Goal: Transaction & Acquisition: Purchase product/service

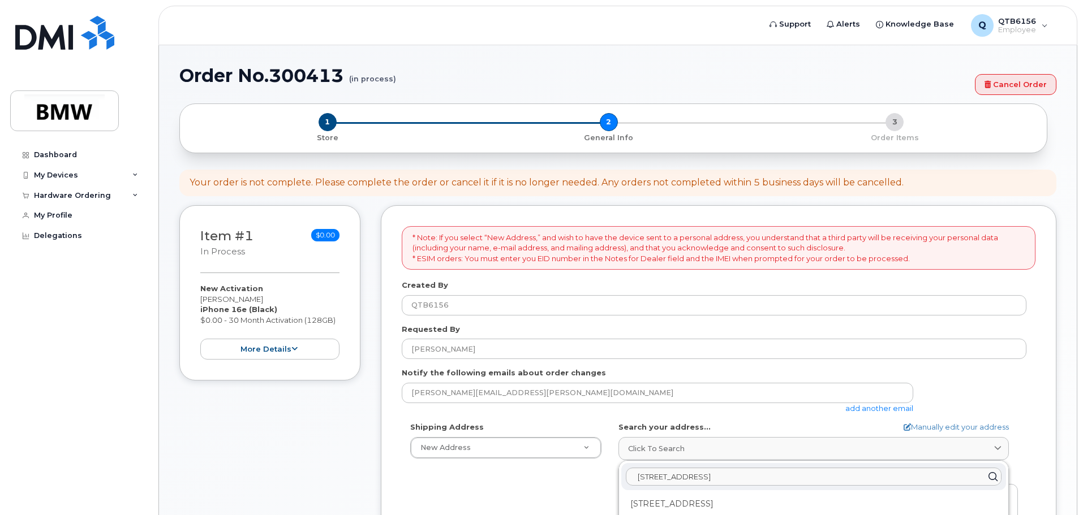
select select
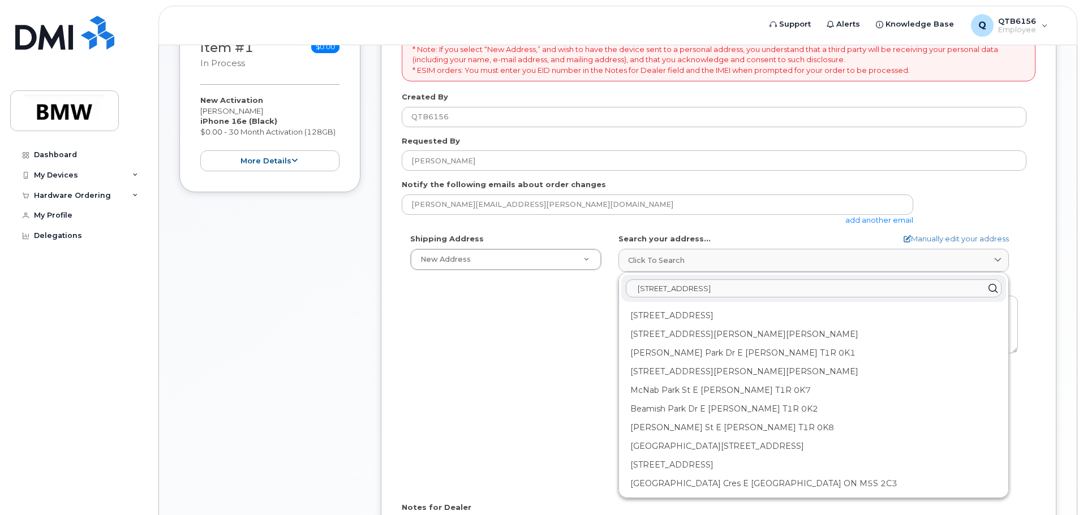
click at [298, 269] on div "Item #1 in process $0.00 New Activation Kyle Abplanalp iPhone 16e (Black) $0.00…" at bounding box center [269, 319] width 181 height 605
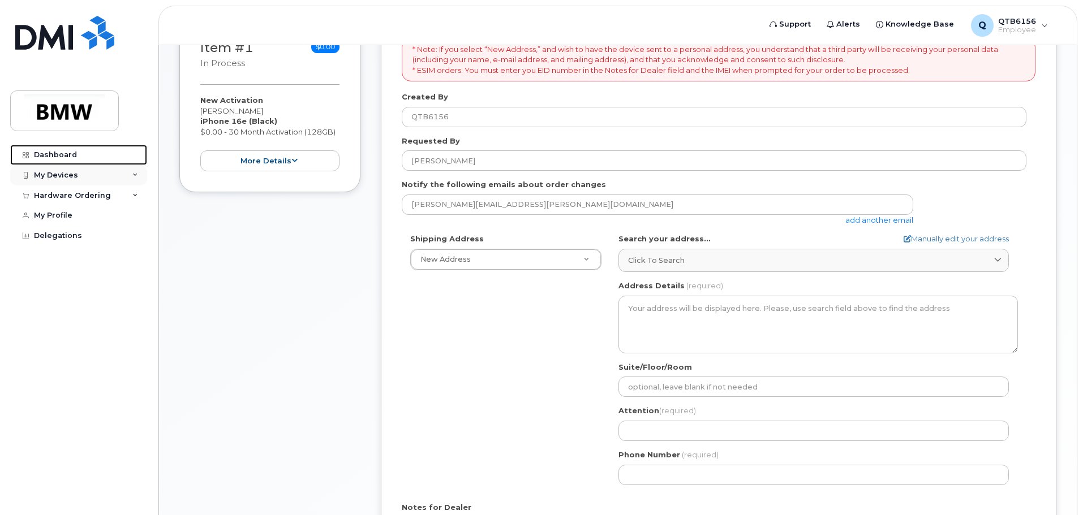
drag, startPoint x: 66, startPoint y: 152, endPoint x: 74, endPoint y: 178, distance: 27.2
click at [66, 152] on div "Dashboard" at bounding box center [55, 154] width 43 height 9
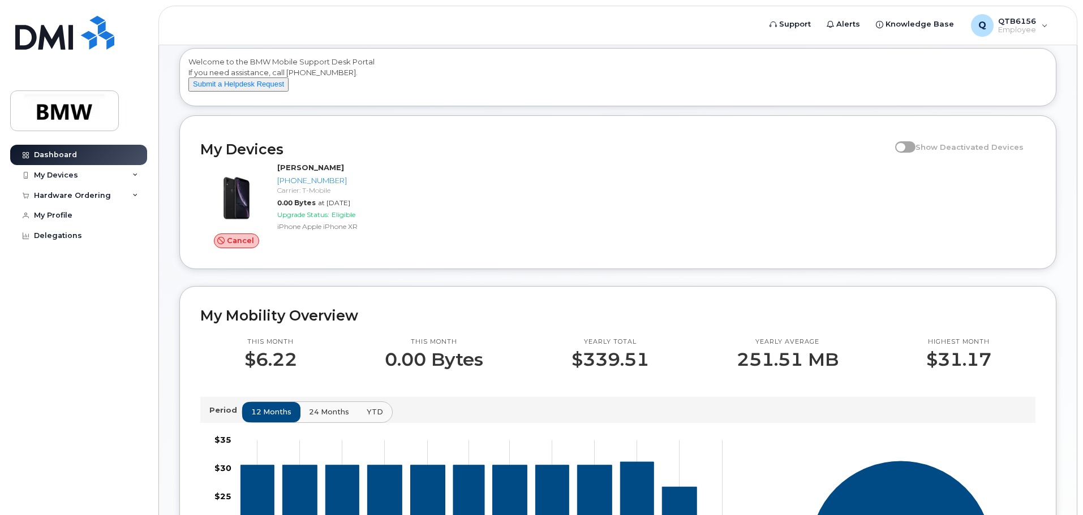
scroll to position [75, 0]
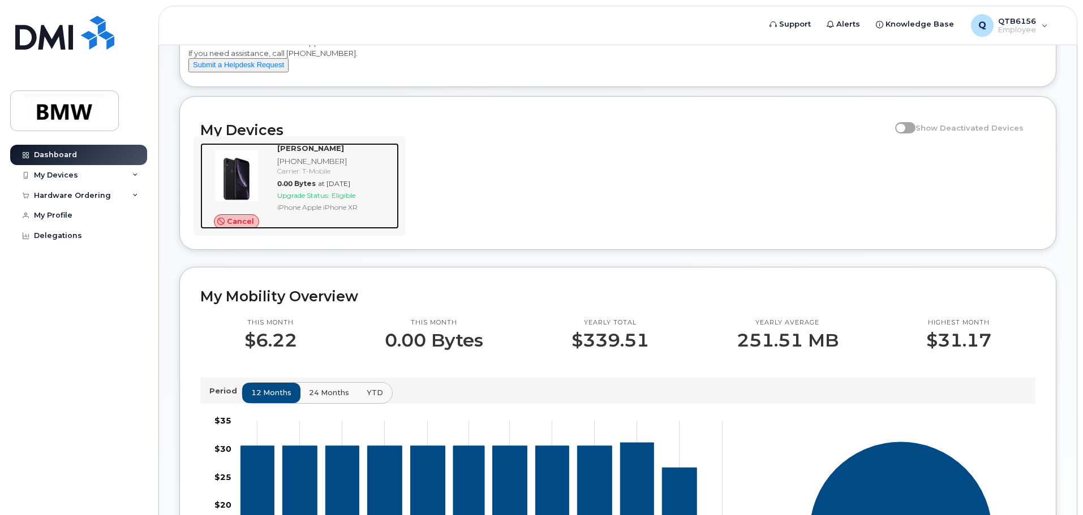
click at [243, 183] on img at bounding box center [236, 176] width 54 height 54
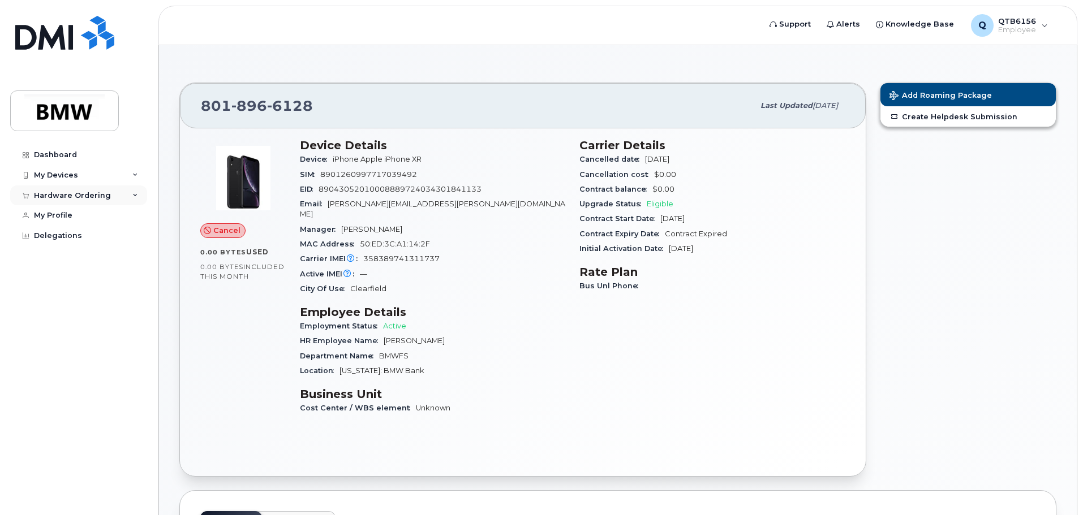
click at [134, 197] on icon at bounding box center [135, 196] width 6 height 6
click at [63, 217] on div "My Orders" at bounding box center [59, 216] width 41 height 10
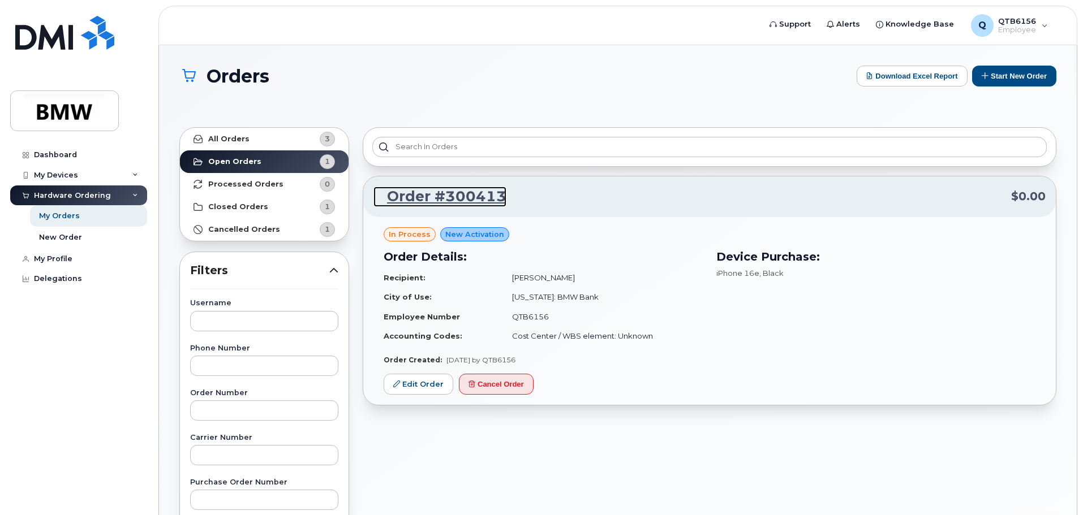
click at [438, 202] on link "Order #300413" at bounding box center [439, 197] width 133 height 20
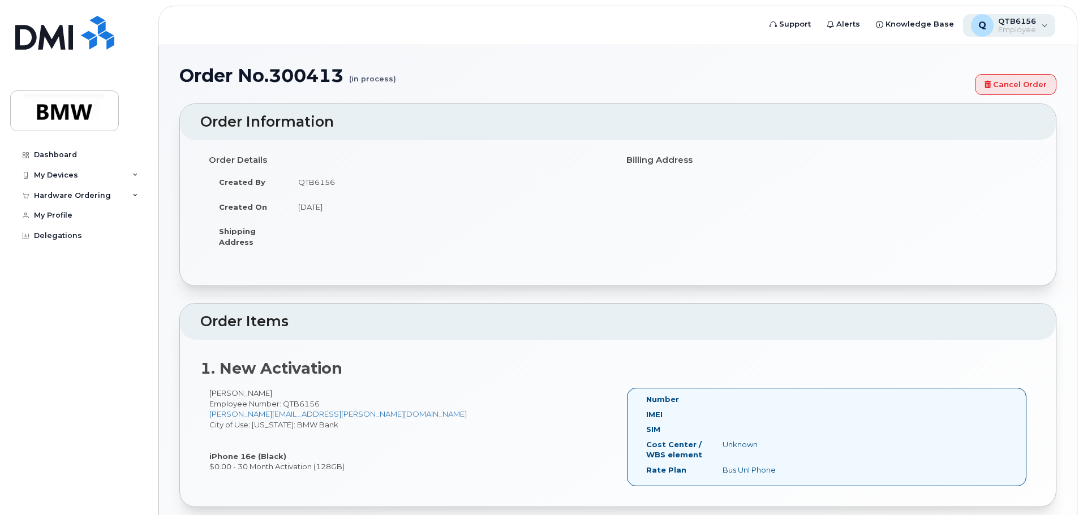
click at [1044, 27] on div "Q QTB6156 Employee" at bounding box center [1009, 25] width 93 height 23
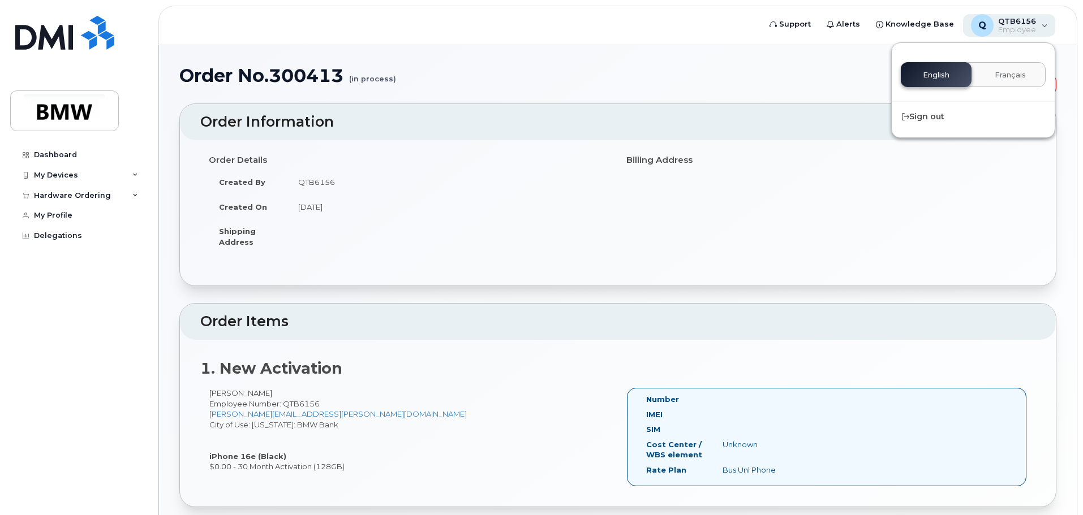
click at [1044, 27] on div "Q QTB6156 Employee" at bounding box center [1009, 25] width 93 height 23
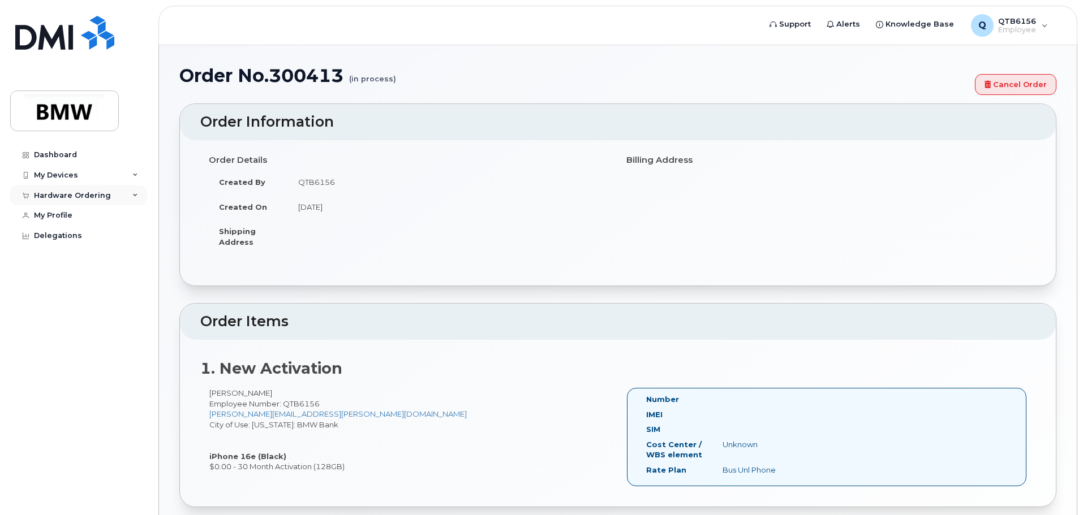
click at [134, 199] on div "Hardware Ordering" at bounding box center [78, 196] width 137 height 20
click at [71, 217] on div "My Orders" at bounding box center [59, 216] width 41 height 10
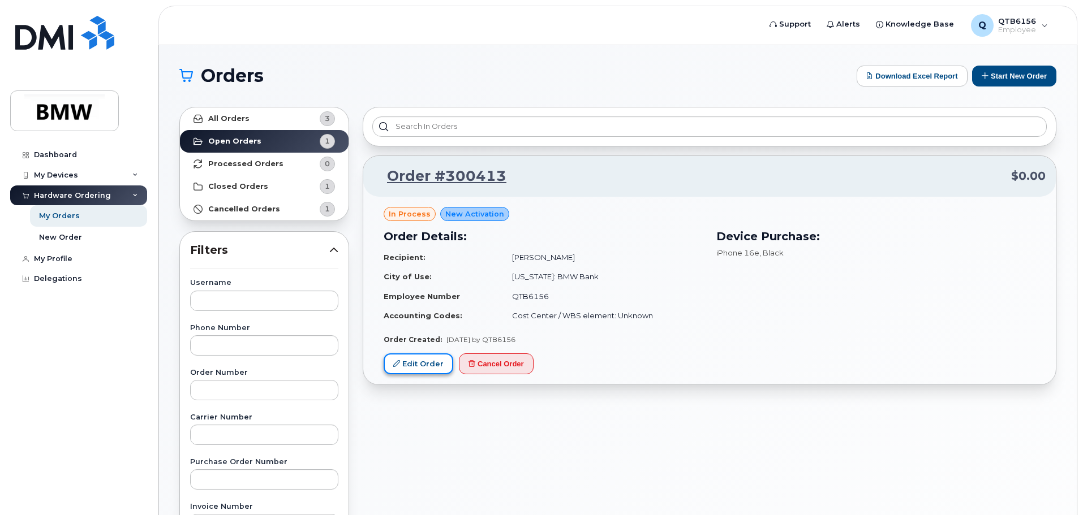
click at [401, 361] on link "Edit Order" at bounding box center [418, 363] width 70 height 21
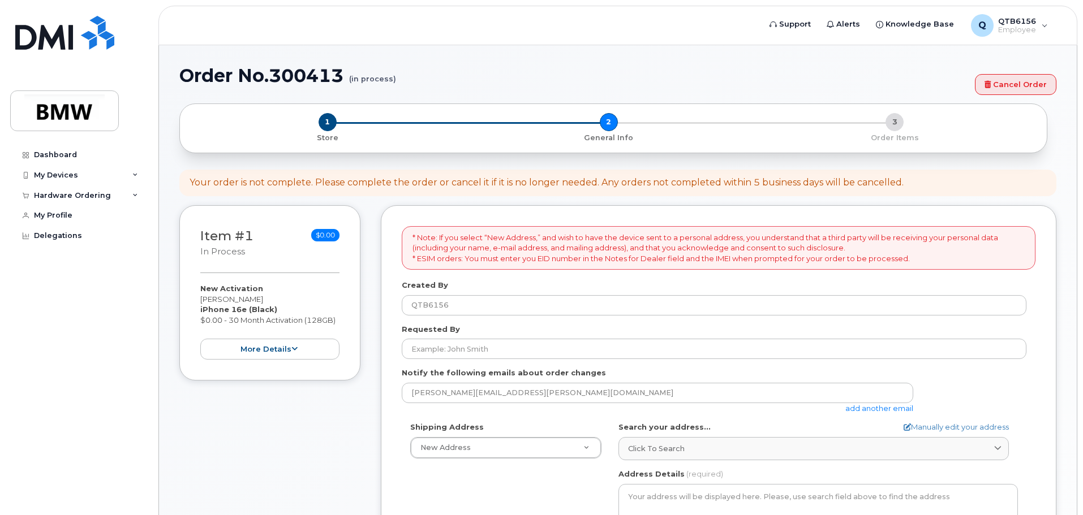
select select
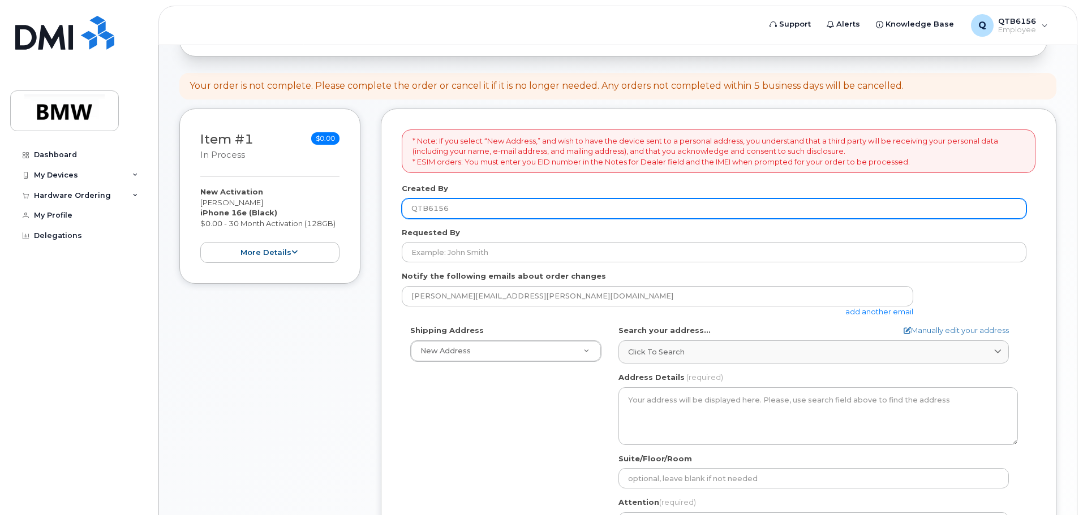
scroll to position [87, 0]
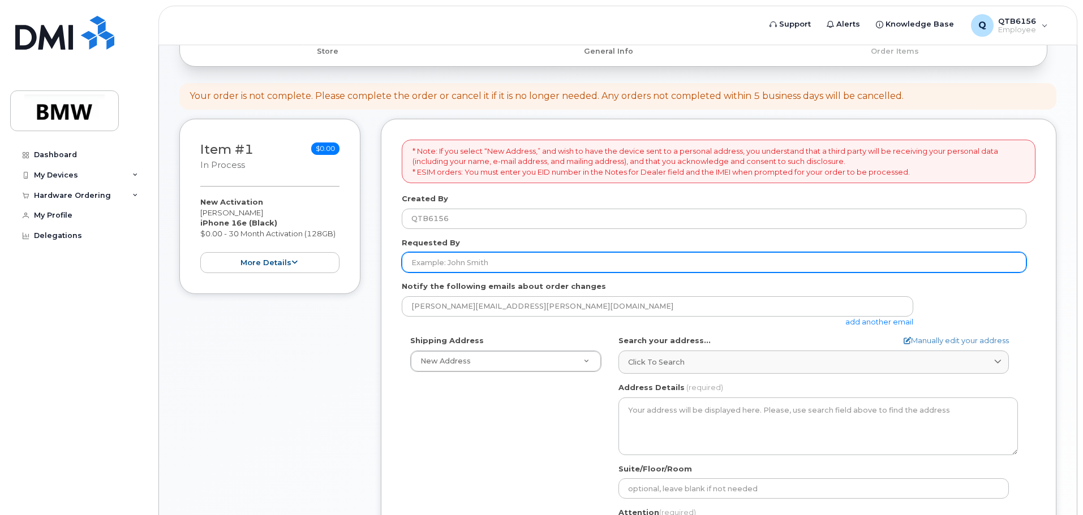
click at [478, 255] on input "Requested By" at bounding box center [714, 262] width 624 height 20
type input "[PERSON_NAME]"
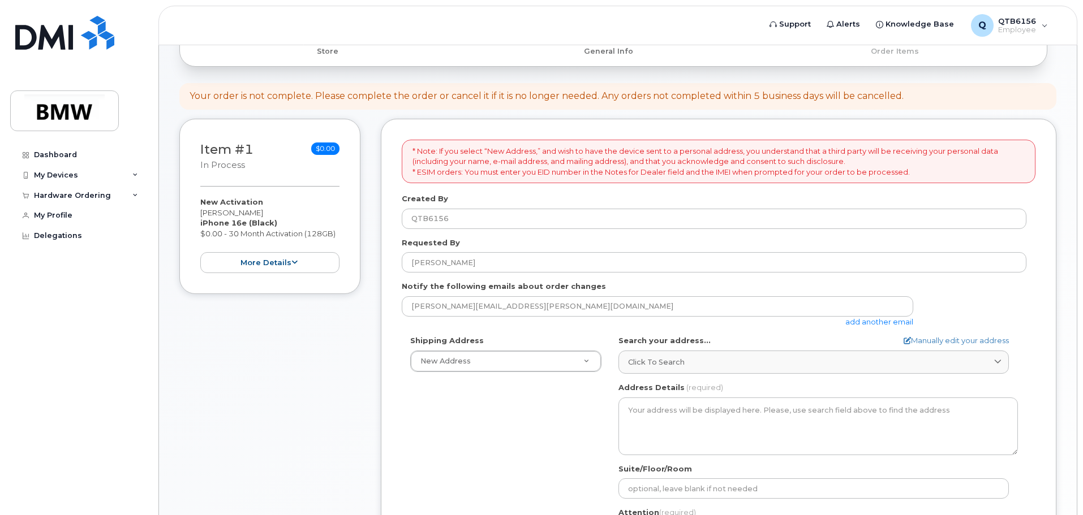
click at [417, 331] on form "* Note: If you select “New Address,” and wish to have the device sent to a pers…" at bounding box center [718, 413] width 633 height 546
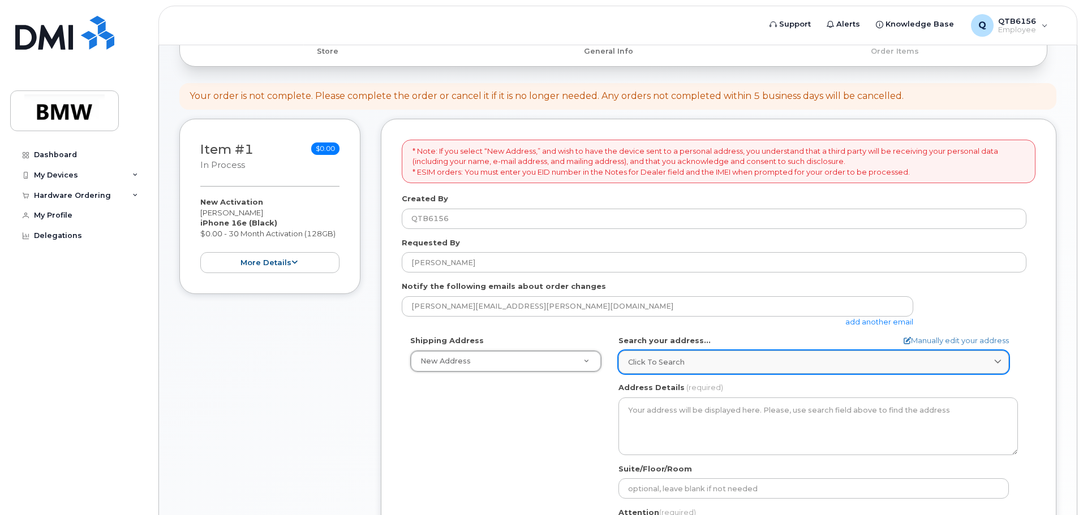
click at [689, 367] on div "Click to search" at bounding box center [813, 362] width 371 height 11
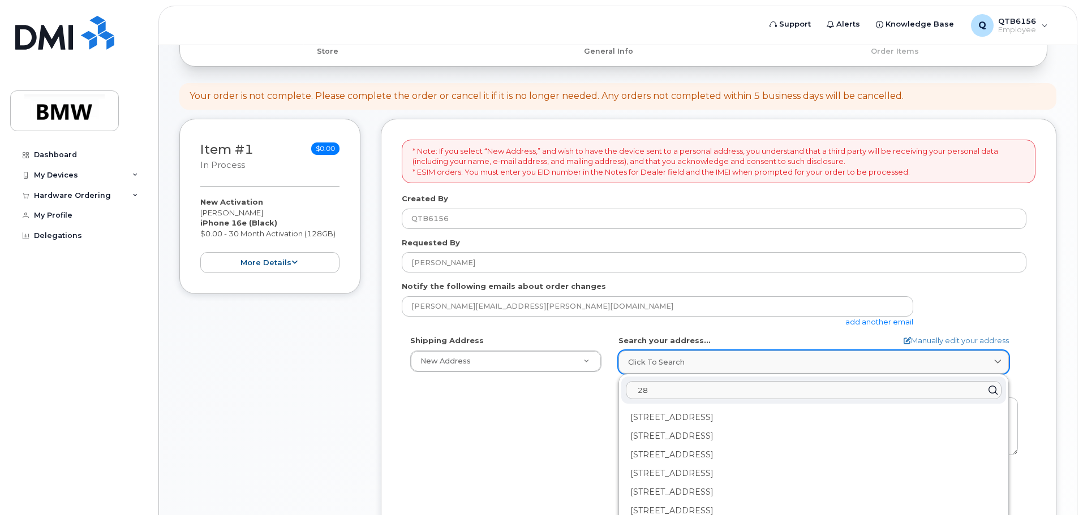
type input "2"
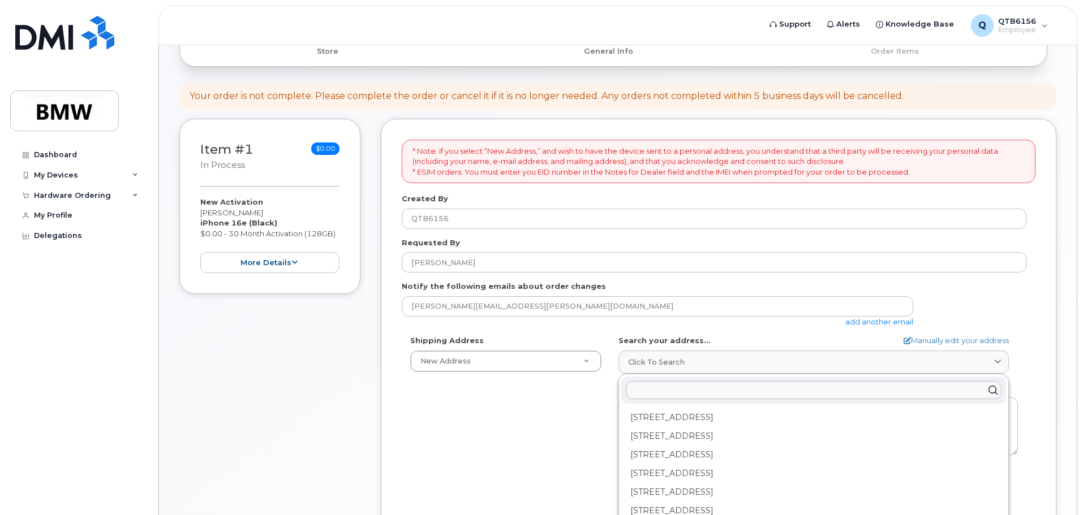
click at [571, 424] on div "Shipping Address New Address New Address BMW MC Plant BMW North America Financi…" at bounding box center [714, 465] width 624 height 260
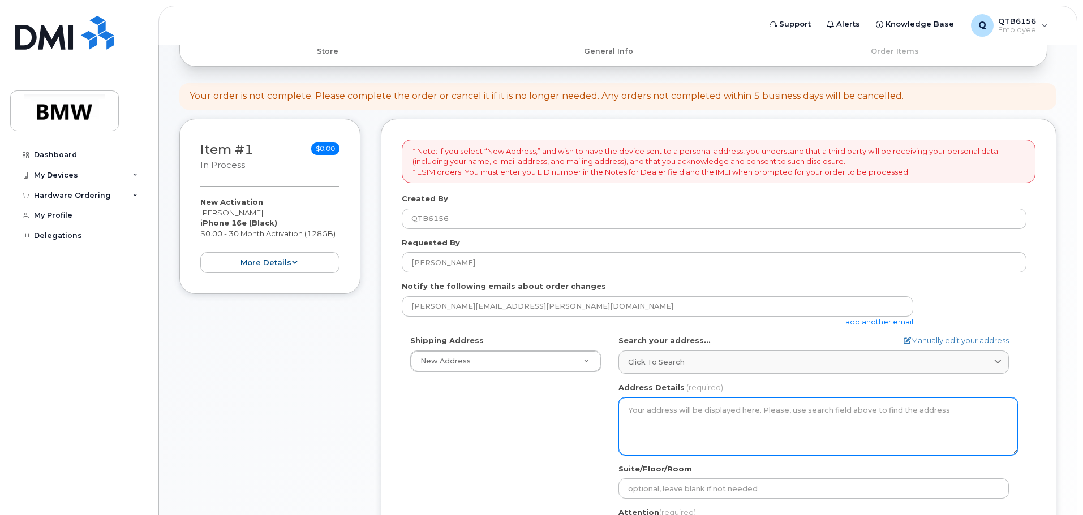
click at [670, 416] on textarea "Address Details" at bounding box center [817, 427] width 399 height 58
click at [670, 412] on textarea "Address Details" at bounding box center [817, 427] width 399 height 58
click at [692, 410] on textarea "Address Details" at bounding box center [817, 427] width 399 height 58
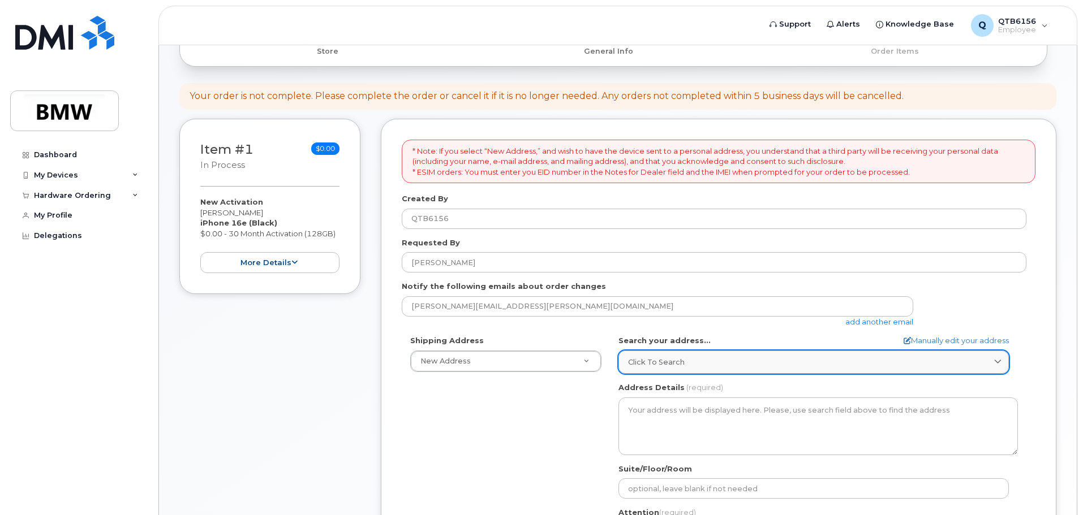
click at [724, 363] on div "Click to search" at bounding box center [813, 362] width 371 height 11
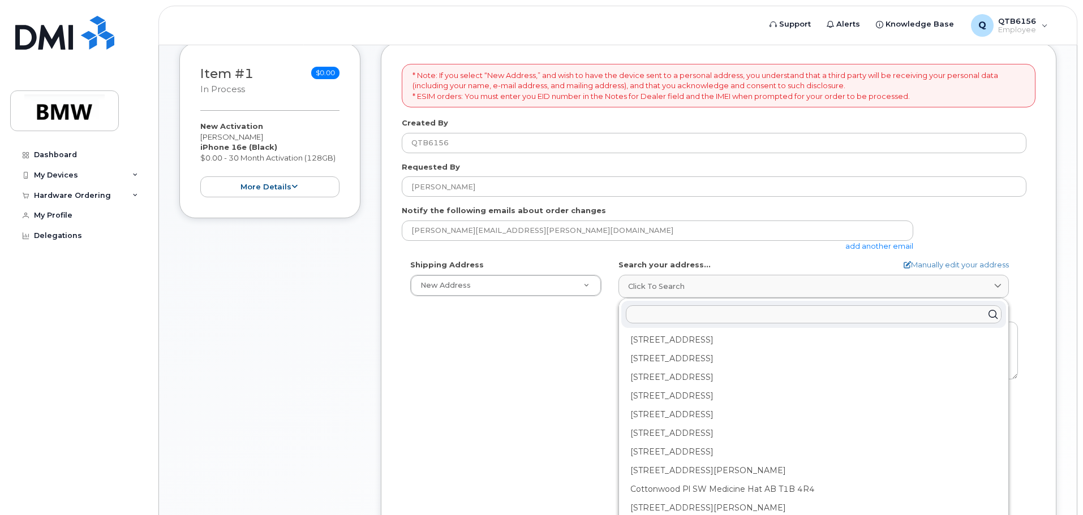
scroll to position [0, 0]
click at [685, 313] on input "text" at bounding box center [814, 314] width 376 height 18
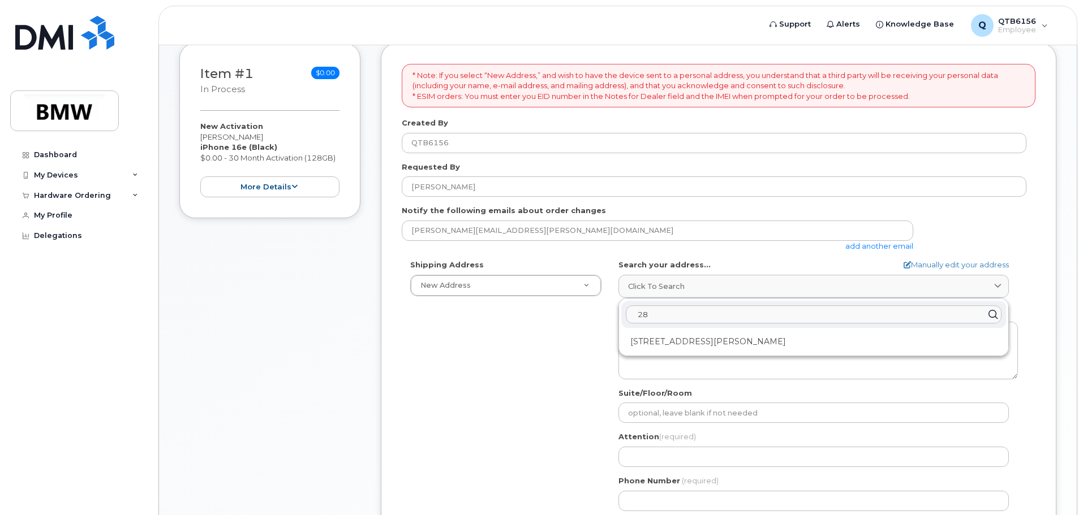
type input "2"
click at [939, 263] on link "Manually edit your address" at bounding box center [955, 265] width 105 height 11
select select
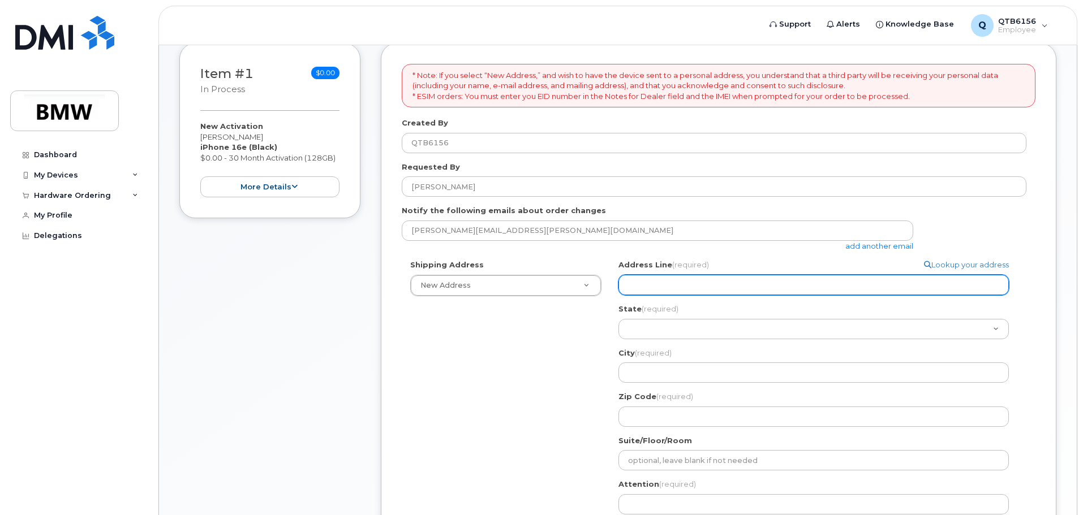
click at [670, 285] on input "Address Line (required)" at bounding box center [813, 285] width 390 height 20
select select
type input "2"
select select
type input "28"
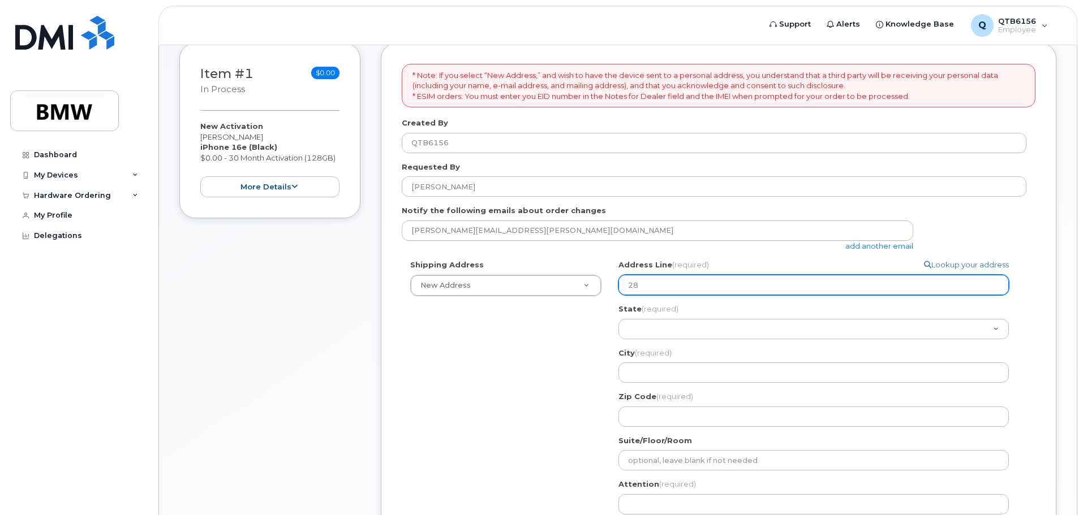
select select
type input "285"
select select
type input "2855"
select select
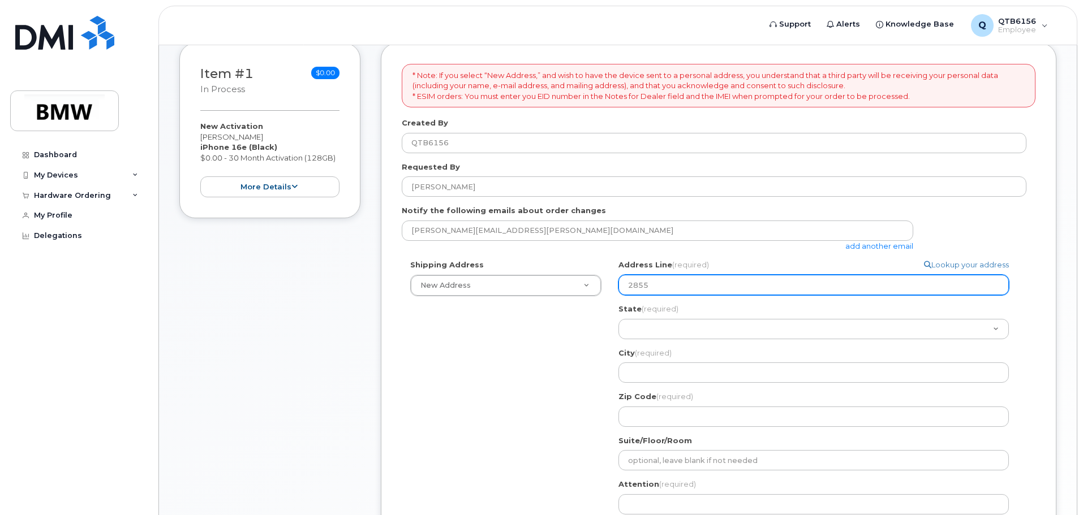
type input "2855 E"
select select
type input "2855 Ea"
select select
type input "2855 Eas"
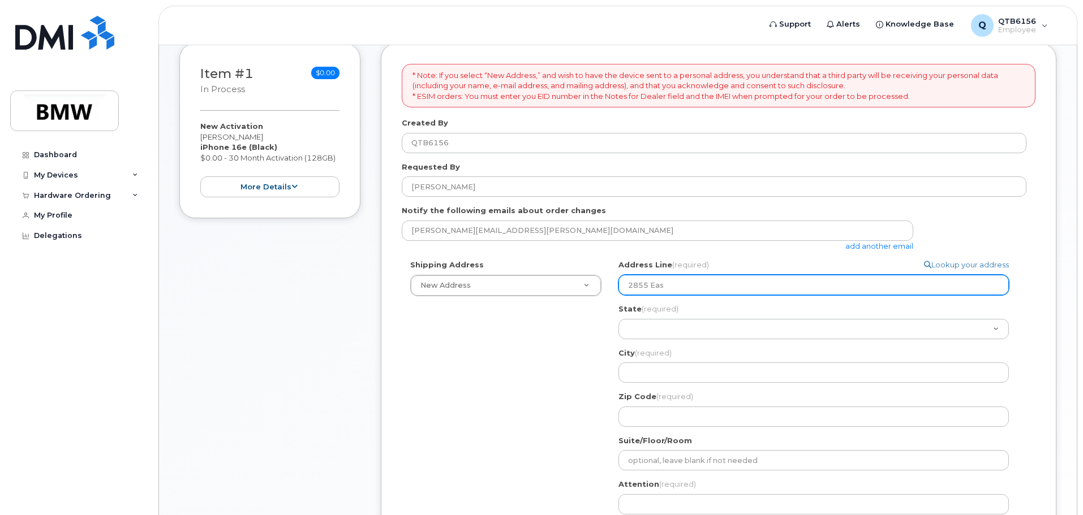
select select
type input "2855 East"
select select
type input "2855 East C"
select select
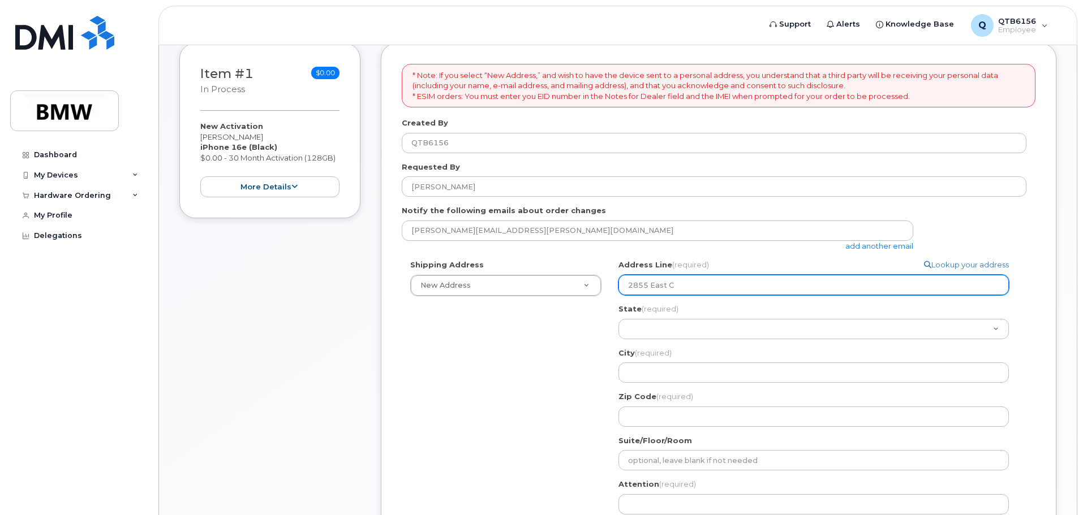
type input "2855 East Co"
select select
type input "2855 East Cot"
select select
type input "2855 East Cott"
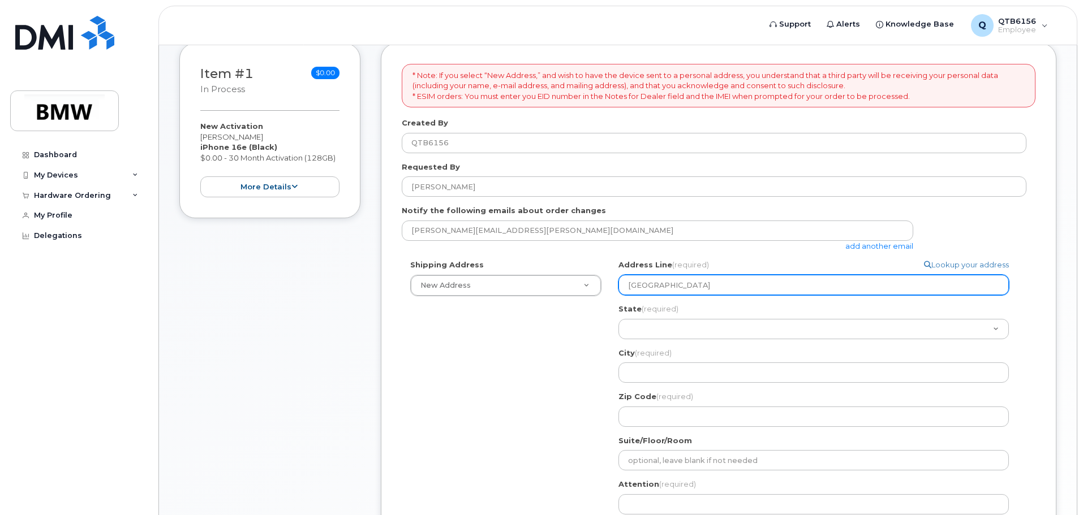
select select
type input "2855 East Cotto"
select select
type input "2855 East Cotton"
select select
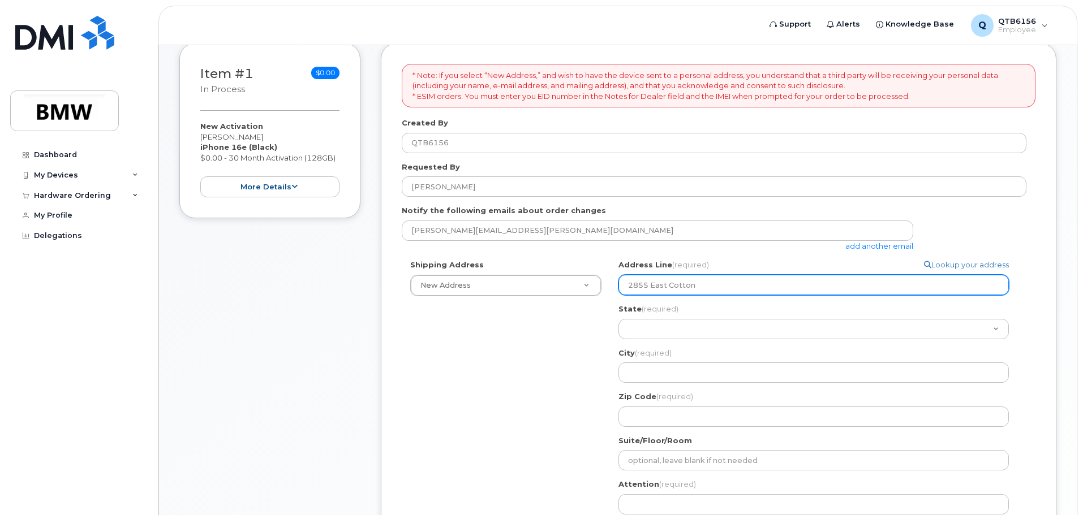
type input "2855 East Cottonw"
select select
type input "2855 East Cottonwo"
select select
type input "2855 East Cottonwoo"
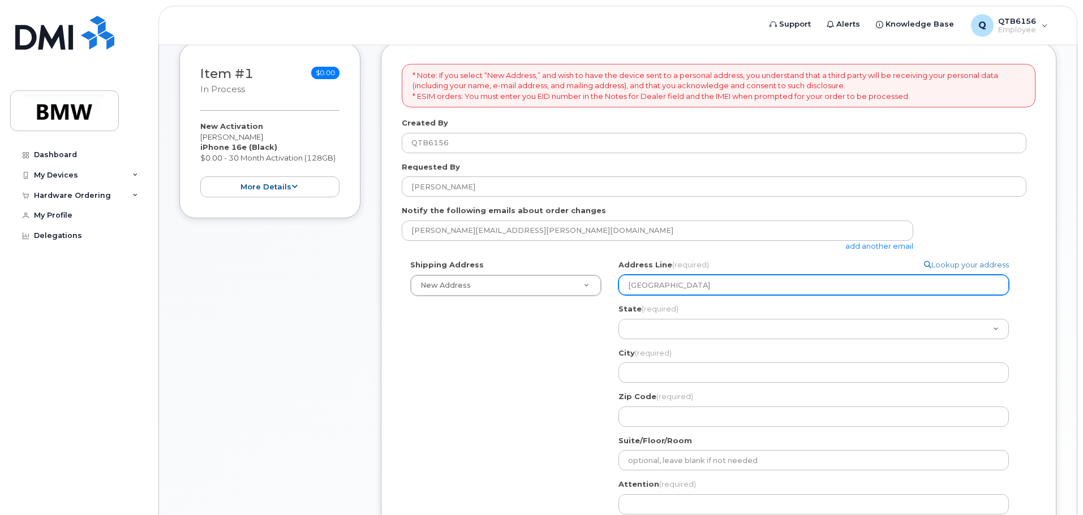
select select
type input "2855 East Cottonwood"
click at [678, 291] on input "2855 East Cottonwood" at bounding box center [813, 285] width 390 height 20
click at [723, 286] on input "2855 East Cottonwood" at bounding box center [813, 285] width 390 height 20
select select
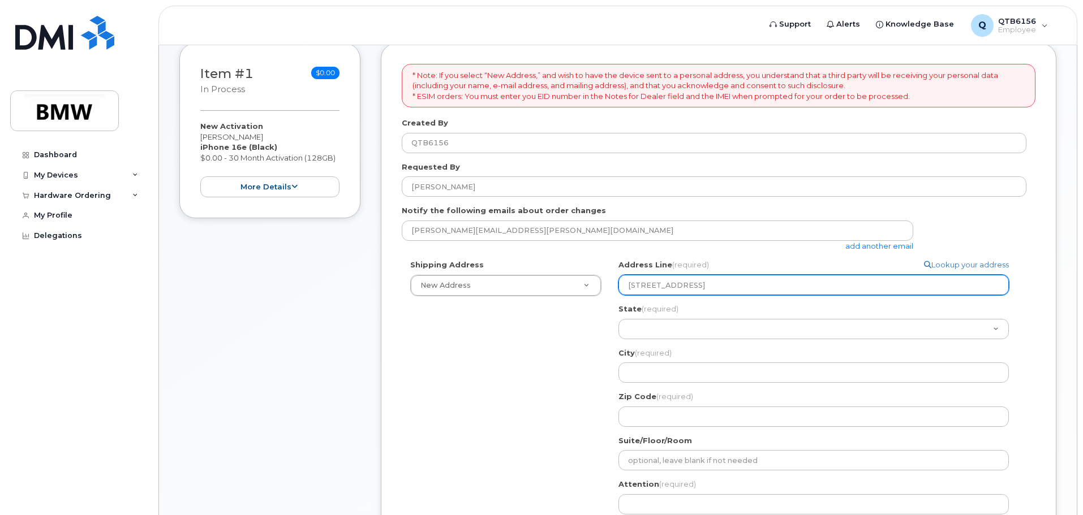
type input "2855 East Cottonwoo"
select select
type input "2855 East Cottonwo"
select select
type input "2855 East Cottonw"
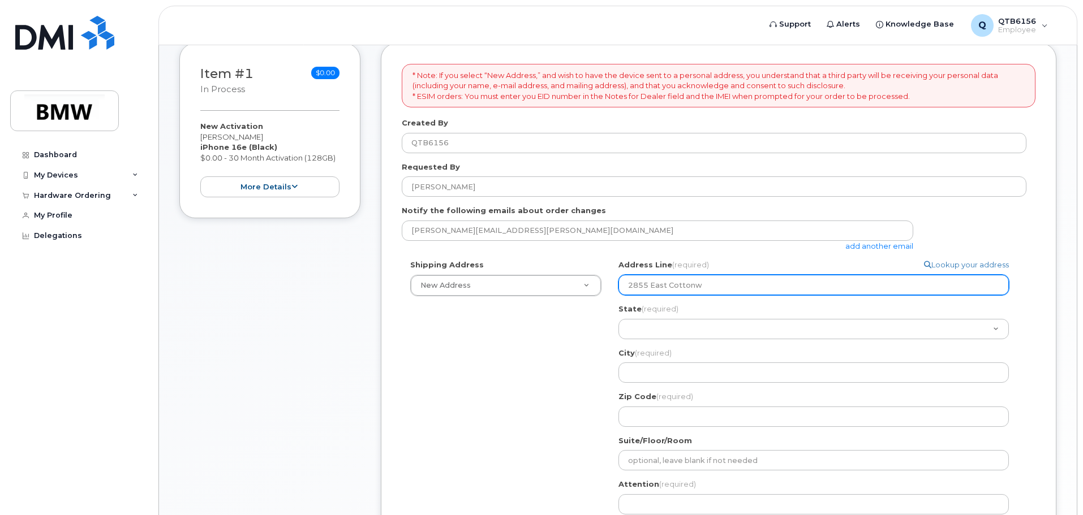
select select
type input "2855 East Cotton"
select select
type input "2855 East Cotto"
select select
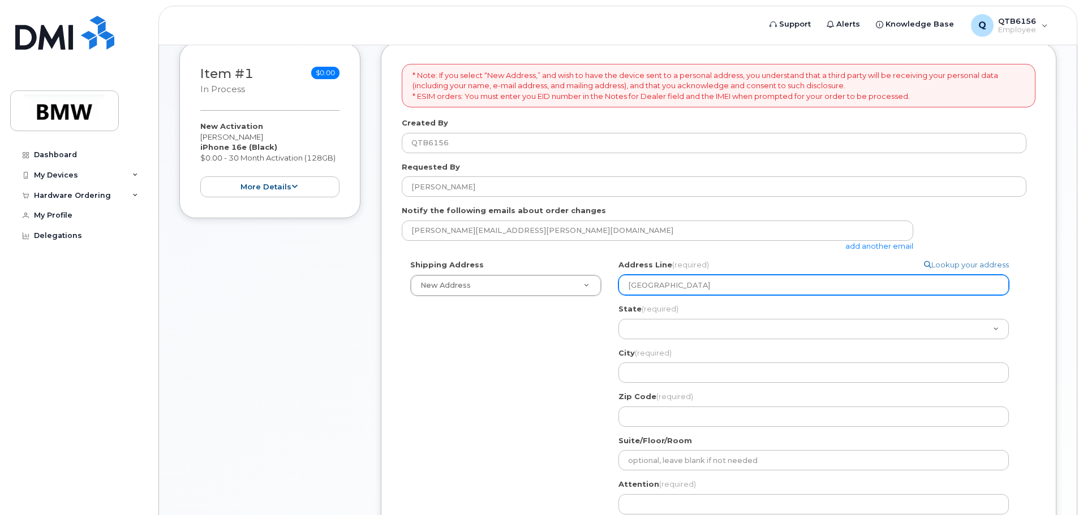
type input "2855 East Cott"
select select
type input "2855 East Cot"
select select
type input "2855 East Co"
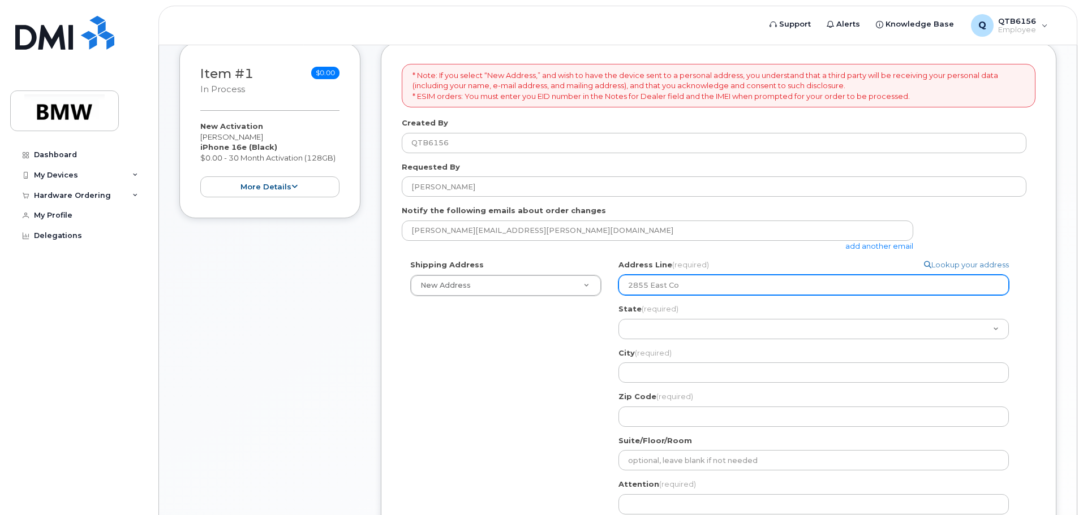
select select
type input "2855 East C"
select select
type input "2855 East"
select select
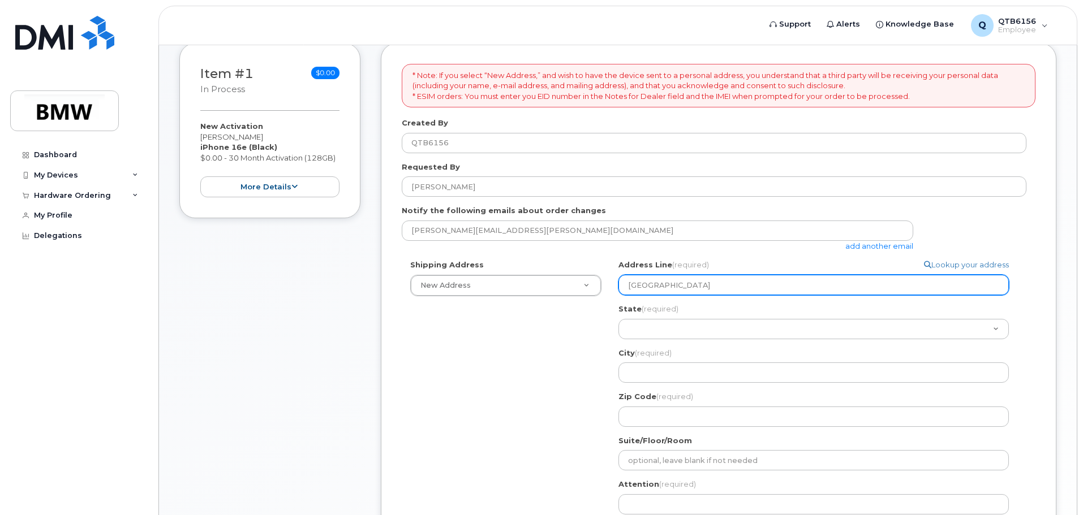
type input "2855 Eas"
select select
type input "2855 Ea"
select select
type input "2855 E"
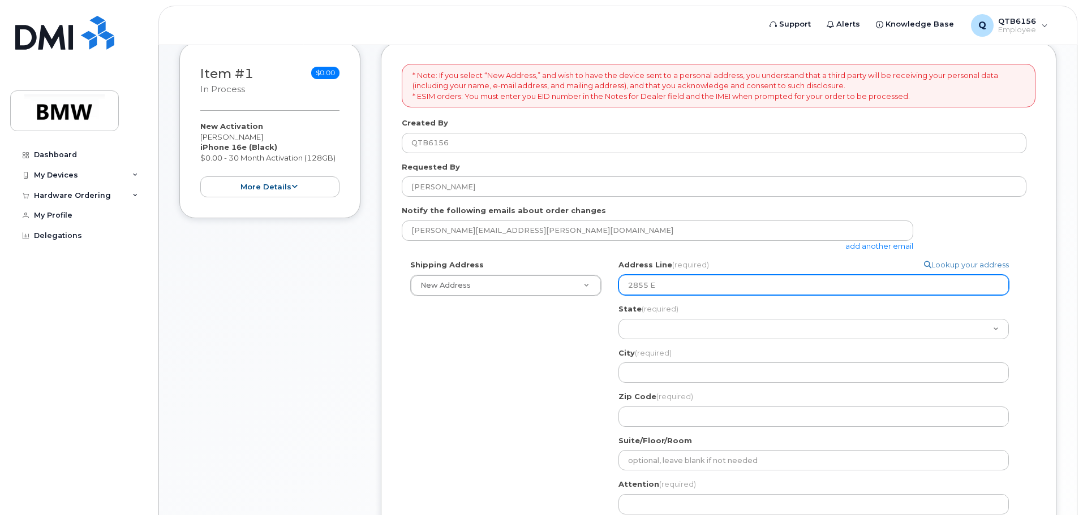
select select
type input "2855 E C"
select select
type input "2855 E Co"
select select
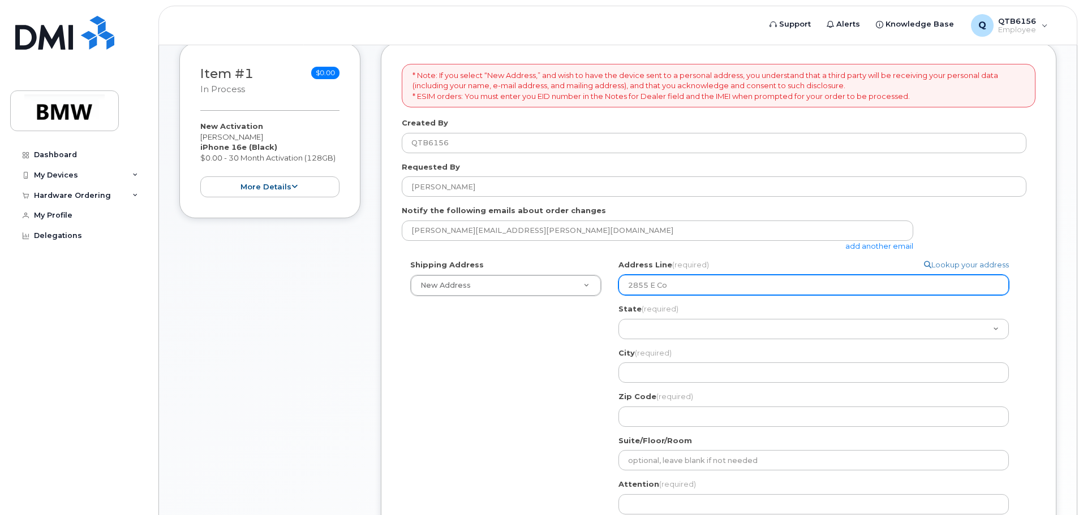
type input "2855 E Cot"
select select
type input "2855 E Cott"
select select
type input "2855 E Cotto"
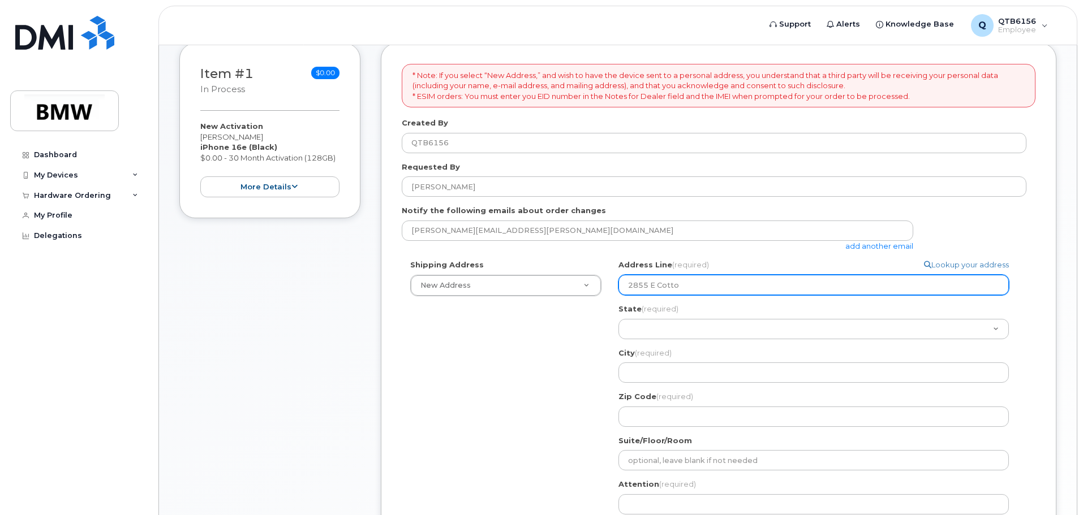
select select
type input "2855 E Cotton"
select select
type input "2855 E Cottonw"
select select
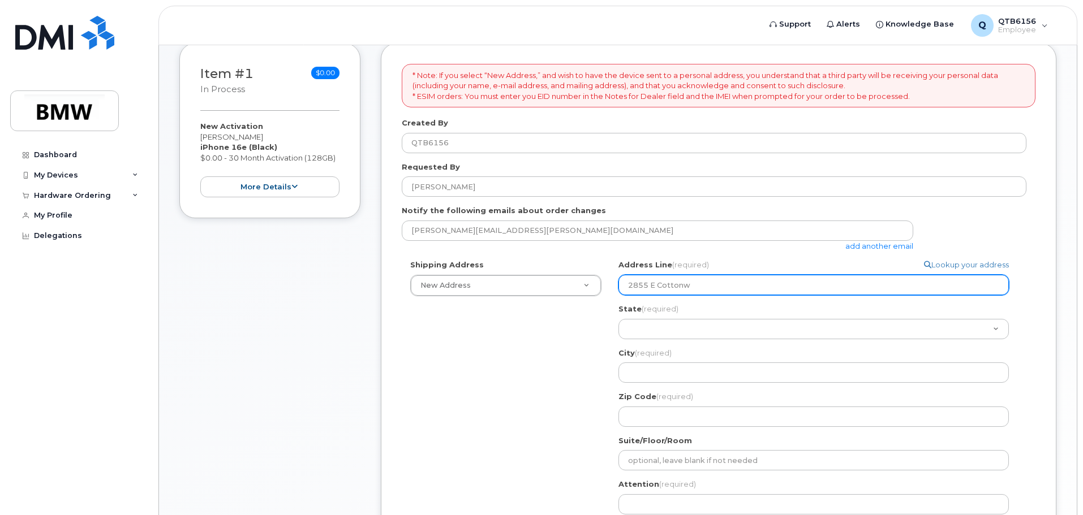
type input "2855 E Cottonwo"
select select
type input "2855 E Cottonwoo"
select select
type input "2855 E Cottonwood"
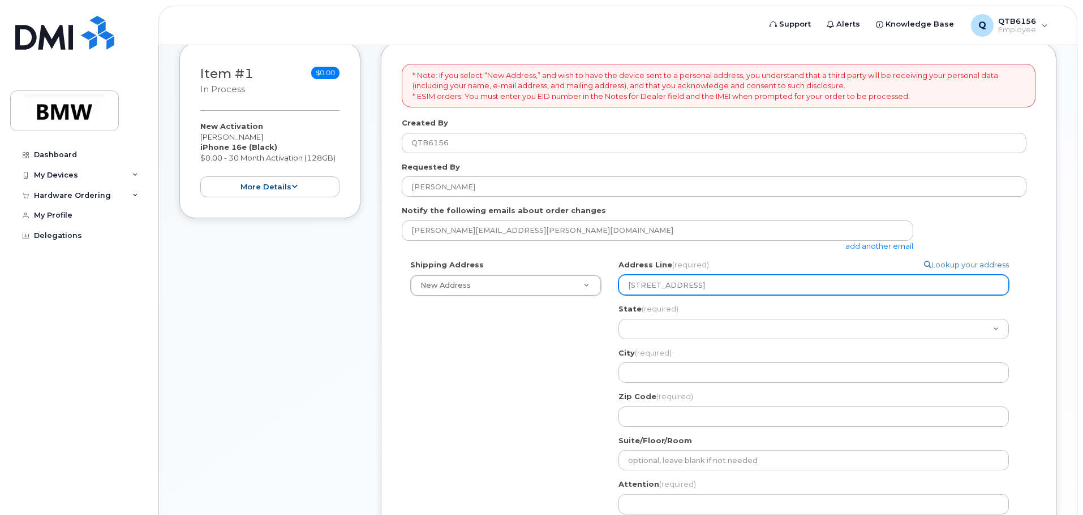
select select
type input "2855 E Cottonwood P"
select select
type input "2855 E Cottonwood Pk"
select select
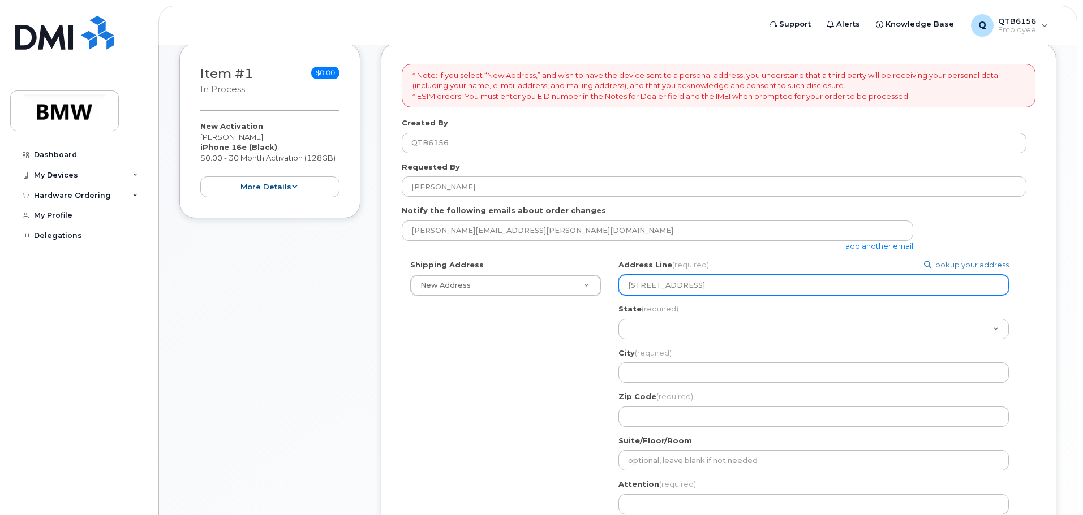
type input "2855 E Cottonwood Pkw"
select select
type input "2855 E Cottonwood Pkwy"
select select
type input "2855 E Cottonwood Pkwy S"
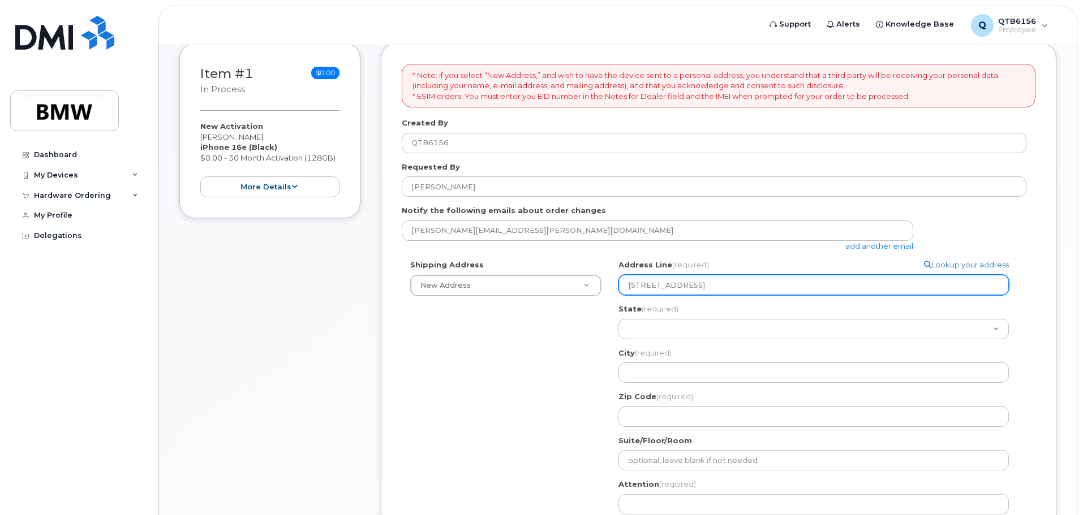
select select
type input "2855 E Cottonwood Pkwy St"
select select
type input "2855 E Cottonwood Pkwy Ste"
select select
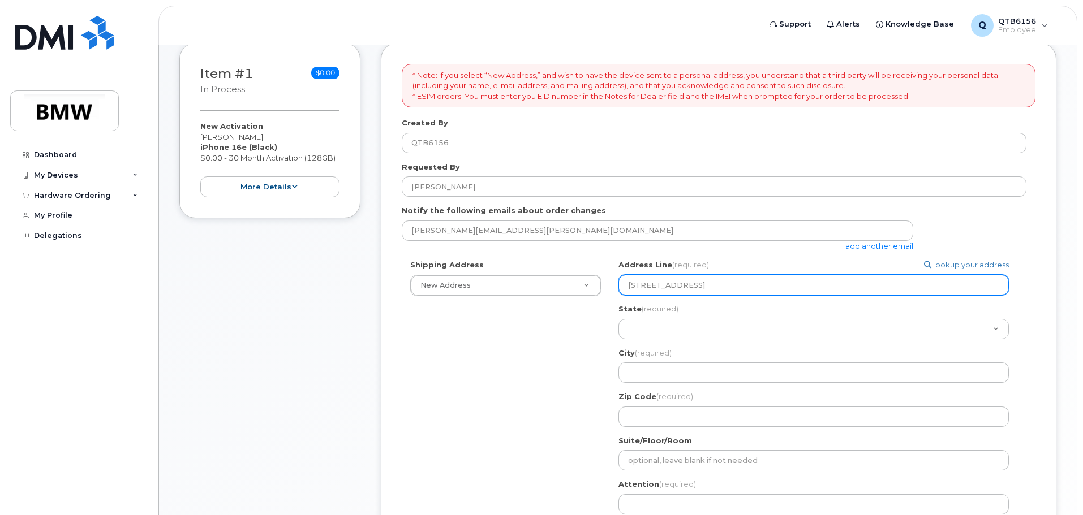
type input "2855 E Cottonwood Pkwy Ste 2"
select select
type input "2855 E Cottonwood Pkwy Ste 20"
select select
type input "2855 E Cottonwood Pkwy Ste 200"
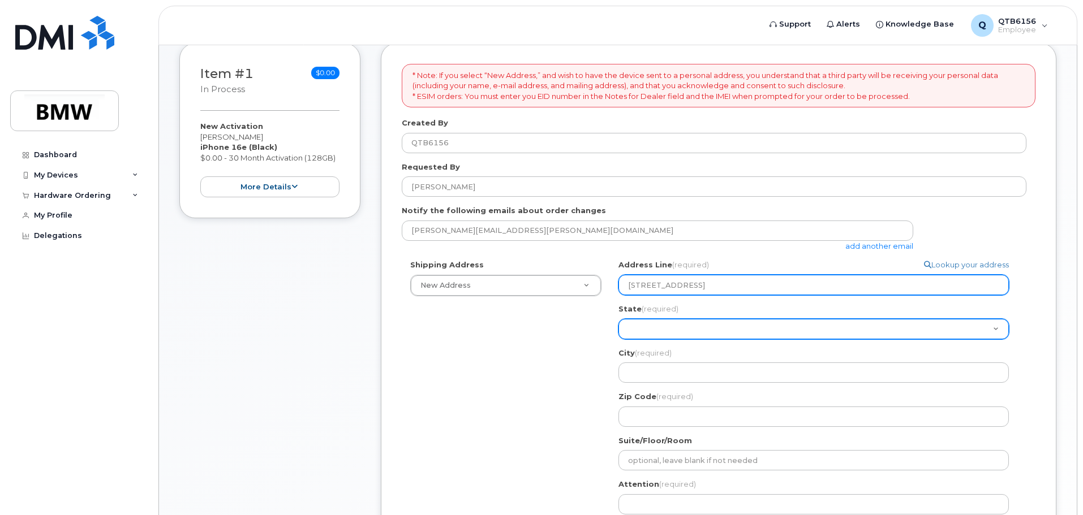
select select "UT"
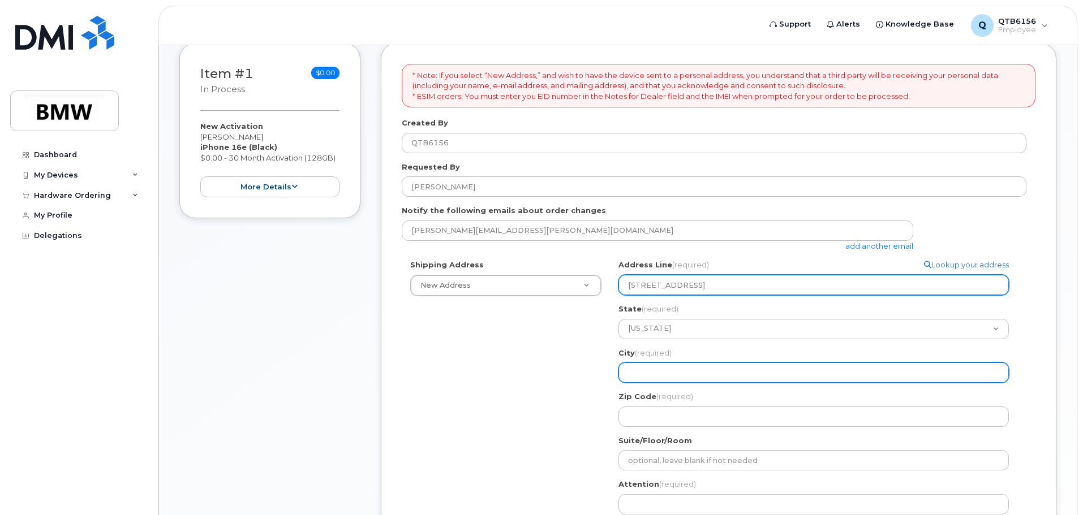
select select
type input "S"
select select
type input "Sa"
select select
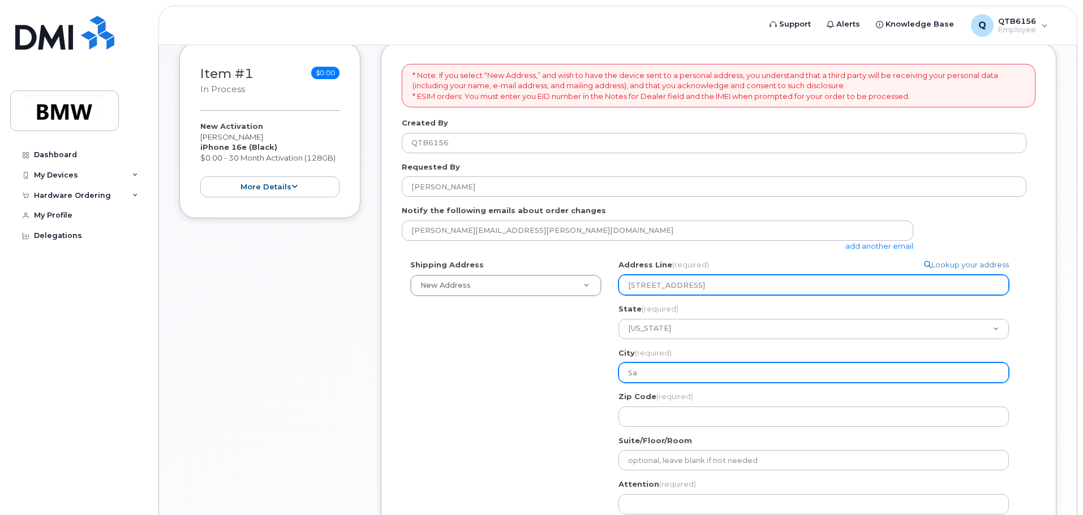
type input "Sal"
select select
type input "Salt"
select select
type input "Salt L"
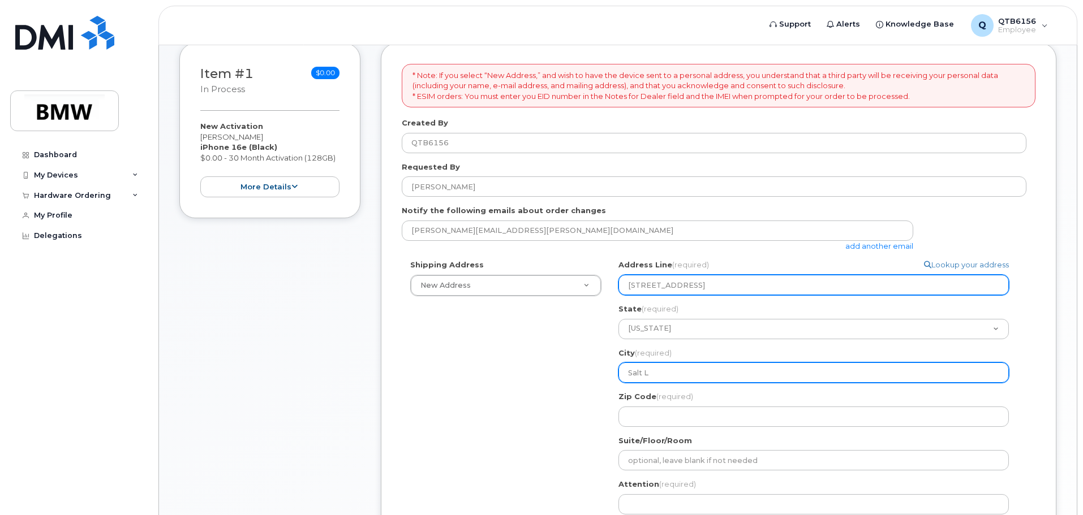
select select
type input "Salt La"
select select
type input "Salt Lak"
select select
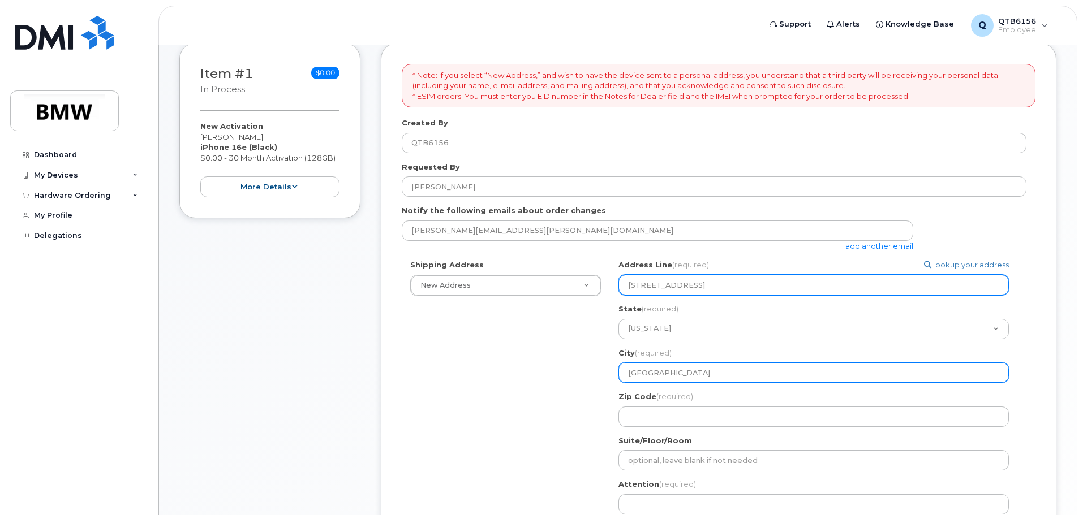
type input "Salt Lake"
select select
type input "Salt Lake C"
select select
type input "Salt Lake Ci"
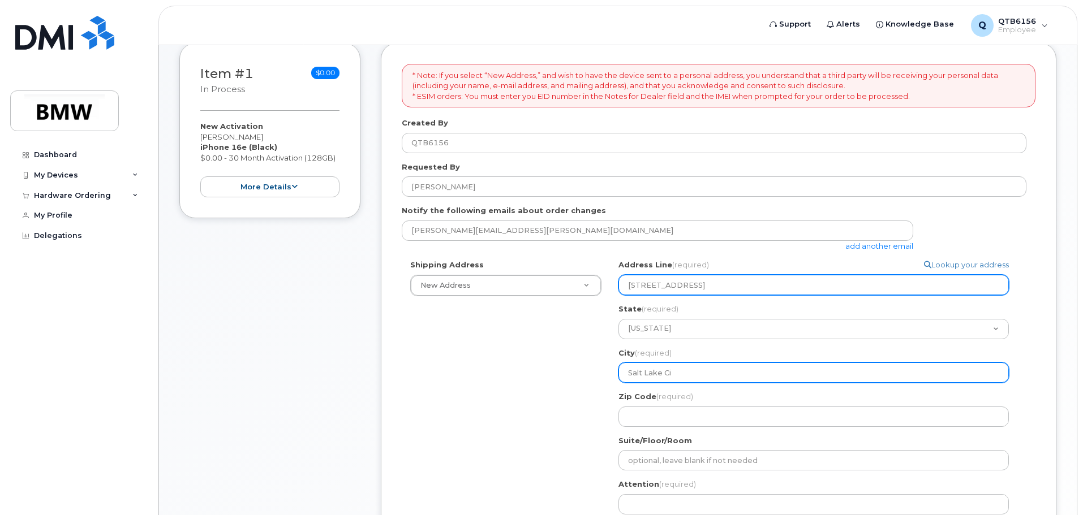
select select
type input "Salt Lake Cit"
select select
type input "[GEOGRAPHIC_DATA]"
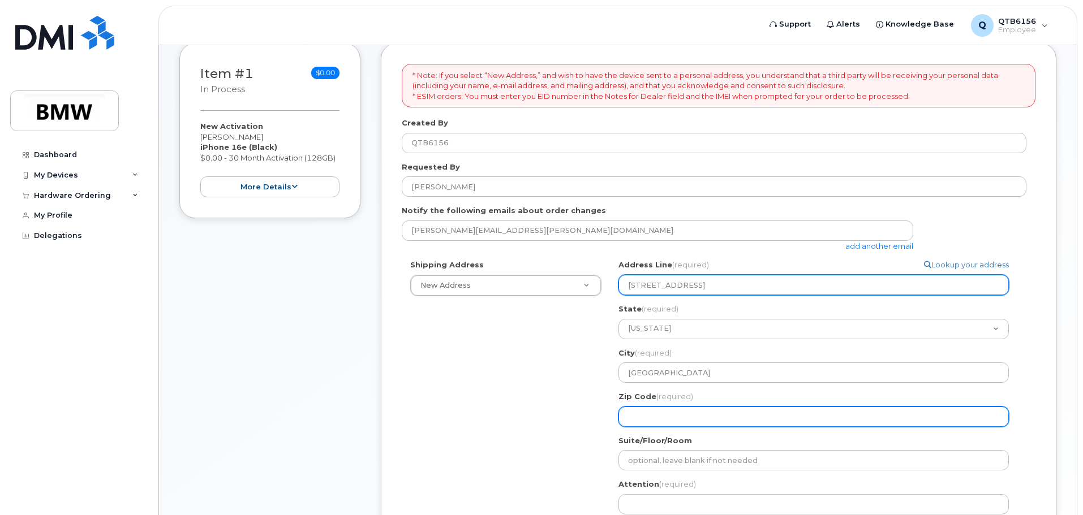
select select
type input "8"
select select
type input "84"
select select
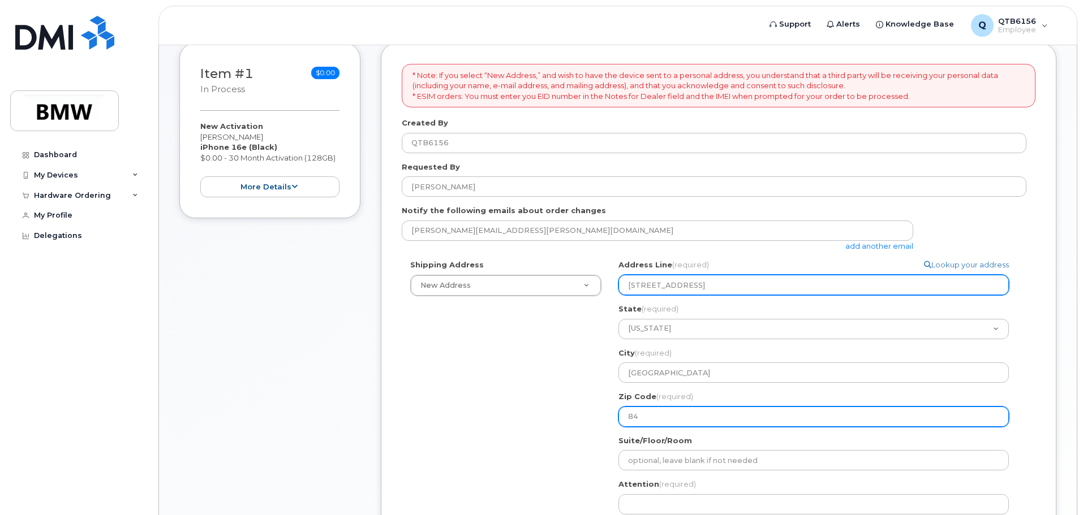
type input "841"
select select
type input "8412"
select select
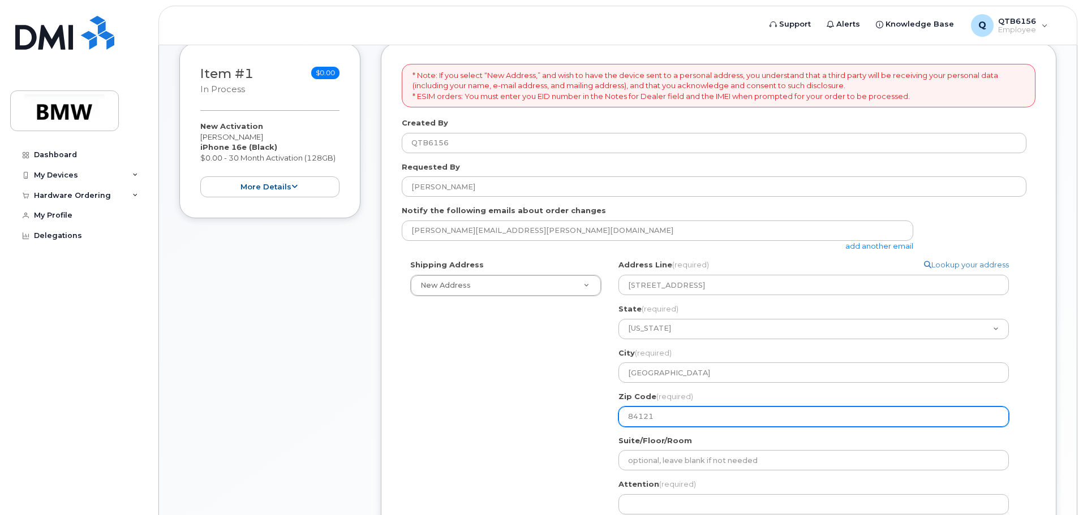
type input "84121"
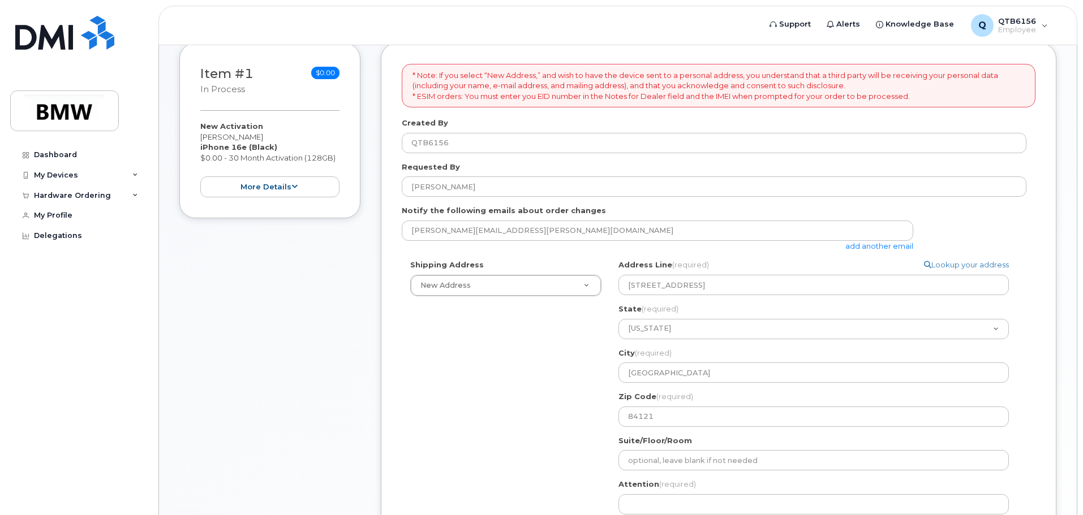
click at [568, 408] on div "Shipping Address New Address New Address BMW MC Plant BMW North America Financi…" at bounding box center [714, 413] width 624 height 307
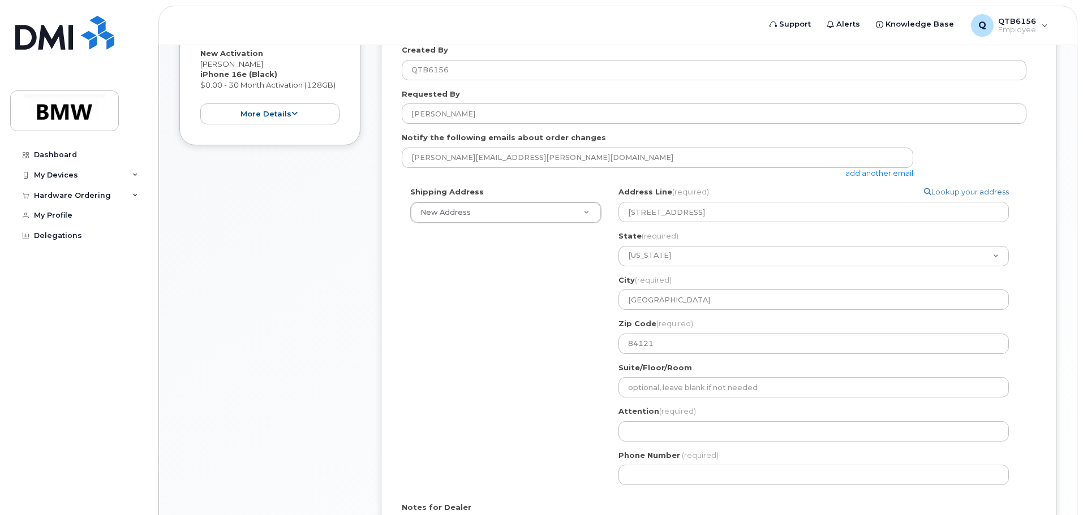
scroll to position [238, 0]
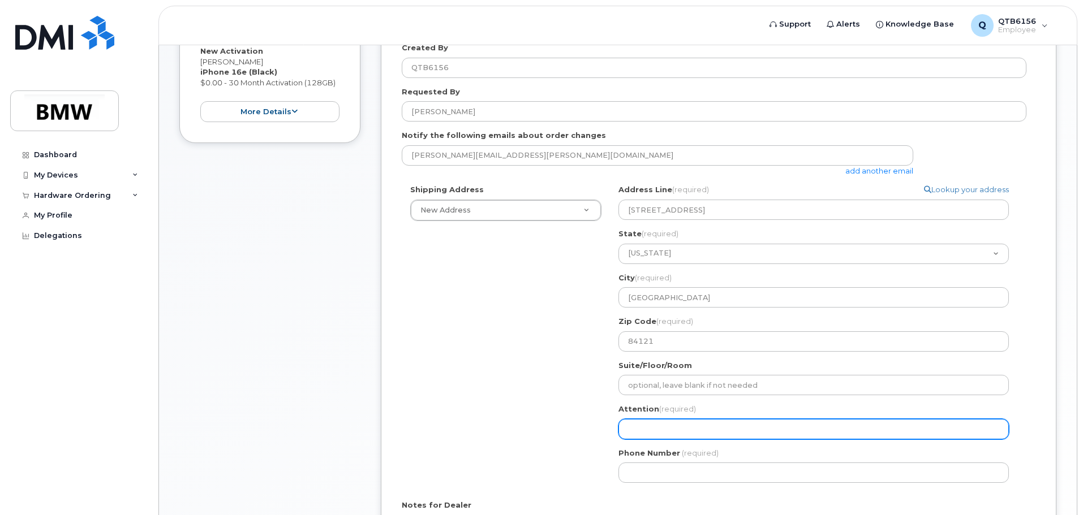
click at [650, 425] on input "Attention (required)" at bounding box center [813, 429] width 390 height 20
select select
type input "K"
select select
type input "Ky"
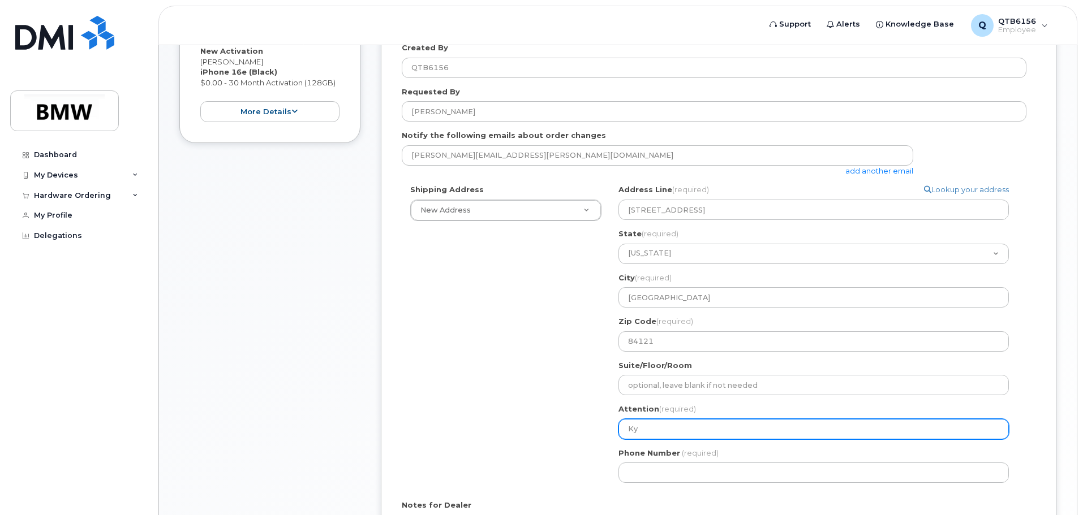
select select
type input "Kyl"
select select
type input "Kyle"
select select
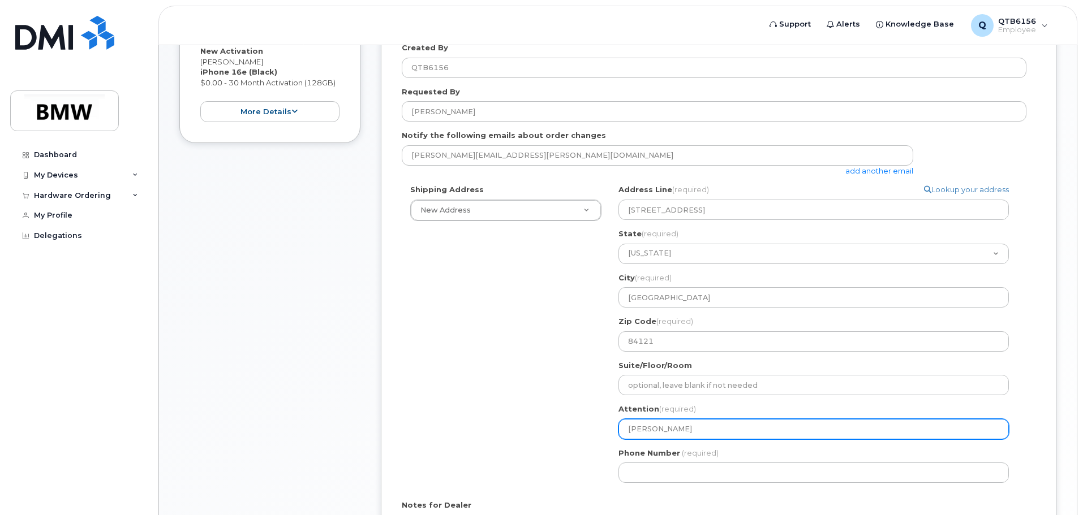
type input "Kyle A"
select select
type input "Kyle Ab"
select select
type input "Kyle Abp"
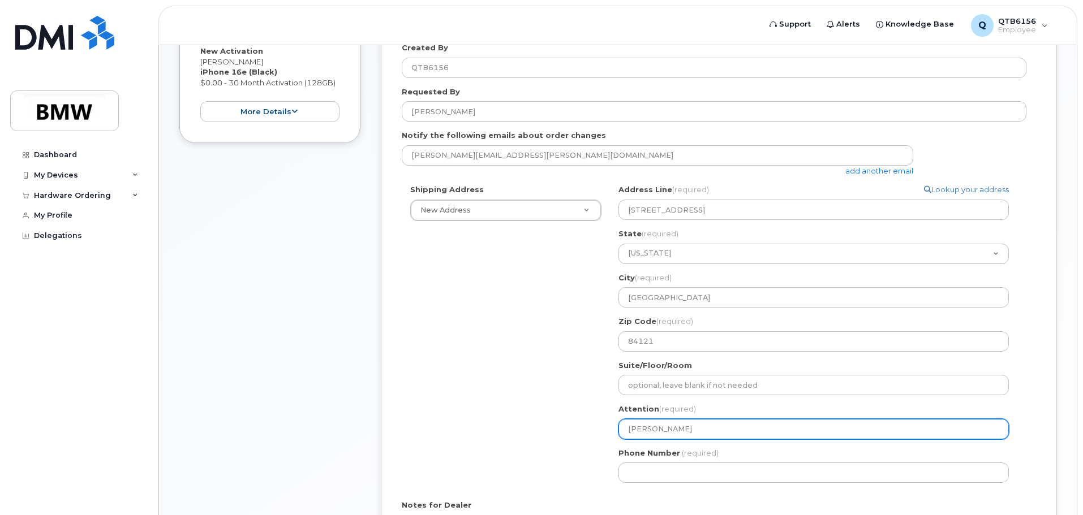
select select
type input "Kyle Abpl"
select select
type input "Kyle Abpla"
select select
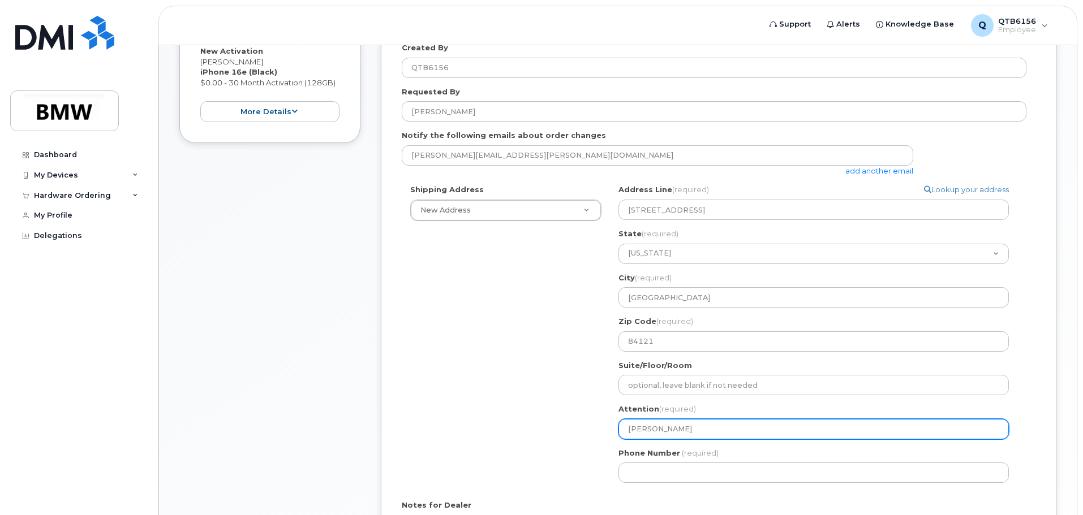
type input "Kyle Abplan"
select select
type input "Kyle Abplana"
select select
type input "Kyle Abplanal"
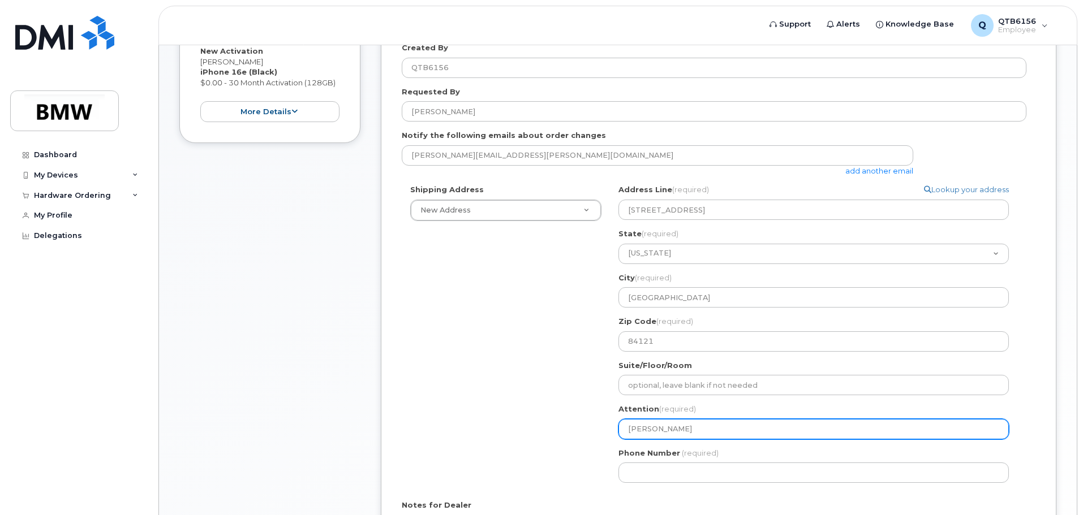
select select
type input "[PERSON_NAME]"
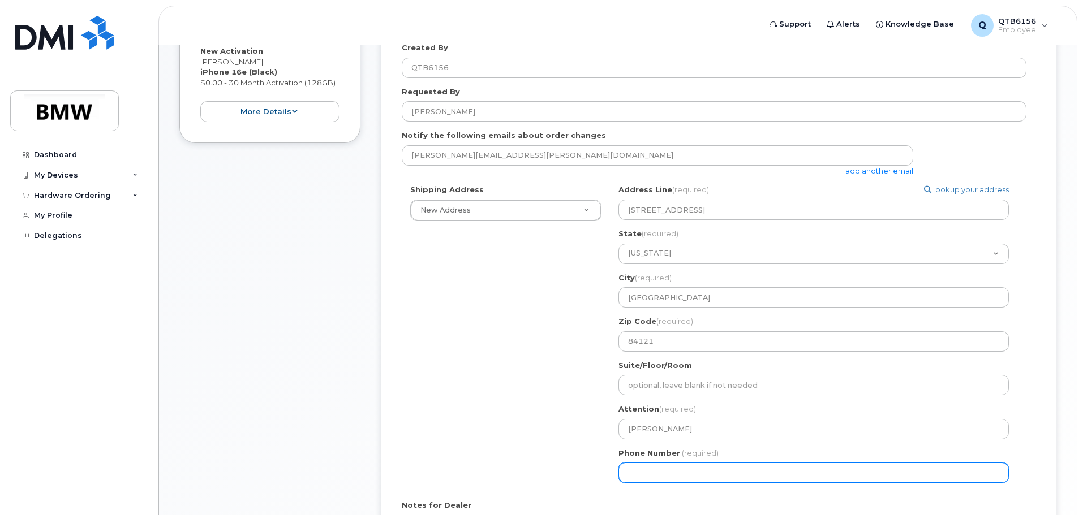
click at [645, 468] on input "Phone Number" at bounding box center [813, 473] width 390 height 20
type input "801461651"
select select
type input "8014616512"
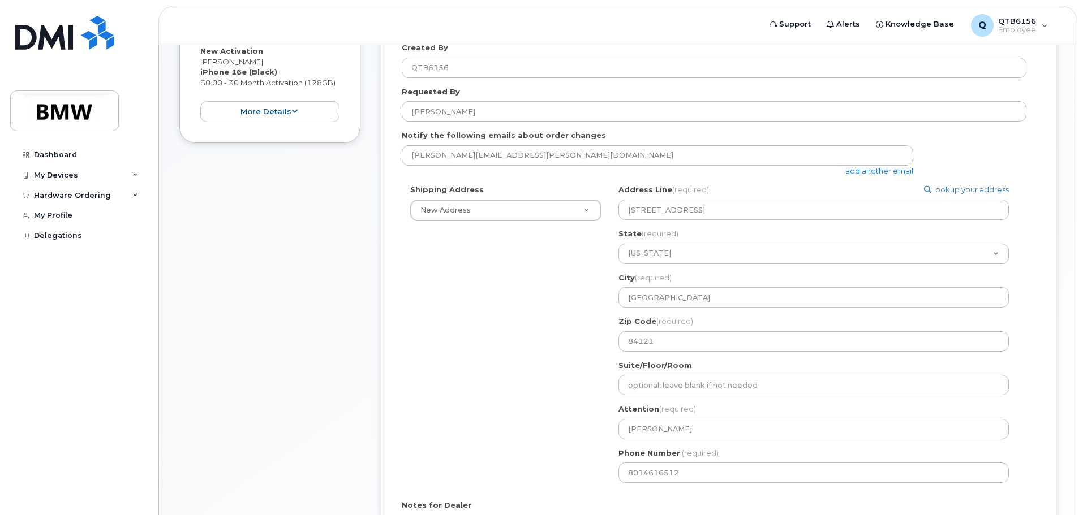
click at [523, 469] on div "Shipping Address New Address New Address BMW MC Plant BMW North America Financi…" at bounding box center [714, 337] width 624 height 307
click at [553, 398] on div "Shipping Address New Address New Address BMW MC Plant BMW North America Financi…" at bounding box center [714, 337] width 624 height 307
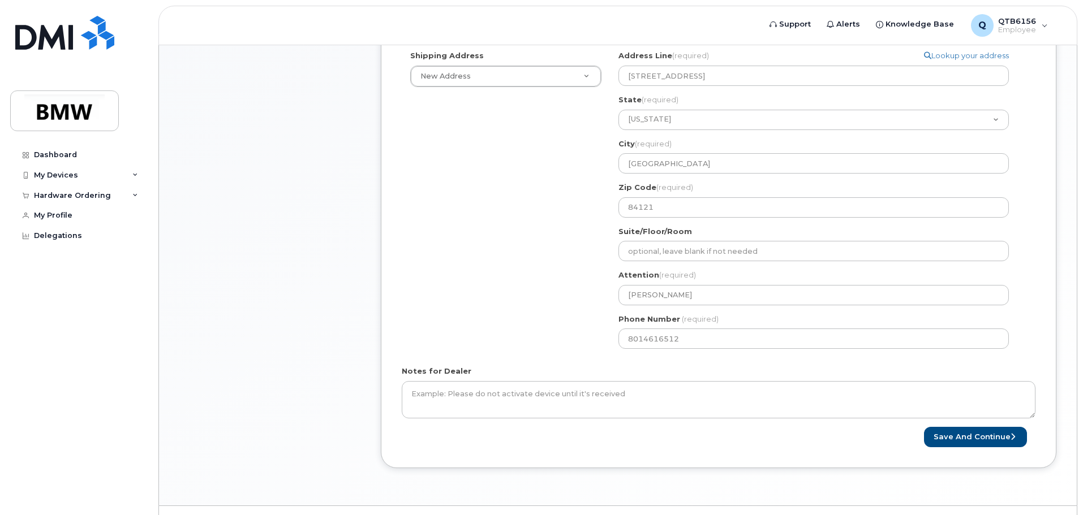
scroll to position [389, 0]
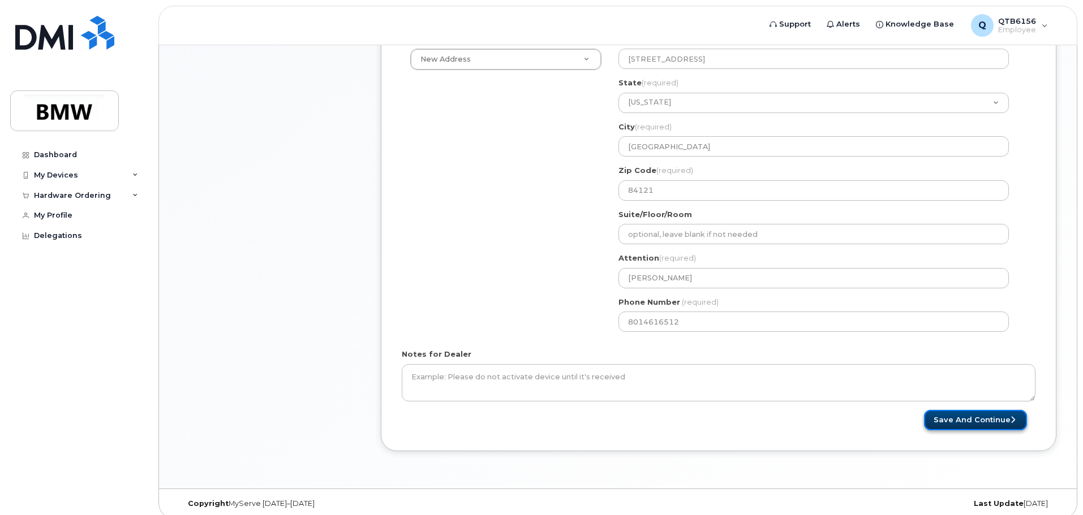
click at [988, 424] on button "Save and Continue" at bounding box center [975, 420] width 103 height 21
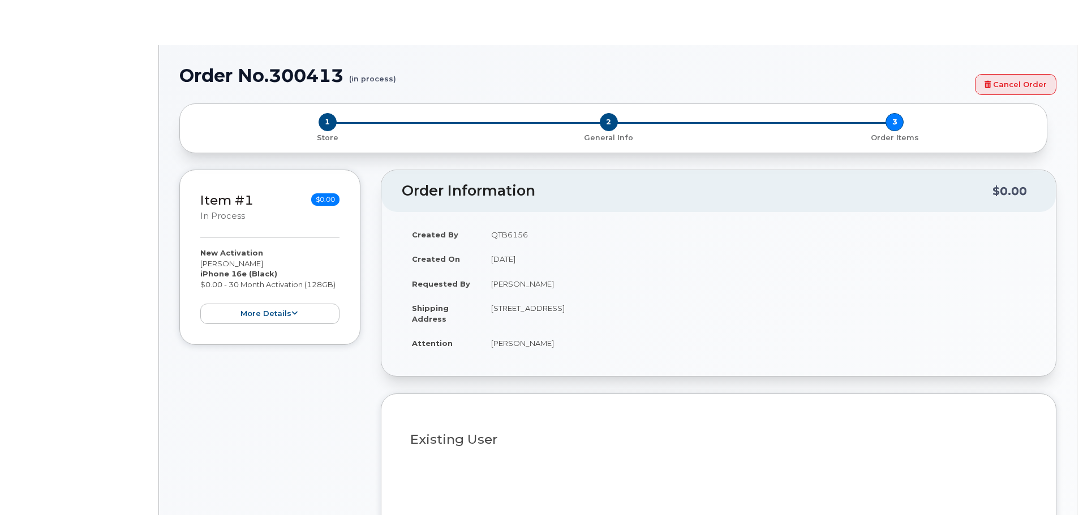
type input "1895328"
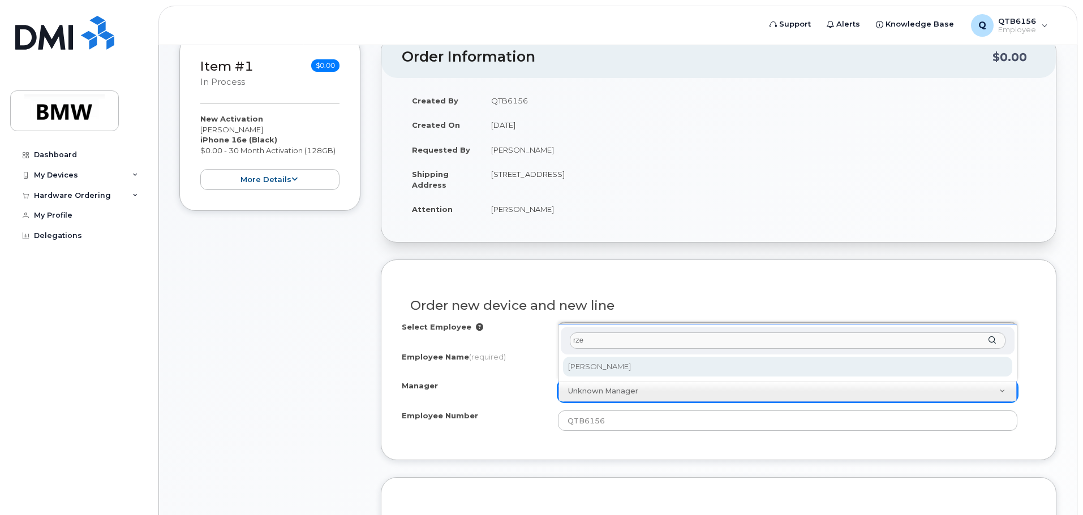
type input "rze"
select select "1895261"
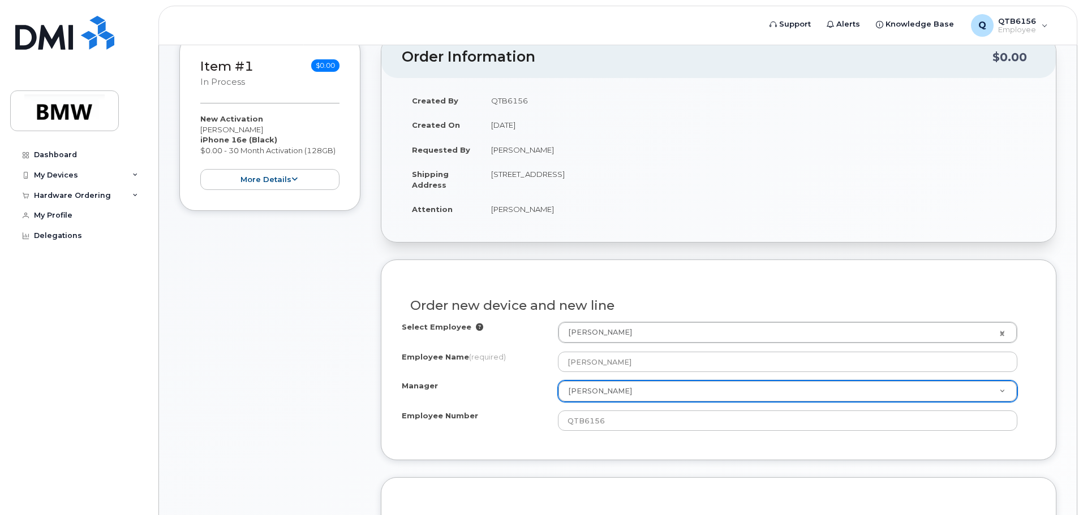
click at [525, 385] on div "Manager" at bounding box center [480, 388] width 156 height 15
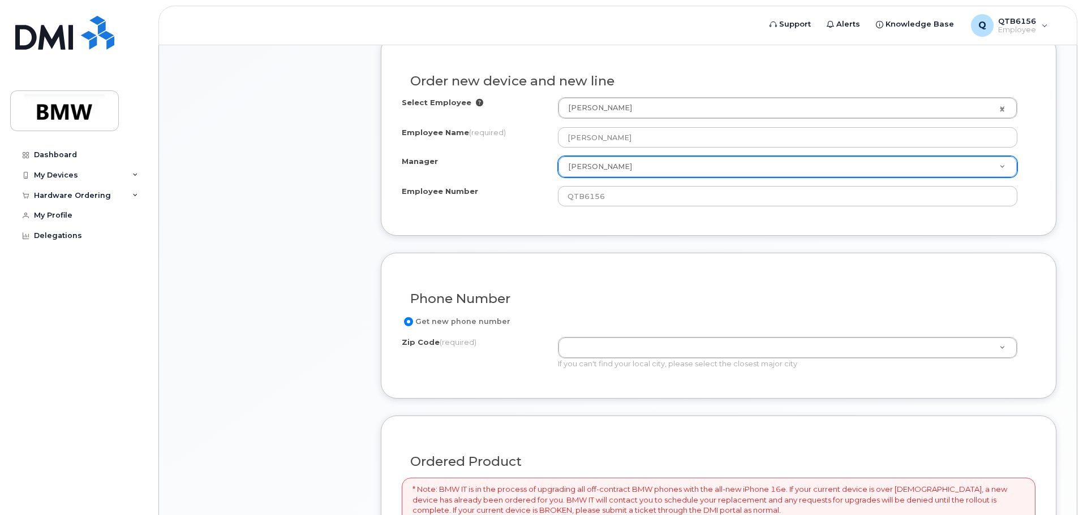
scroll to position [377, 0]
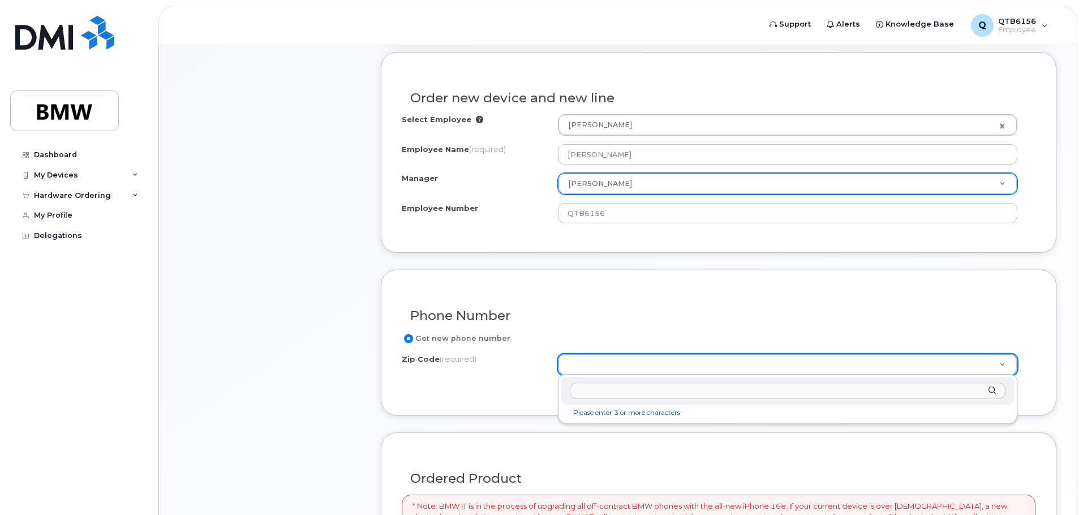
click at [592, 389] on input "Zip Code (required)" at bounding box center [788, 391] width 436 height 16
type input "84121"
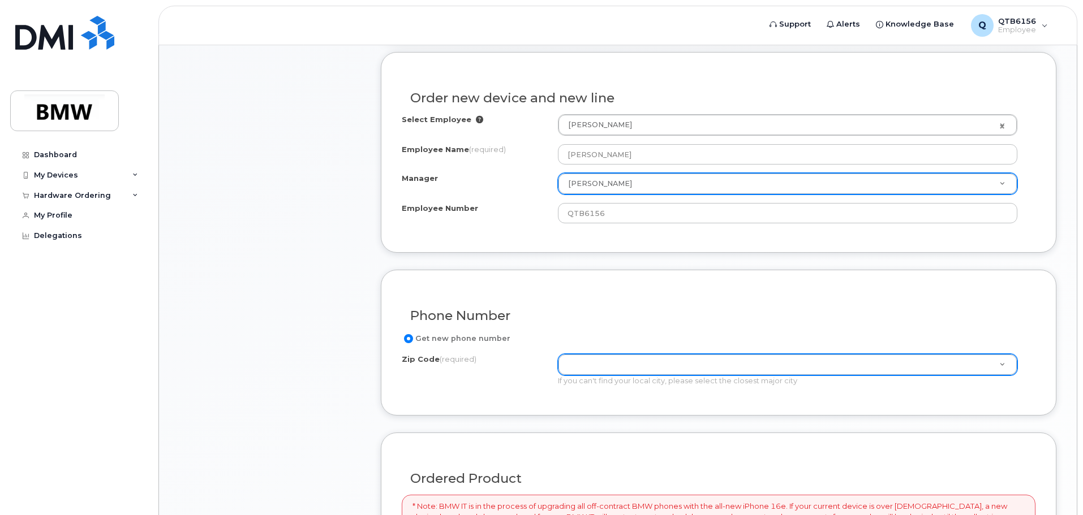
click at [409, 340] on input "Get new phone number" at bounding box center [408, 338] width 9 height 9
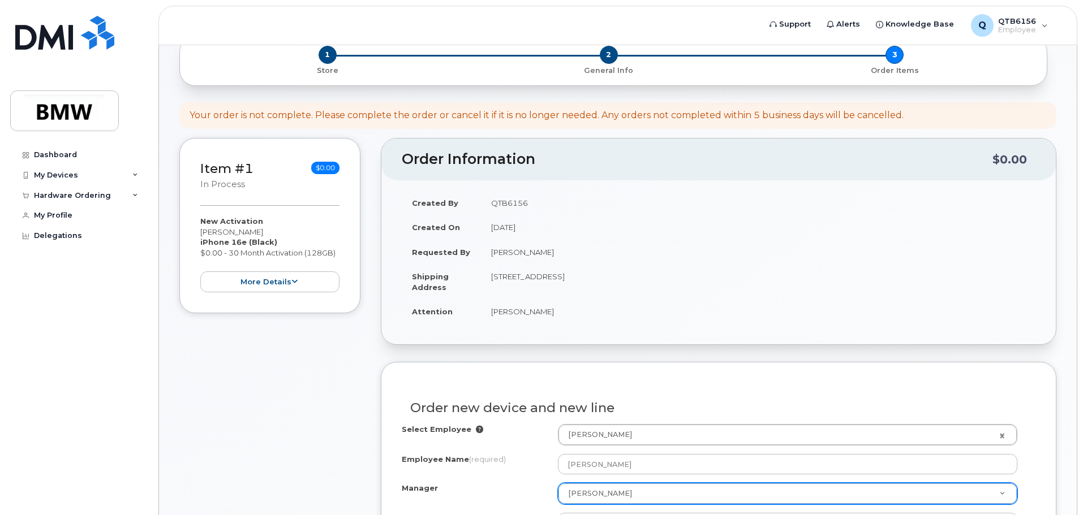
scroll to position [0, 0]
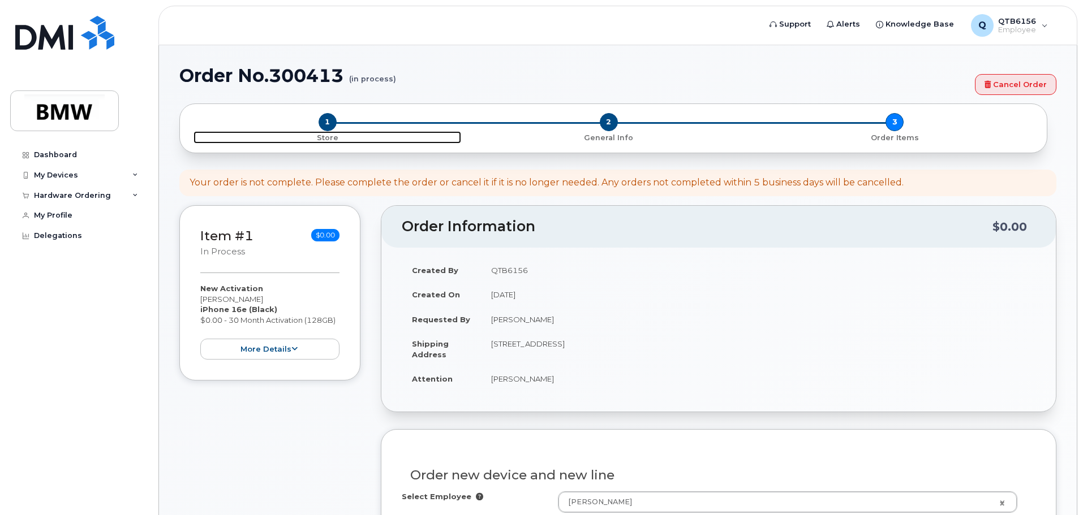
click at [330, 123] on span "1" at bounding box center [327, 122] width 18 height 18
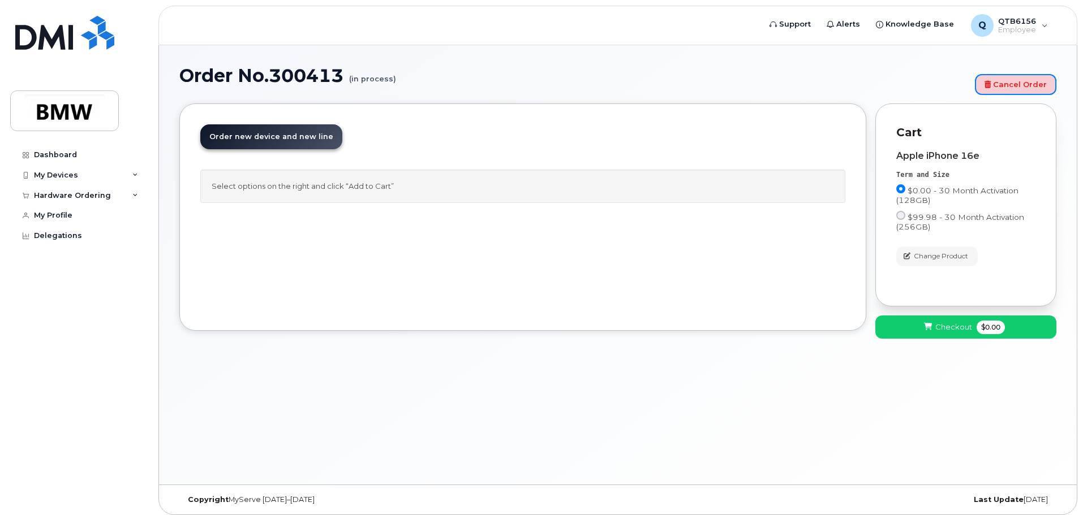
drag, startPoint x: 994, startPoint y: 87, endPoint x: 579, endPoint y: 36, distance: 417.8
click at [994, 87] on link "Cancel Order" at bounding box center [1015, 84] width 81 height 21
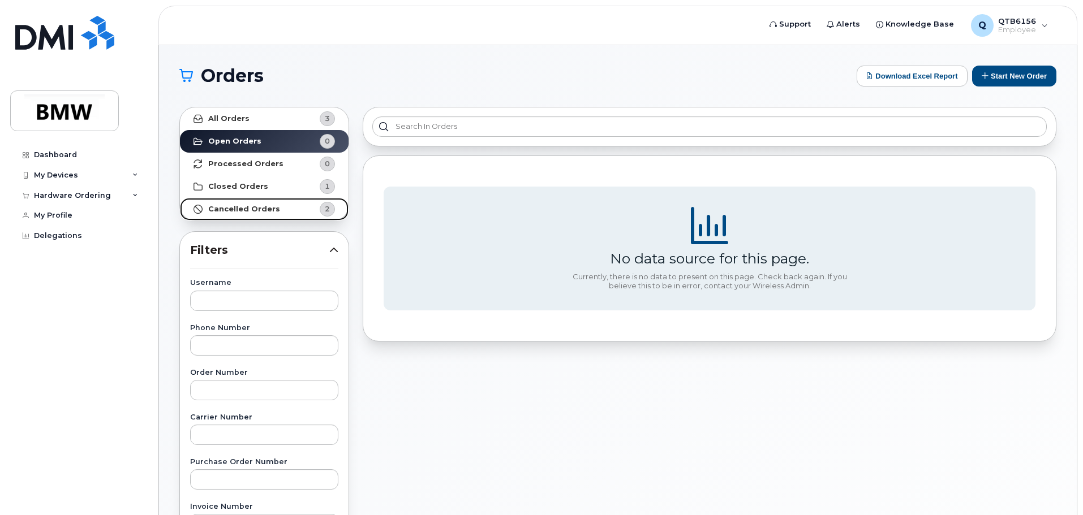
click at [255, 206] on strong "Cancelled Orders" at bounding box center [244, 209] width 72 height 9
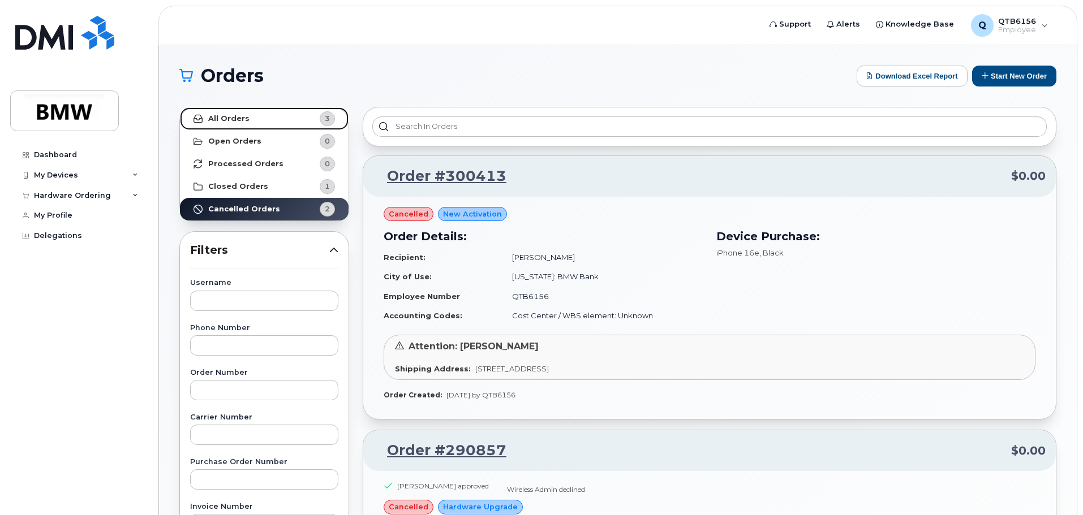
click at [241, 116] on strong "All Orders" at bounding box center [228, 118] width 41 height 9
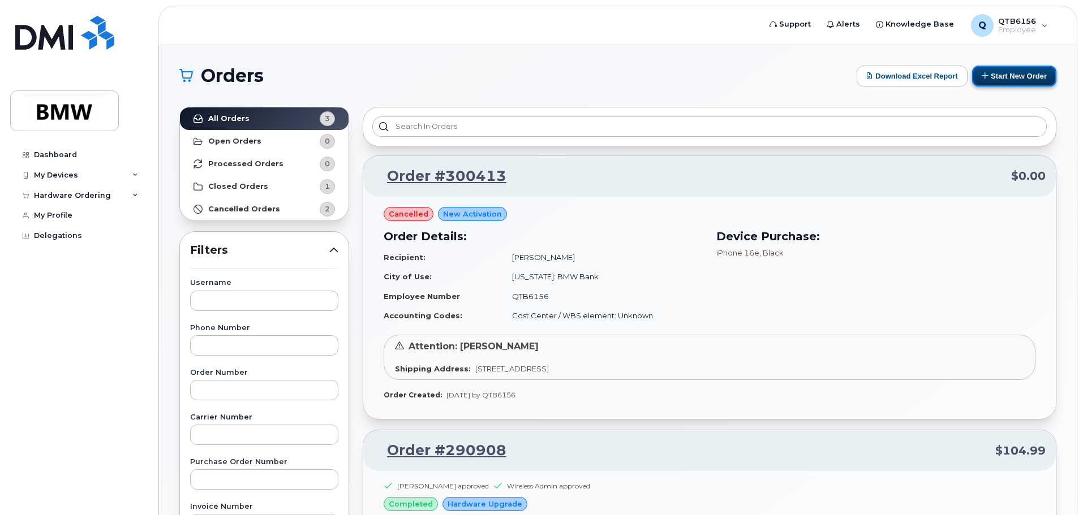
click at [1037, 72] on button "Start New Order" at bounding box center [1014, 76] width 84 height 21
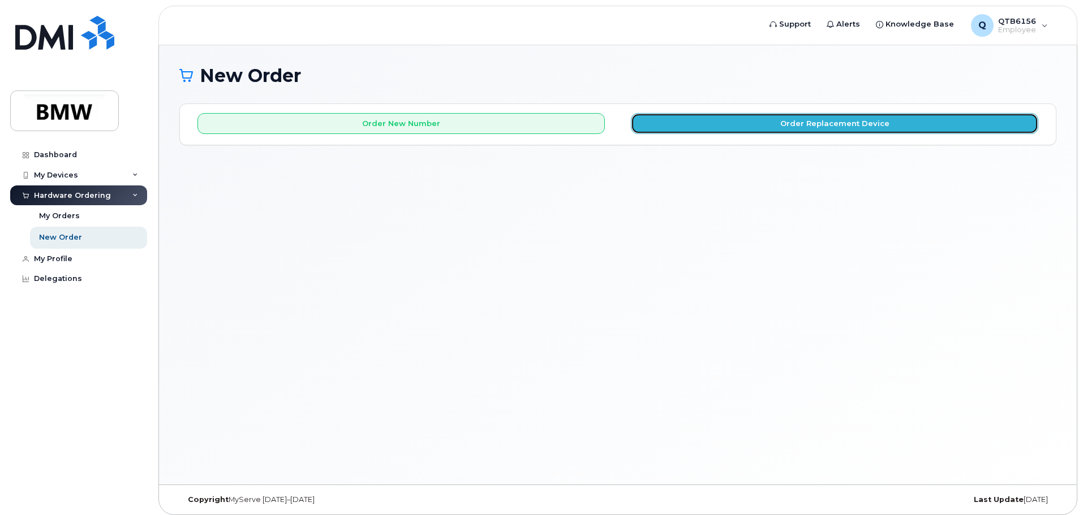
click at [735, 123] on button "Order Replacement Device" at bounding box center [834, 123] width 407 height 21
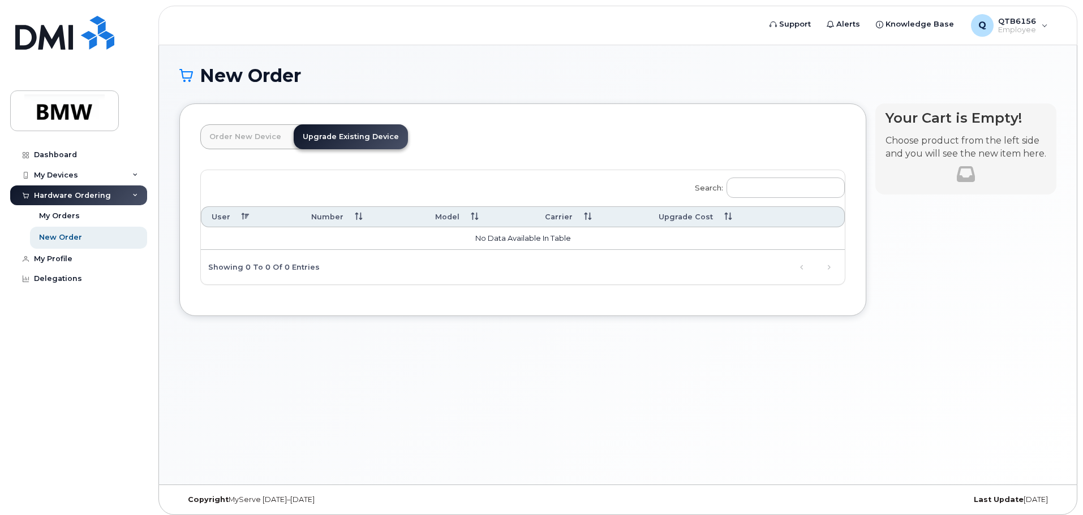
click at [255, 139] on link "Order New Device" at bounding box center [245, 136] width 90 height 25
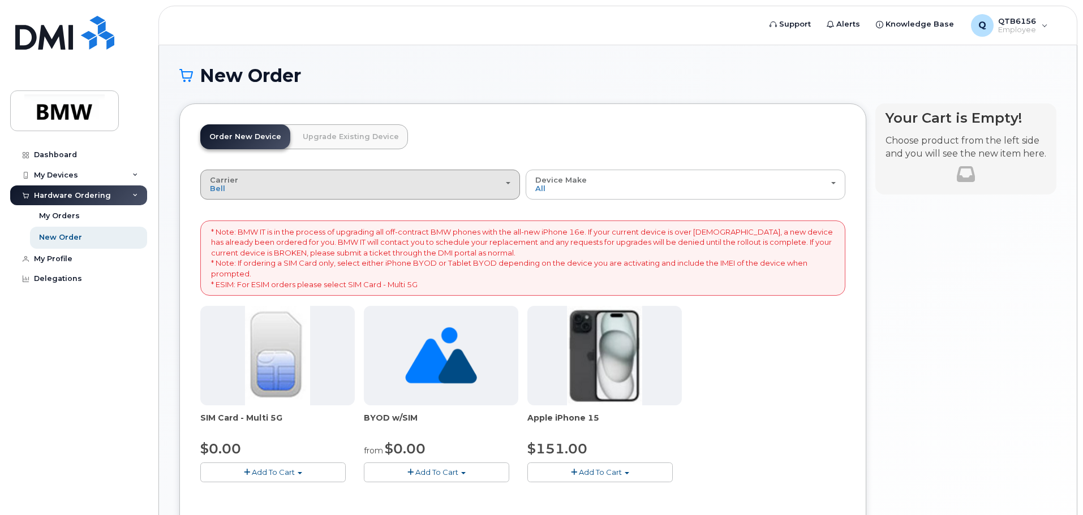
click at [507, 185] on div "Carrier Bell T-Mobile" at bounding box center [360, 185] width 300 height 18
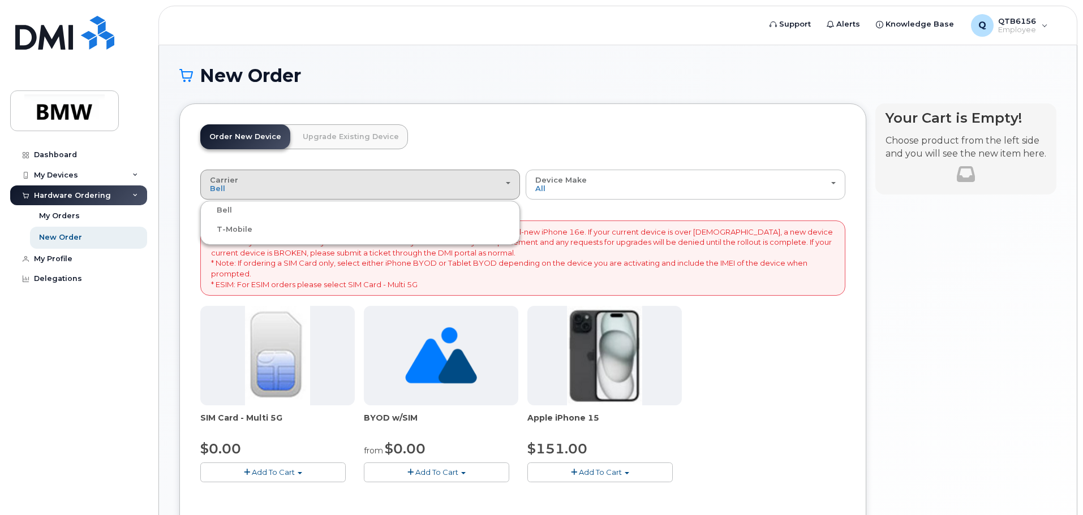
click at [551, 99] on div "New Order" at bounding box center [617, 85] width 877 height 38
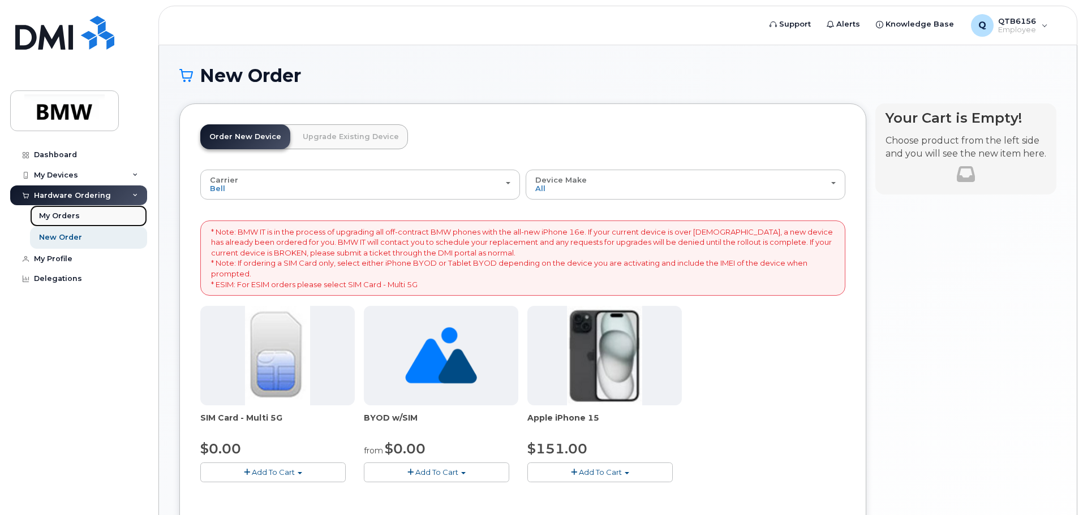
click at [59, 217] on div "My Orders" at bounding box center [59, 216] width 41 height 10
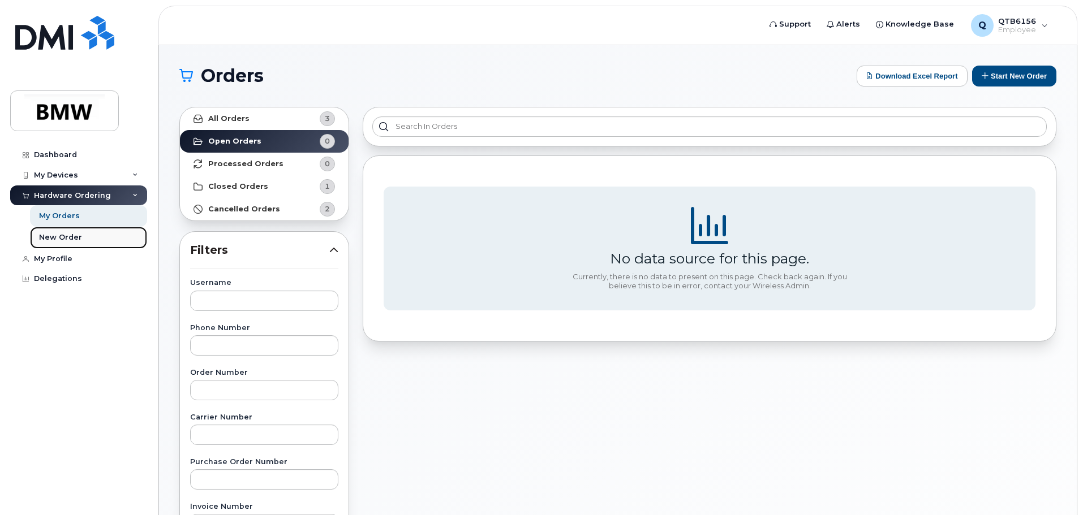
click at [55, 236] on div "New Order" at bounding box center [60, 237] width 43 height 10
drag, startPoint x: 989, startPoint y: 75, endPoint x: 969, endPoint y: 76, distance: 19.3
click at [989, 75] on button "Start New Order" at bounding box center [1014, 76] width 84 height 21
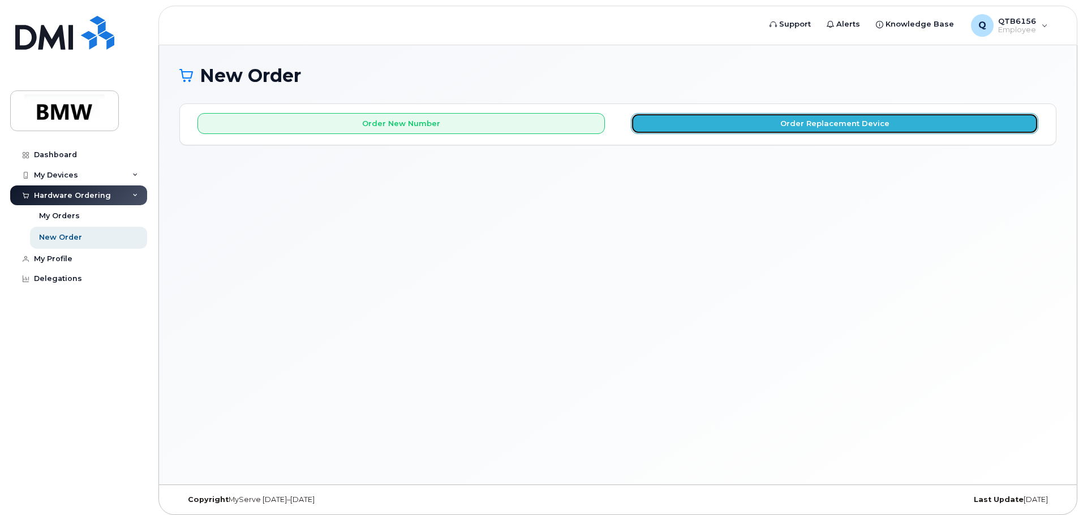
click at [795, 118] on button "Order Replacement Device" at bounding box center [834, 123] width 407 height 21
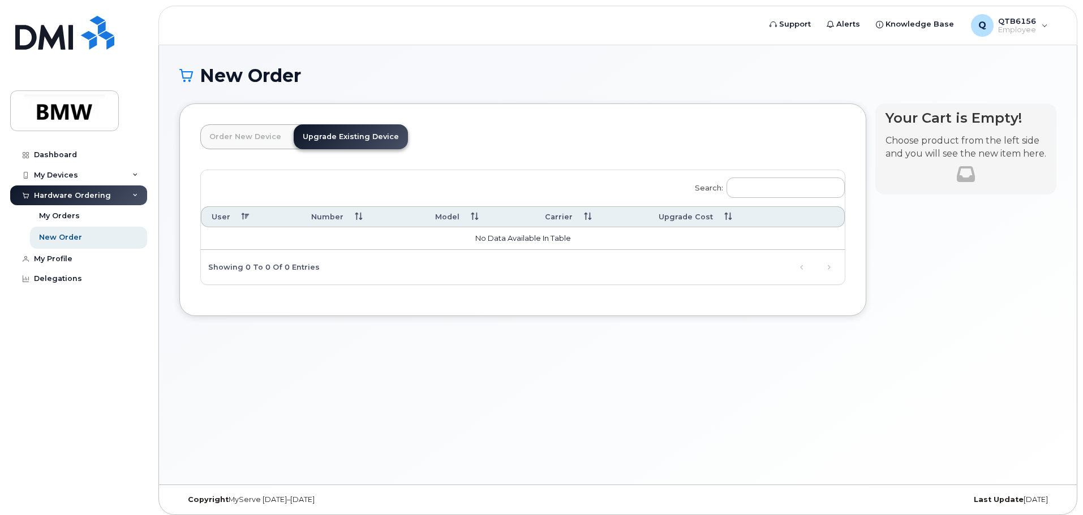
click at [246, 141] on link "Order New Device" at bounding box center [245, 136] width 90 height 25
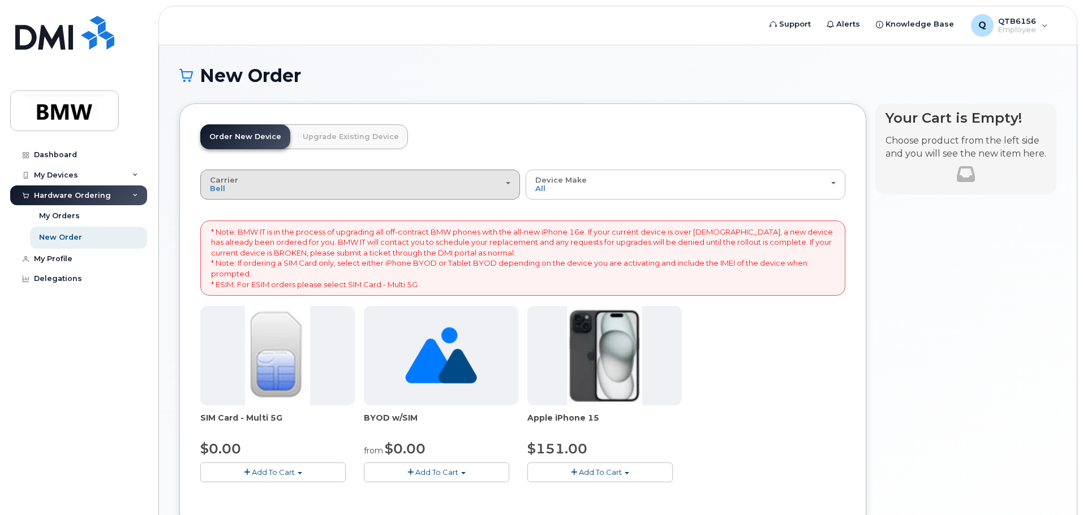
click at [512, 185] on button "Carrier Bell T-Mobile" at bounding box center [360, 184] width 320 height 29
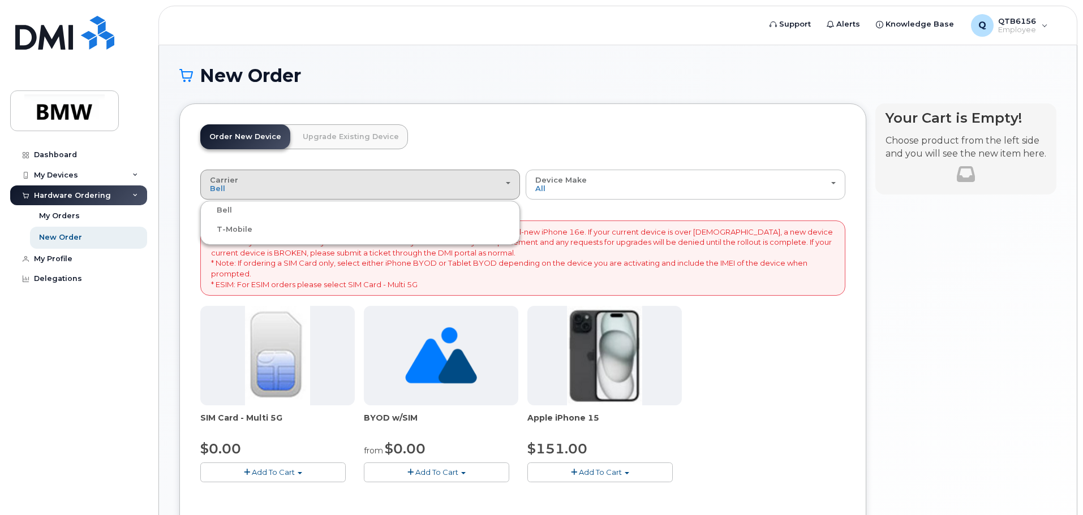
click at [226, 229] on label "T-Mobile" at bounding box center [227, 230] width 49 height 14
click at [0, 0] on input "T-Mobile" at bounding box center [0, 0] width 0 height 0
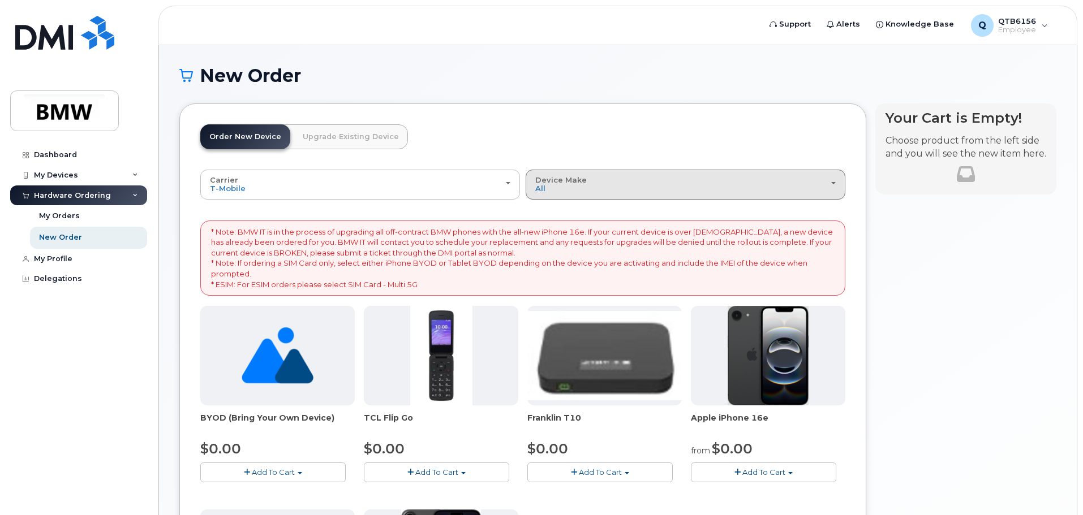
click at [617, 192] on div "Device Make All Cell Phone iPhone Modem" at bounding box center [685, 185] width 300 height 18
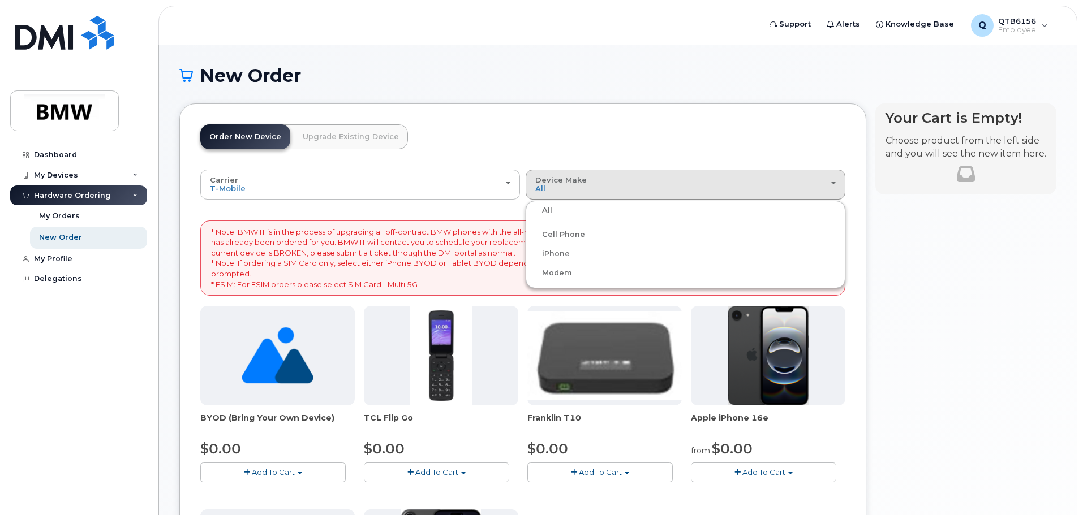
click at [562, 252] on label "iPhone" at bounding box center [548, 254] width 41 height 14
click at [0, 0] on input "iPhone" at bounding box center [0, 0] width 0 height 0
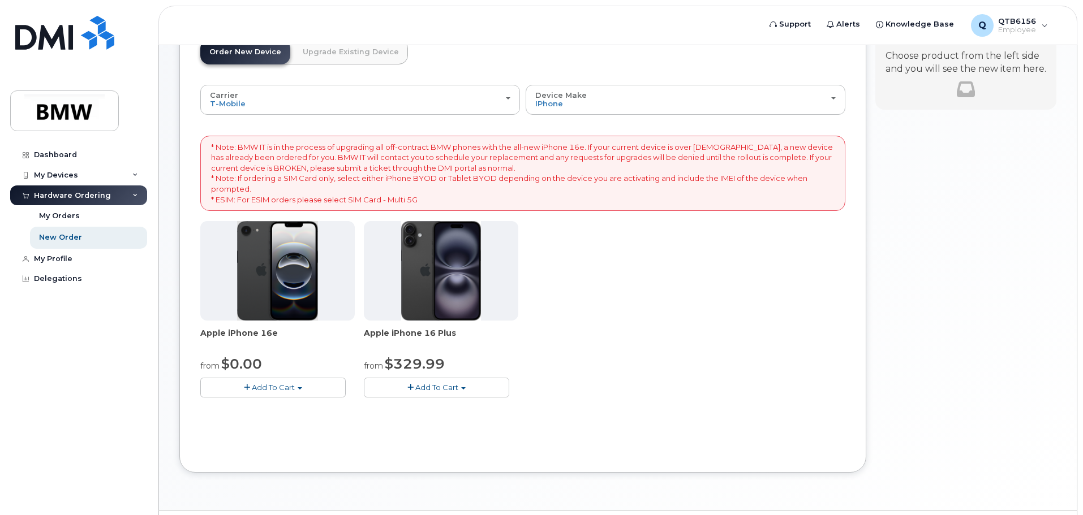
scroll to position [94, 0]
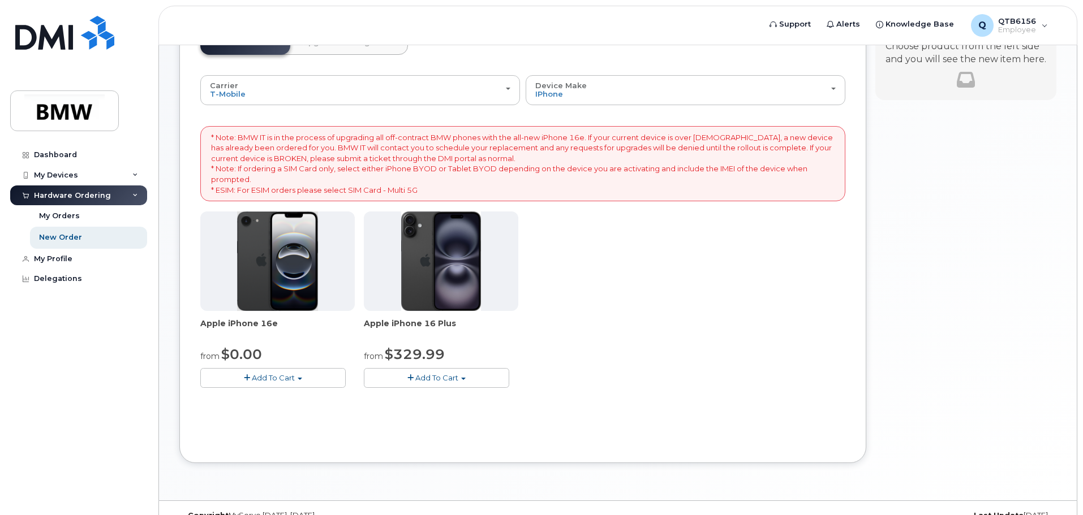
click at [255, 376] on span "Add To Cart" at bounding box center [273, 377] width 43 height 9
click at [276, 398] on link "$0.00 - 30 Month Activation (128GB)" at bounding box center [284, 399] width 163 height 14
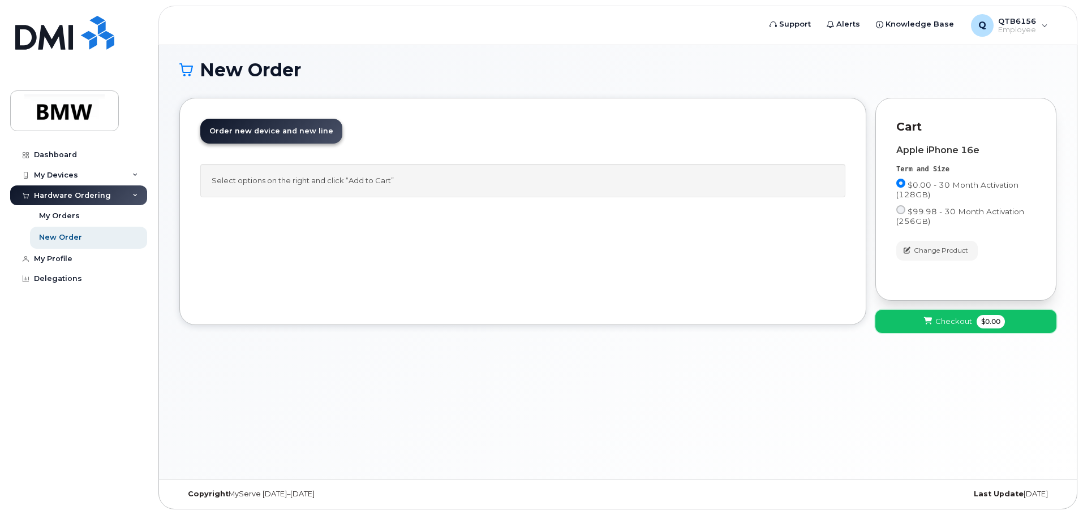
click at [965, 327] on button "Checkout $0.00" at bounding box center [965, 321] width 181 height 23
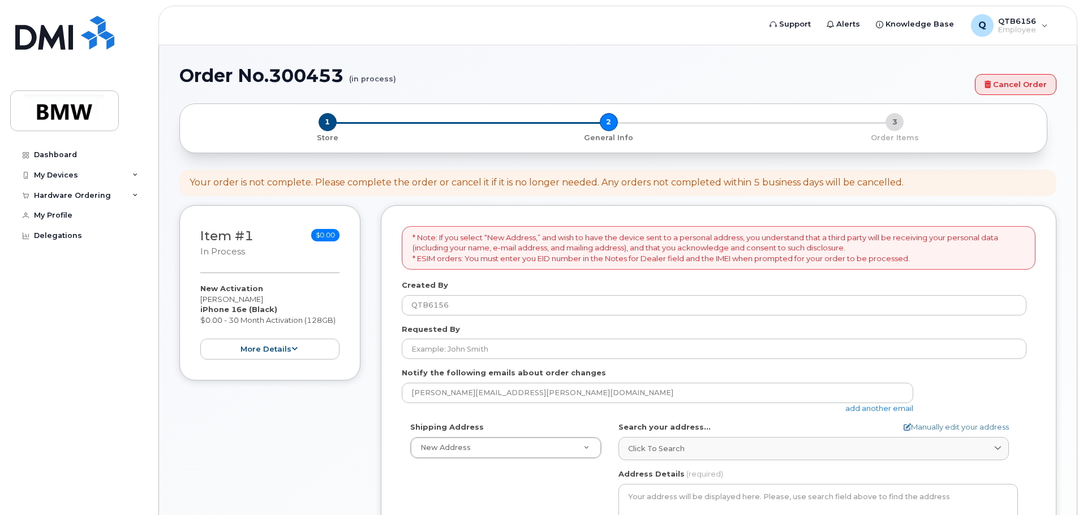
select select
click at [293, 343] on button "more details" at bounding box center [269, 349] width 139 height 21
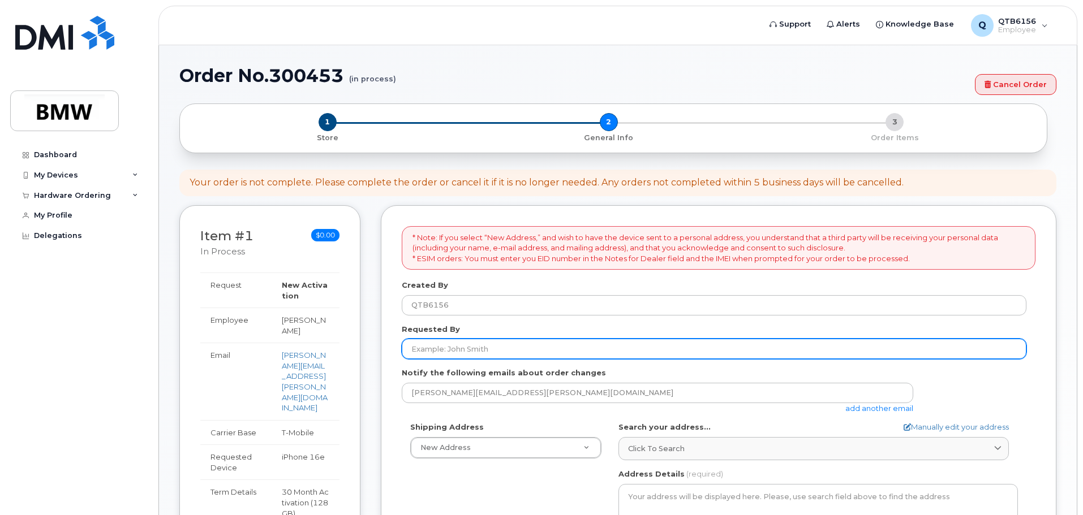
drag, startPoint x: 459, startPoint y: 352, endPoint x: 465, endPoint y: 349, distance: 6.8
click at [459, 352] on input "Requested By" at bounding box center [714, 349] width 624 height 20
type input "[PERSON_NAME]"
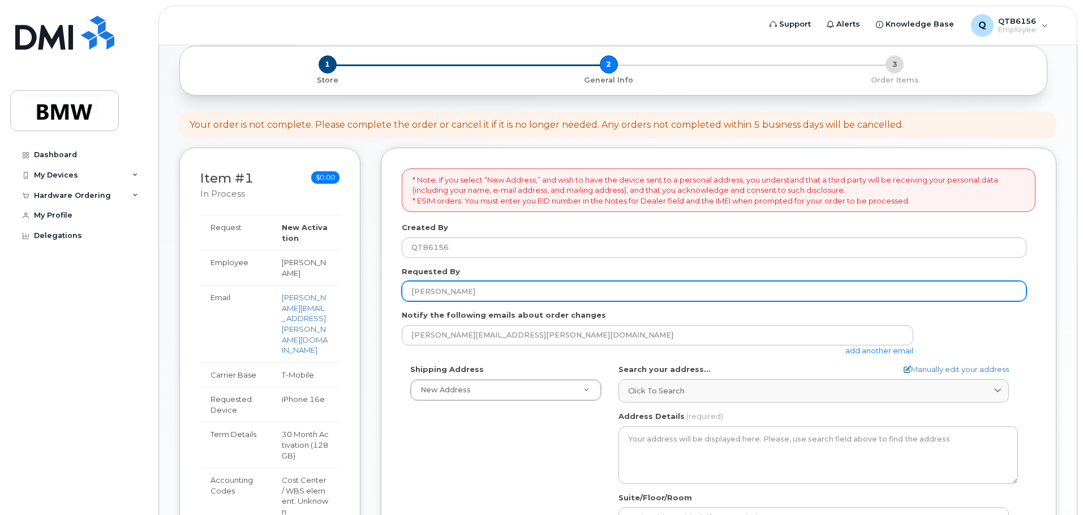
scroll to position [94, 0]
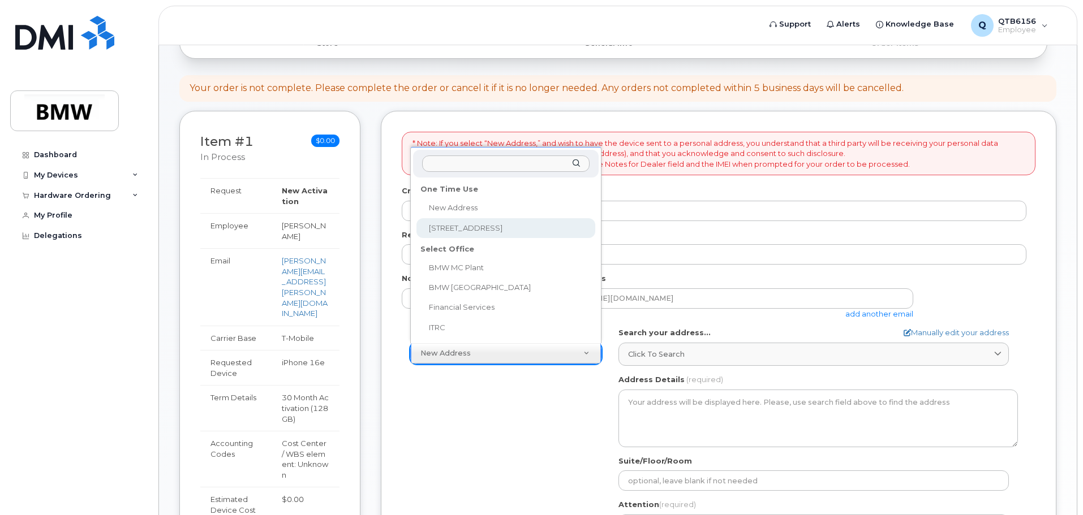
select select "2855 E Cottonwood Pkwy Ste 200"
type input "[PERSON_NAME]"
type input "8014616512"
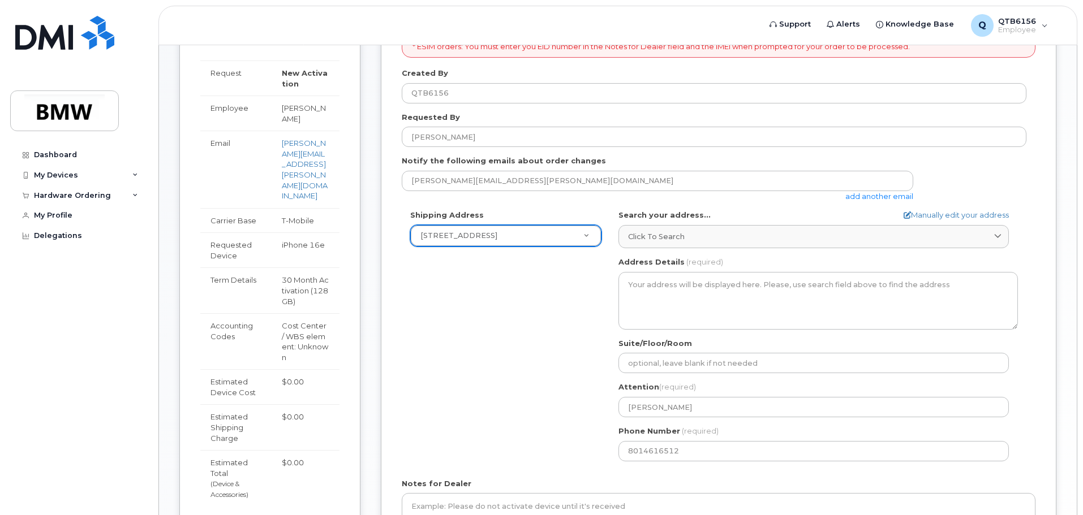
scroll to position [226, 0]
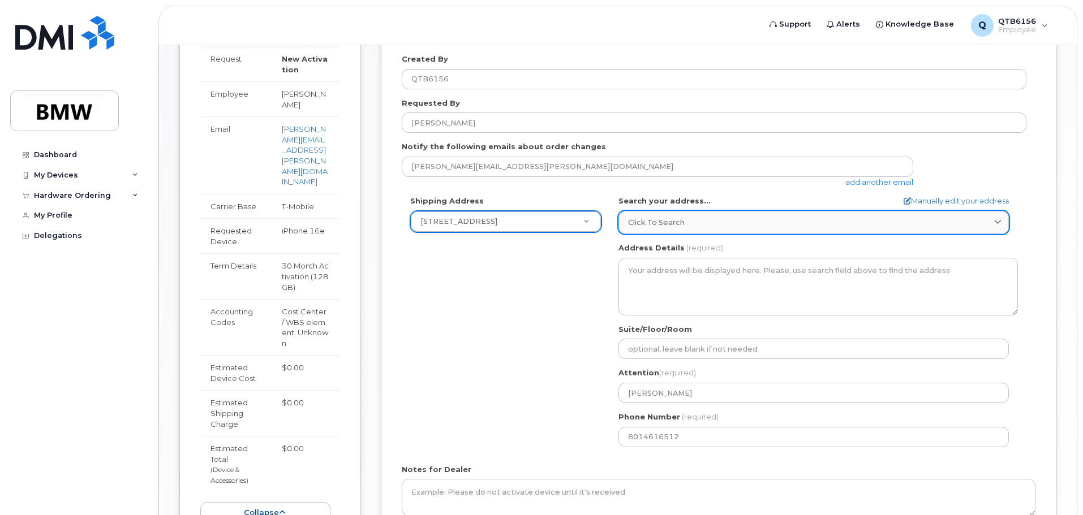
click at [697, 226] on div "Click to search" at bounding box center [813, 222] width 371 height 11
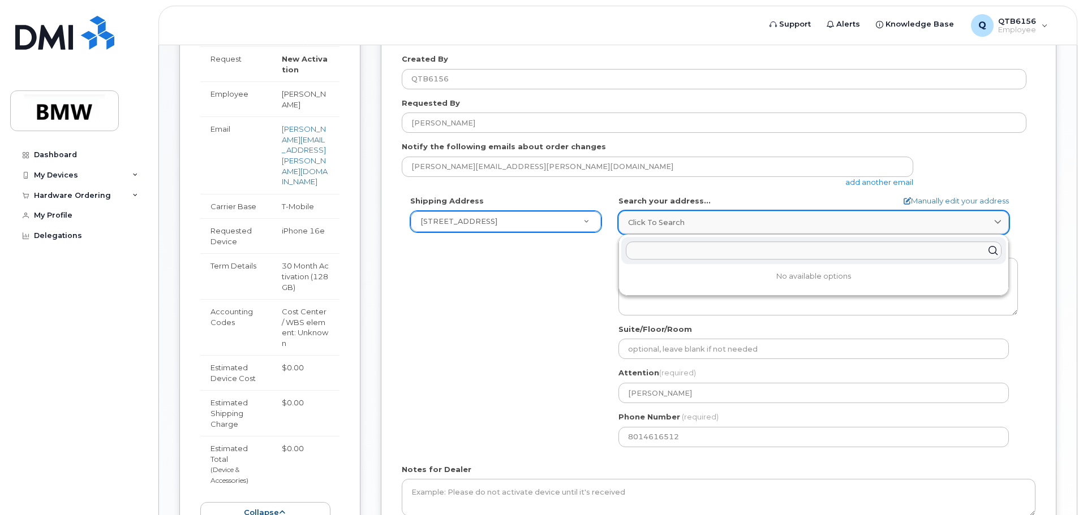
click at [697, 226] on div "Click to search" at bounding box center [813, 222] width 371 height 11
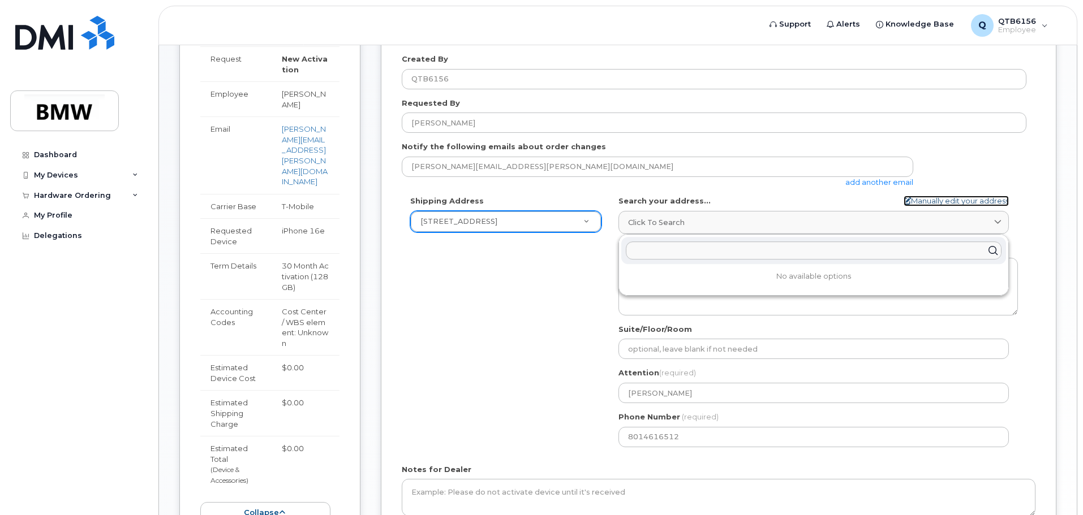
click at [939, 199] on link "Manually edit your address" at bounding box center [955, 201] width 105 height 11
select select
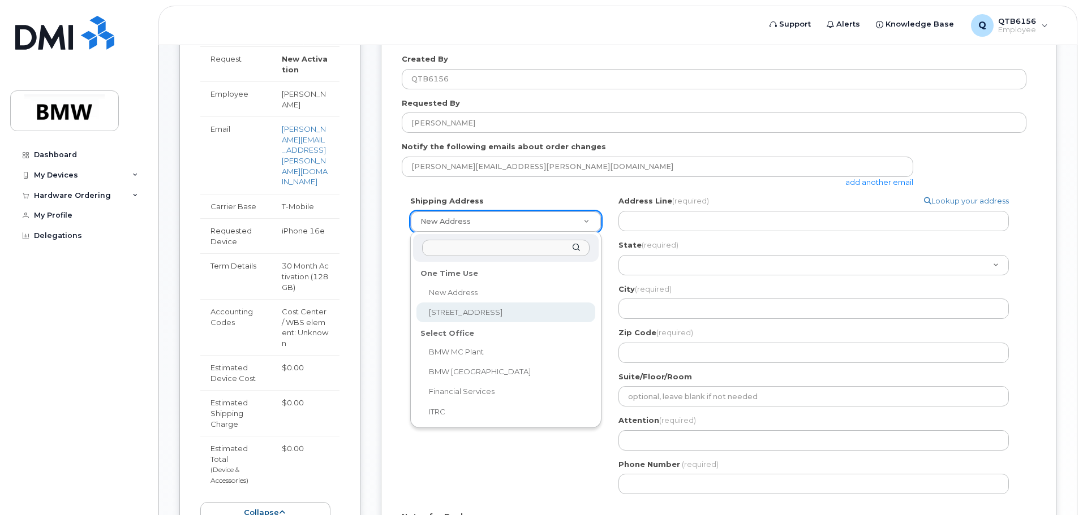
select select "2855 E Cottonwood Pkwy Ste 200"
type input "[PERSON_NAME]"
type input "8014616512"
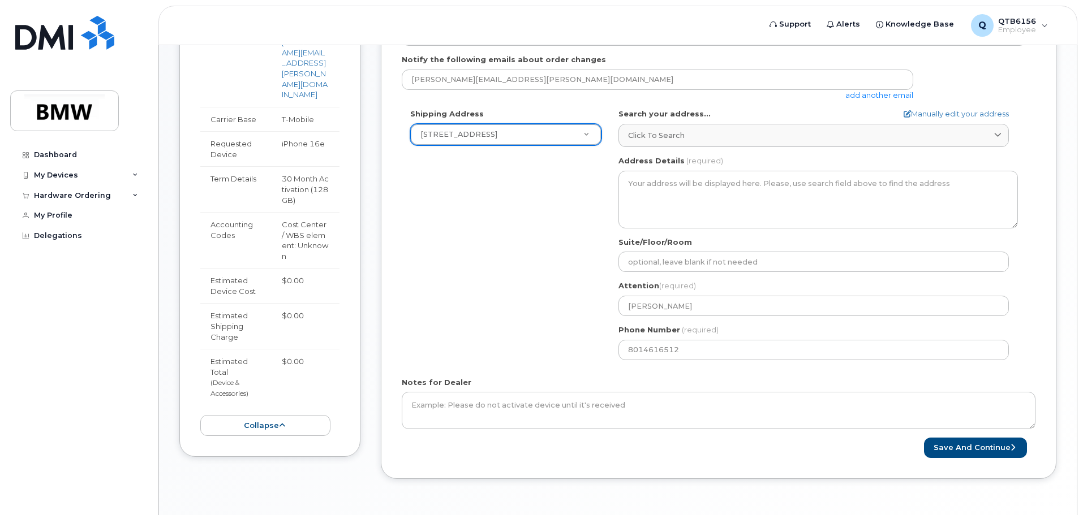
scroll to position [321, 0]
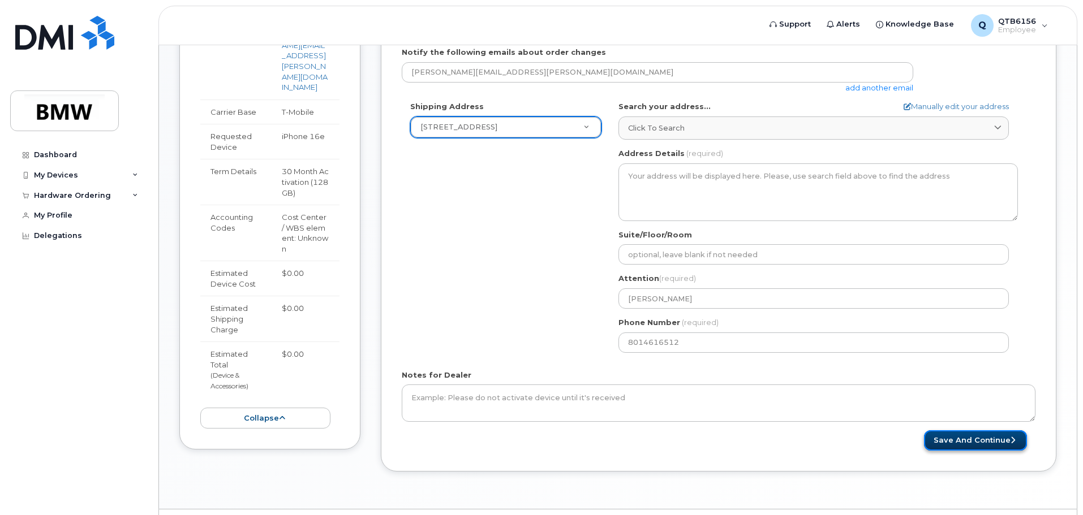
click at [942, 446] on button "Save and Continue" at bounding box center [975, 440] width 103 height 21
click at [969, 440] on button "Save and Continue" at bounding box center [975, 440] width 103 height 21
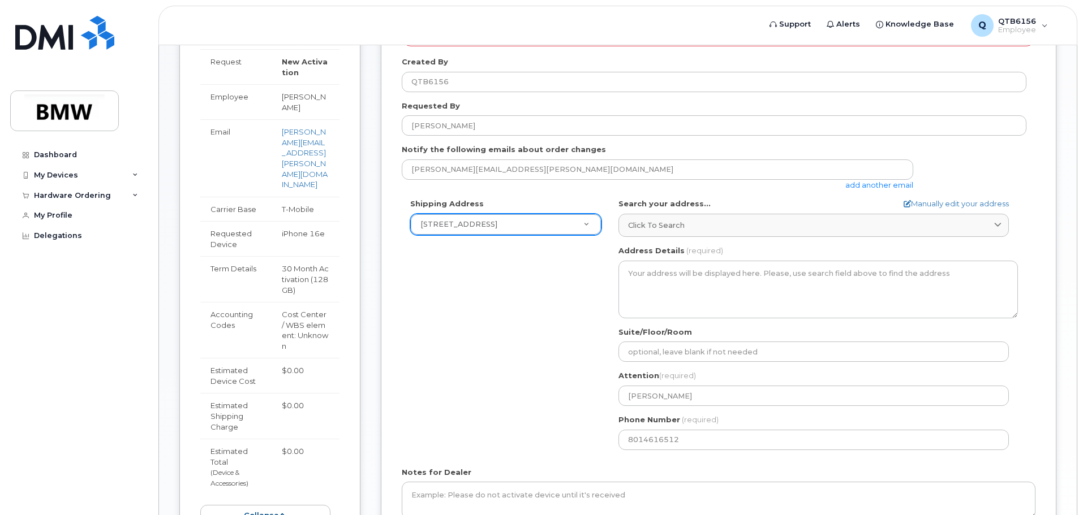
scroll to position [226, 0]
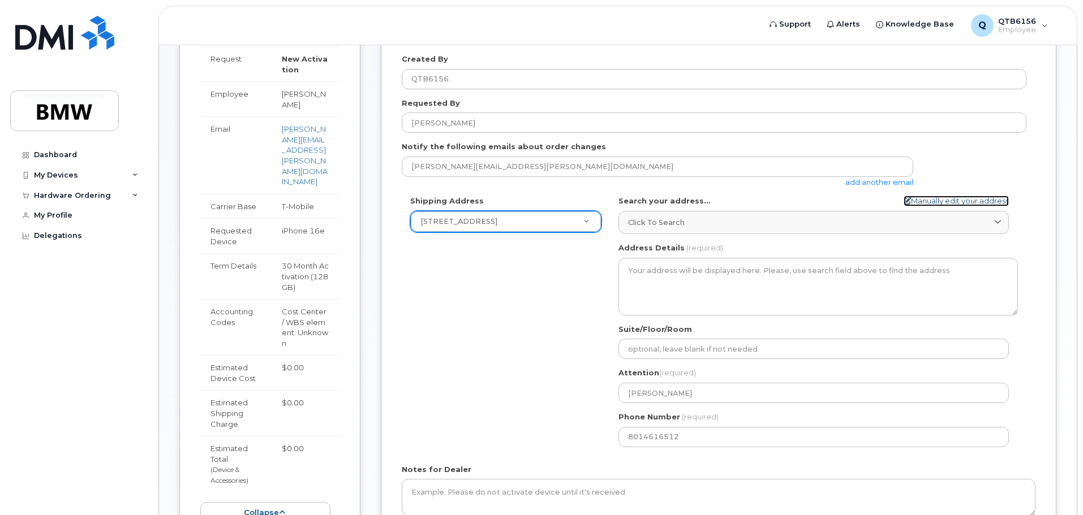
click at [933, 200] on link "Manually edit your address" at bounding box center [955, 201] width 105 height 11
select select "New Address"
select select
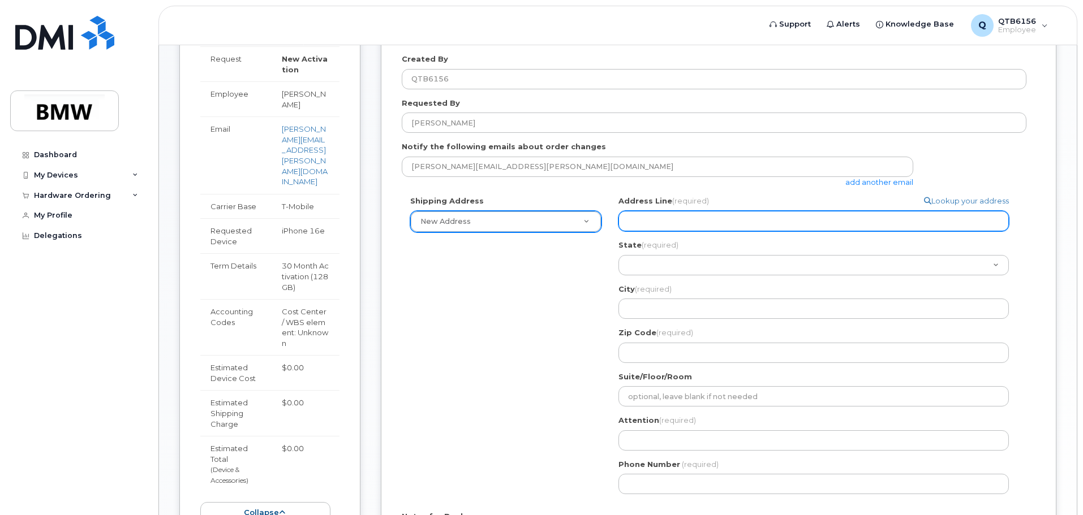
click at [705, 221] on input "Address Line (required)" at bounding box center [813, 221] width 390 height 20
select select
type input "2"
select select
type input "28"
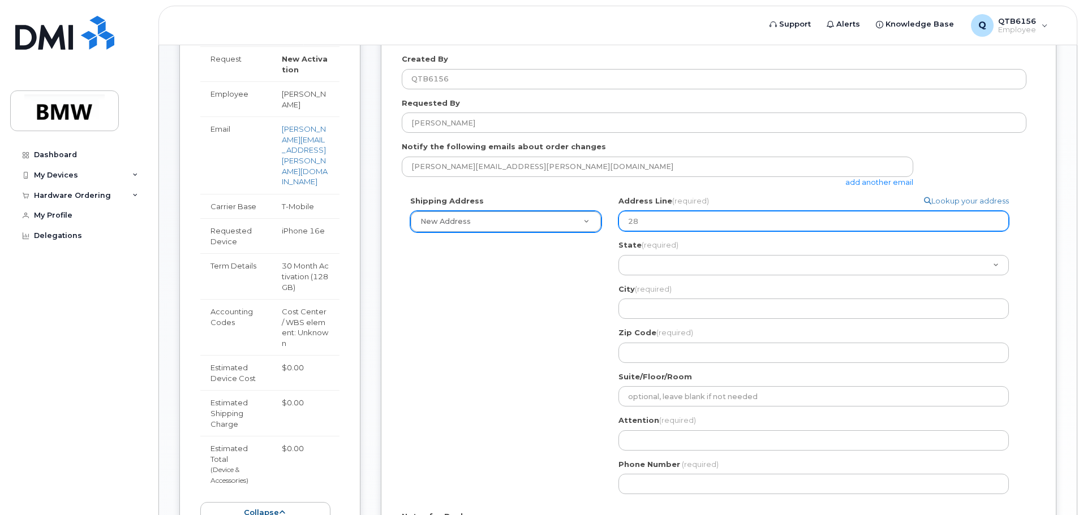
select select
type input "285"
select select
type input "2855"
select select
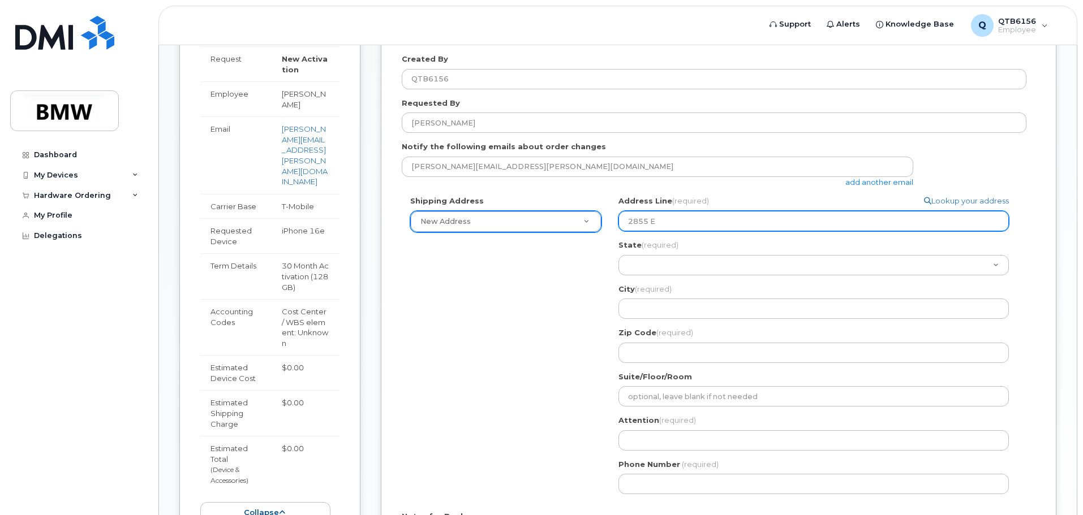
type input "2855 E Cottonwood Pkwy Ste 200"
select select
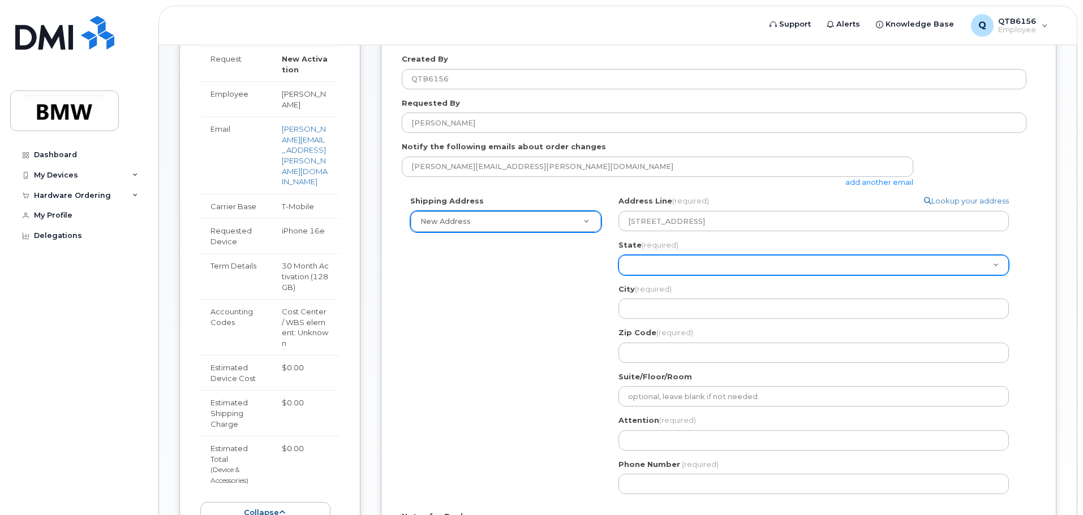
click at [652, 260] on select "Alabama Alaska American Samoa Arizona Arkansas California Colorado Connecticut …" at bounding box center [813, 265] width 390 height 20
select select "UT"
click at [618, 255] on select "Alabama Alaska American Samoa Arizona Arkansas California Colorado Connecticut …" at bounding box center [813, 265] width 390 height 20
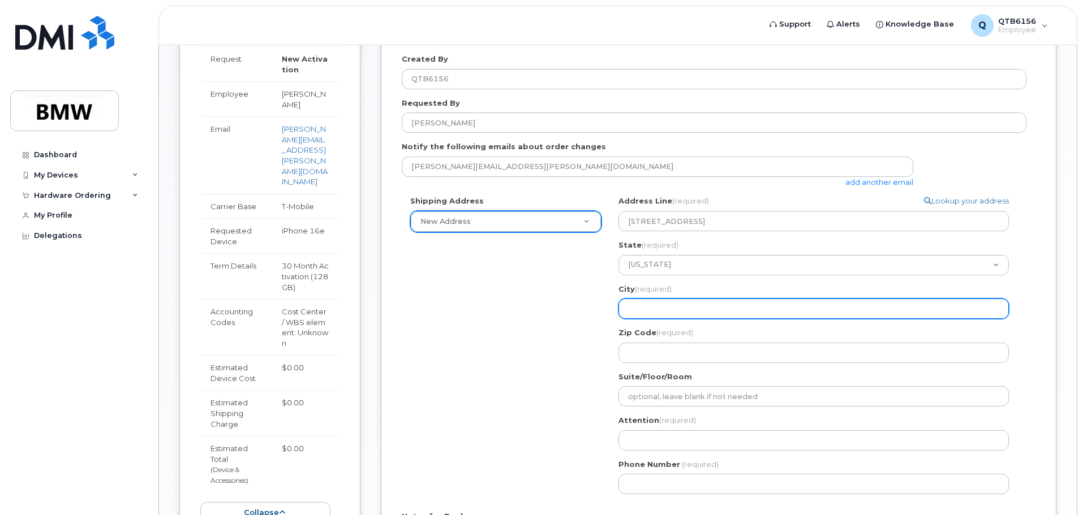
click at [665, 308] on input "City (required)" at bounding box center [813, 309] width 390 height 20
select select
type input "S"
select select
type input "Sa"
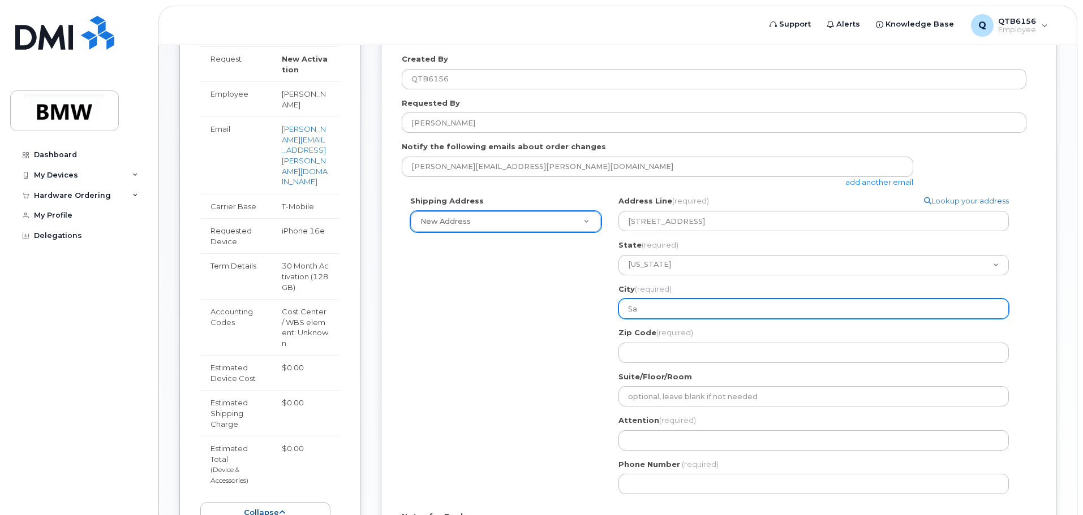
select select
type input "Sal"
select select
type input "Salt Lake City"
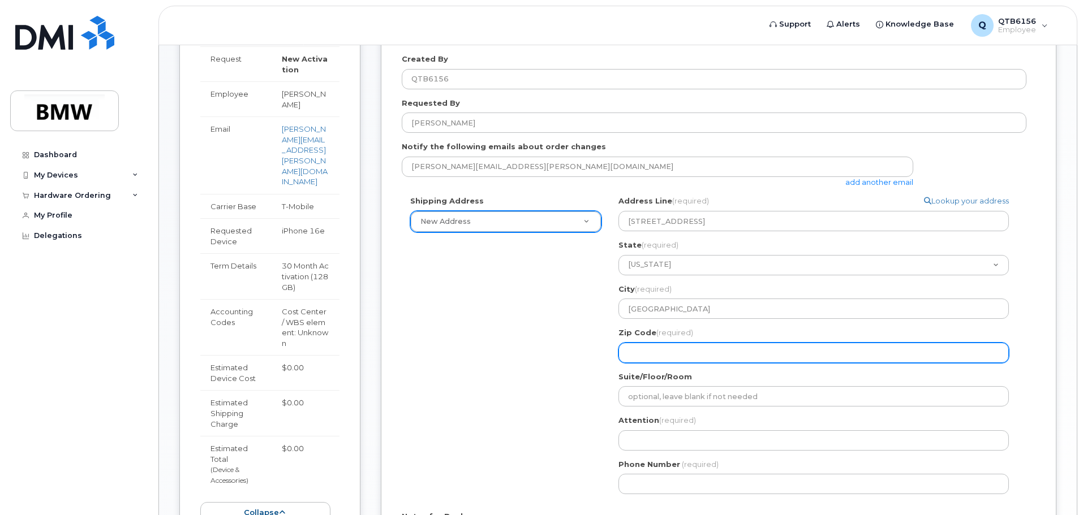
click at [700, 353] on input "Zip Code (required)" at bounding box center [813, 353] width 390 height 20
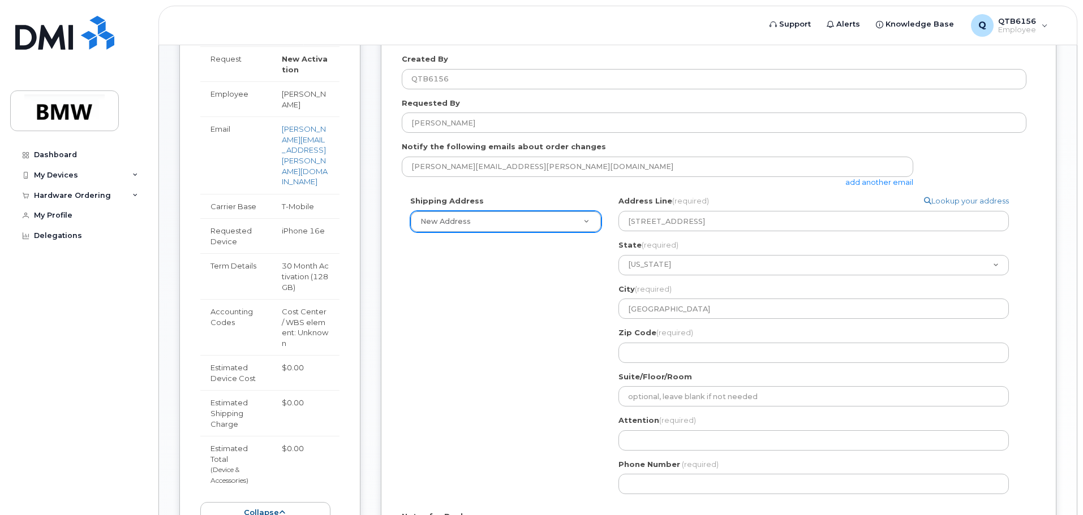
click at [554, 393] on div "Shipping Address New Address New Address 2855 E Cottonwood Pkwy Ste 200 BMW MC …" at bounding box center [714, 349] width 624 height 307
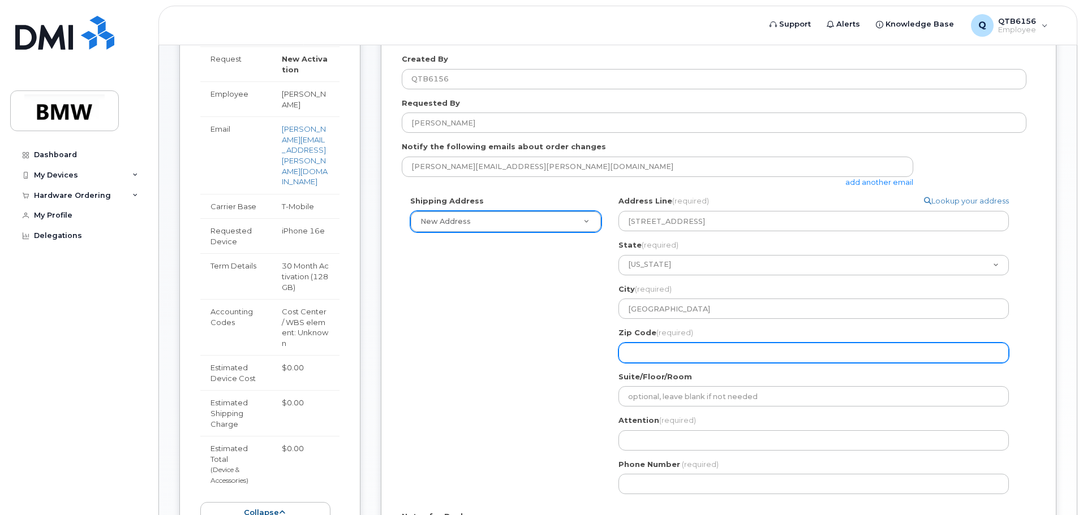
click at [639, 351] on input "Zip Code (required)" at bounding box center [813, 353] width 390 height 20
select select
type input "8"
select select
type input "84"
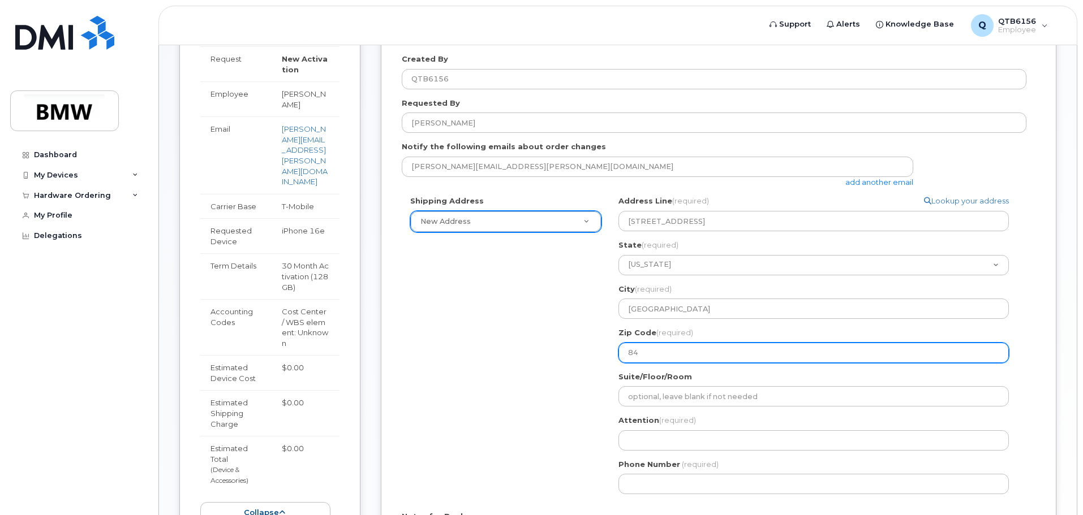
select select
type input "841"
select select
type input "8412"
select select
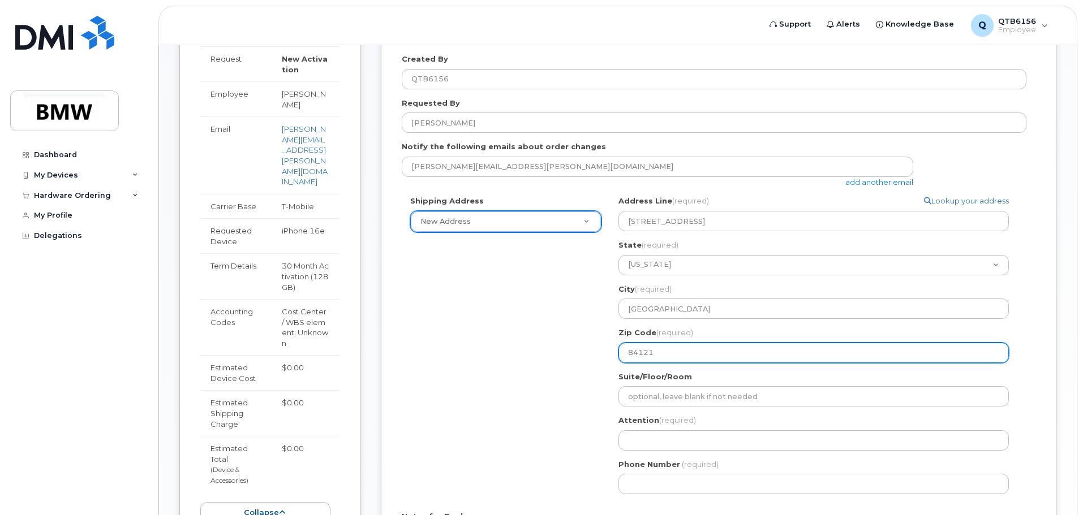
type input "84121"
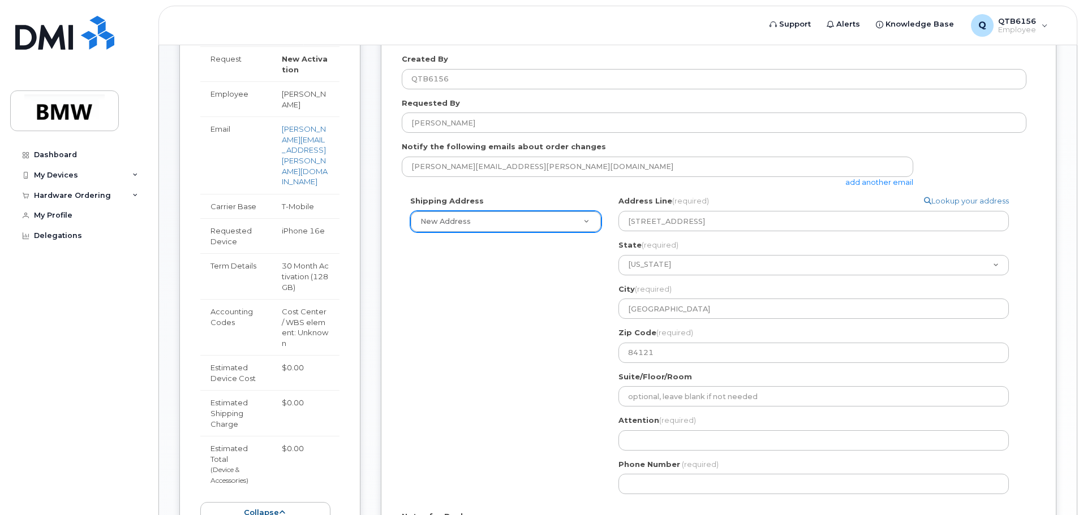
click at [550, 361] on div "Shipping Address New Address New Address 2855 E Cottonwood Pkwy Ste 200 BMW MC …" at bounding box center [714, 349] width 624 height 307
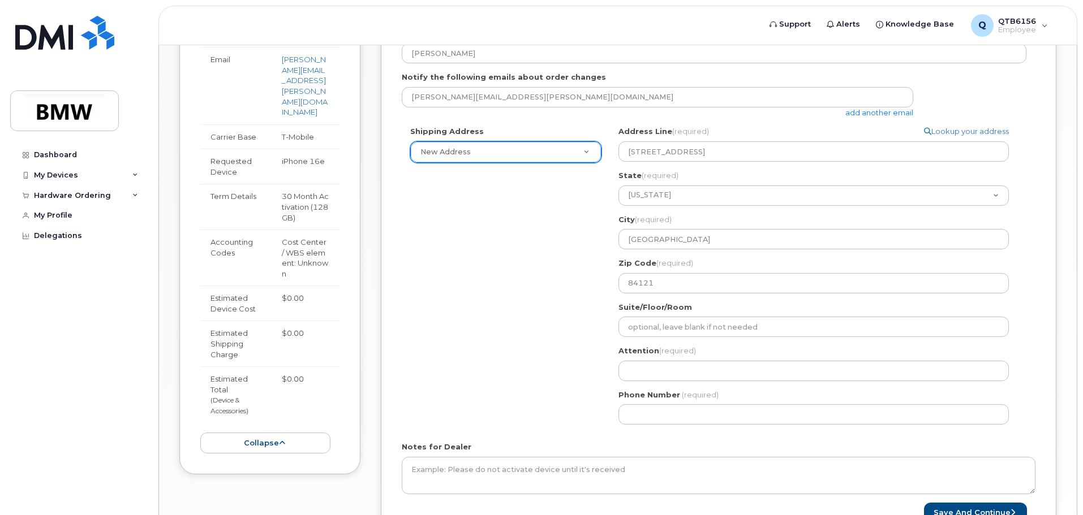
scroll to position [301, 0]
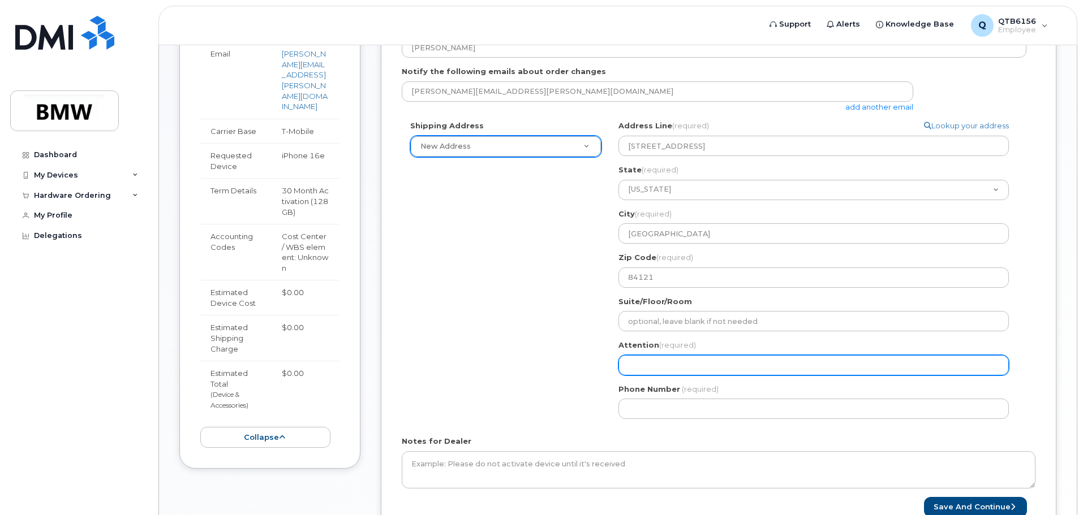
click at [658, 365] on input "Attention (required)" at bounding box center [813, 365] width 390 height 20
select select
type input "K"
select select
type input "Ky"
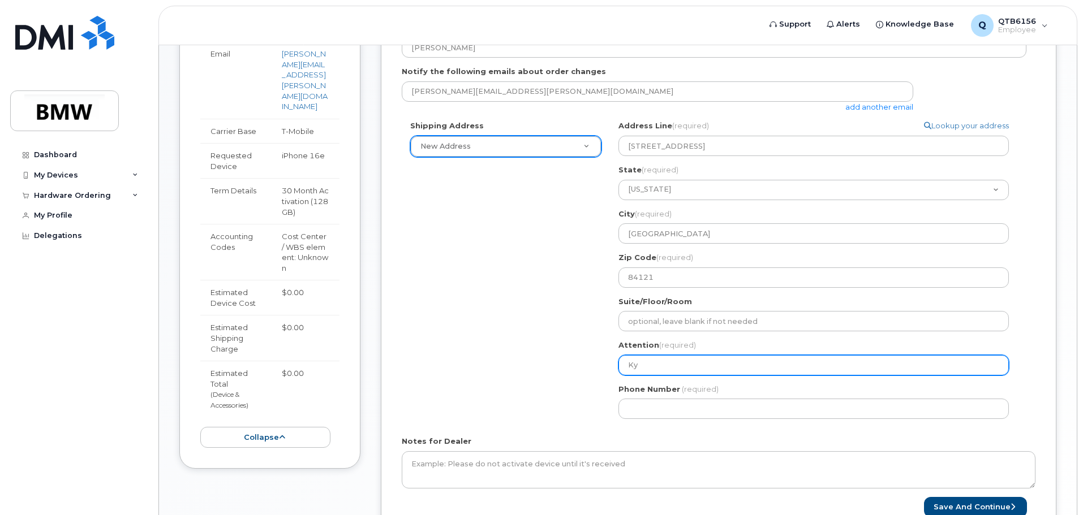
select select
type input "Kyl"
select select
type input "Kyle"
select select
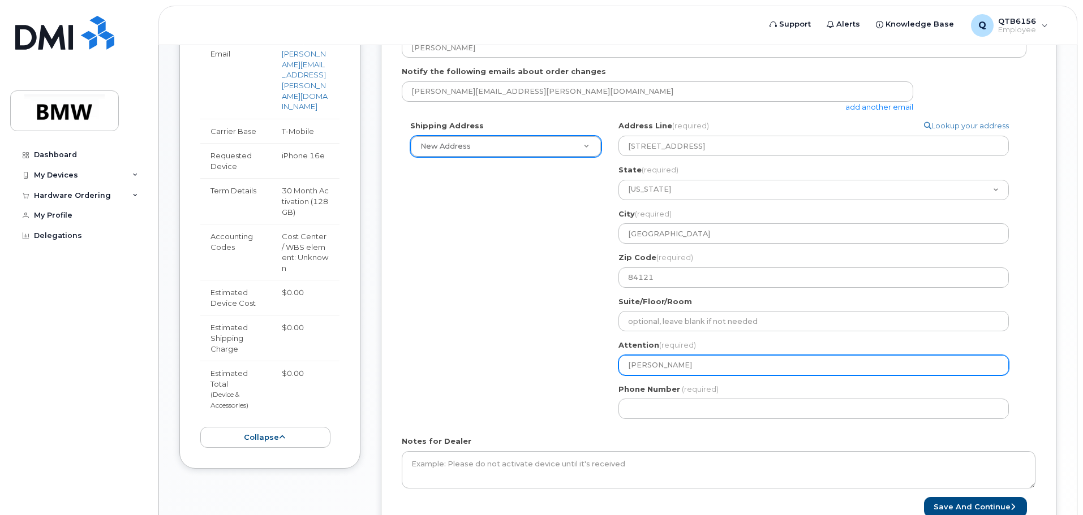
type input "Kyle A"
select select
type input "Kyle Ab"
select select
type input "Kyle Abp"
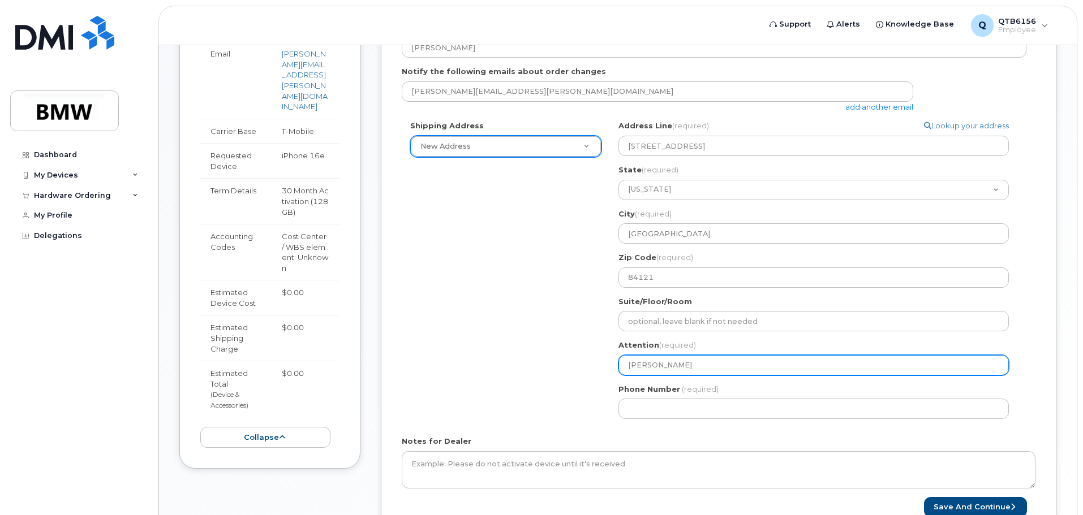
select select
type input "Kyle Abpl"
select select
type input "Kyle Abpla"
select select
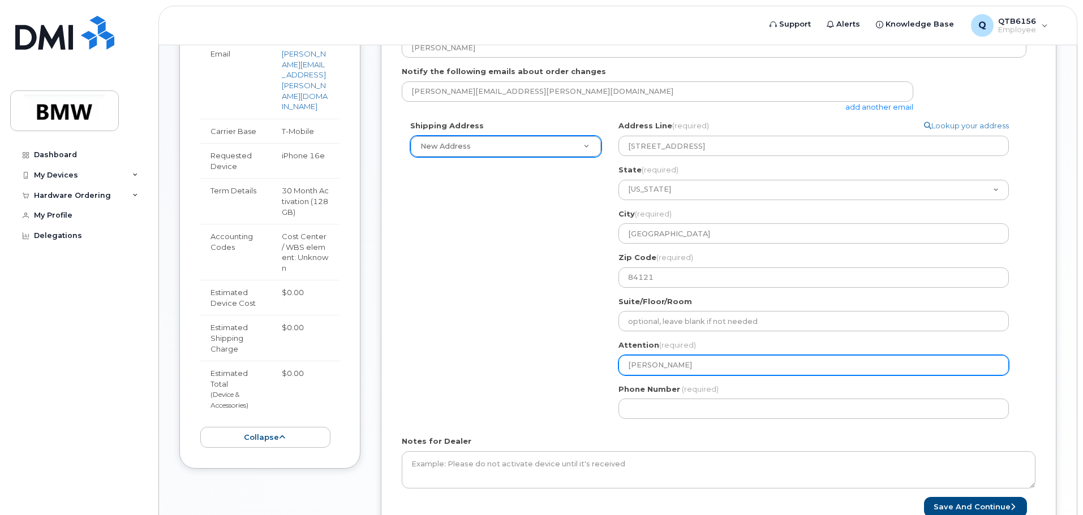
type input "Kyle Abplan"
select select
type input "Kyle Abplana"
select select
type input "Kyle Abplanal"
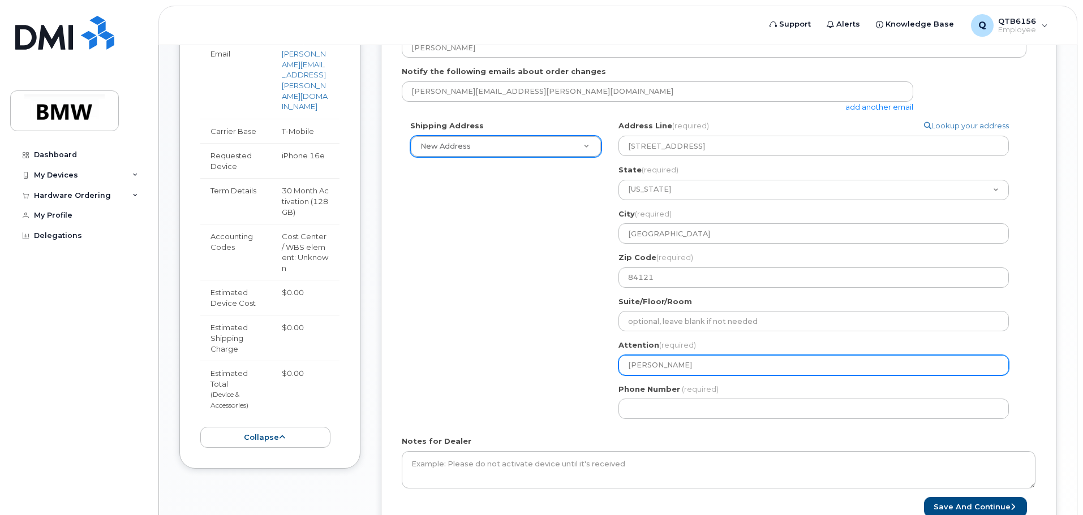
select select
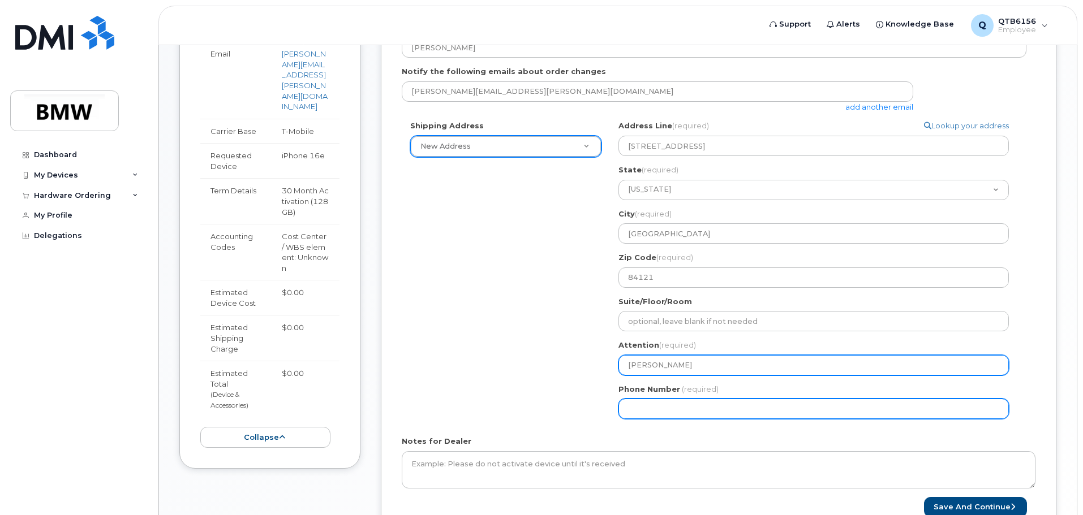
type input "[PERSON_NAME]"
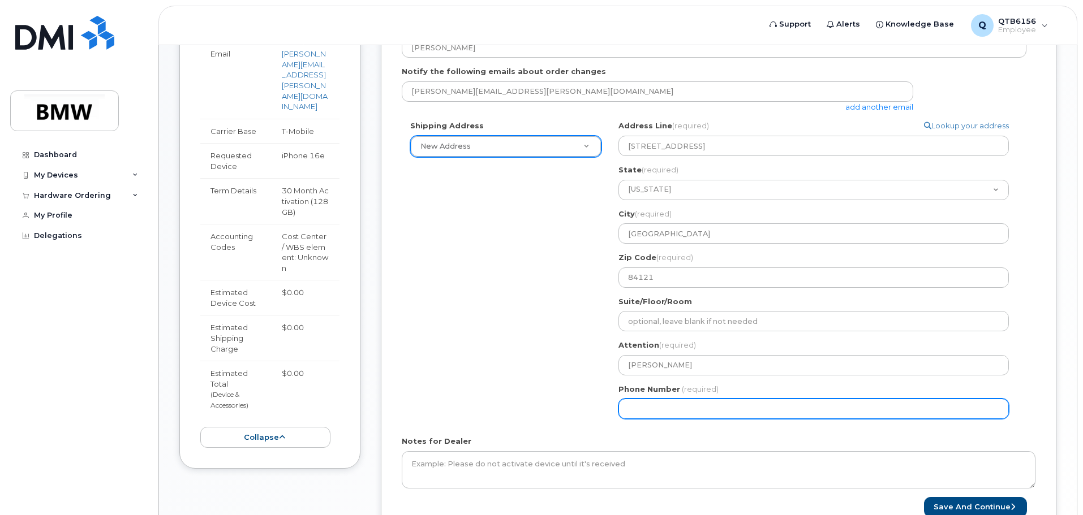
click at [637, 406] on input "Phone Number" at bounding box center [813, 409] width 390 height 20
type input "801461651"
select select
type input "8014616512"
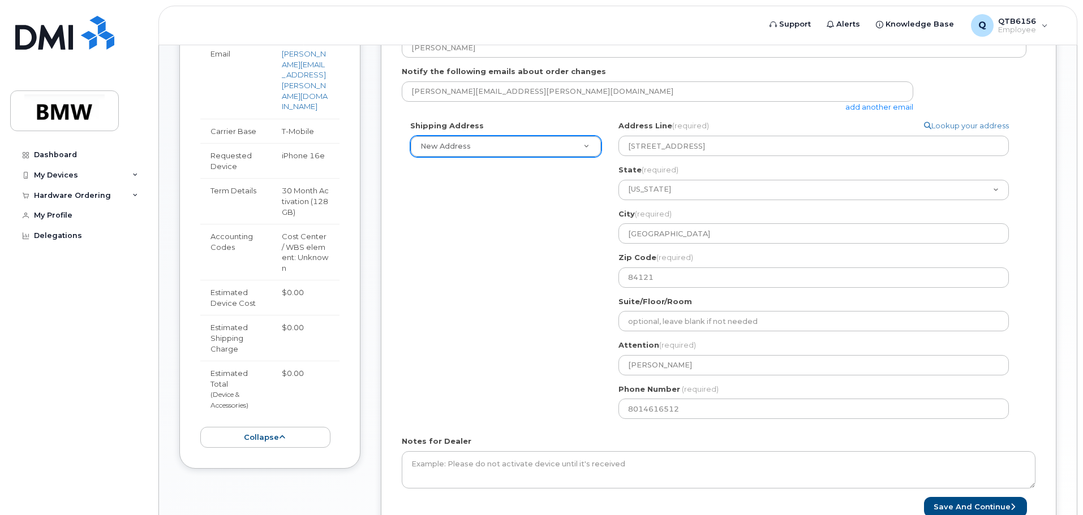
click at [576, 394] on div "Shipping Address New Address New Address 2855 E Cottonwood Pkwy Ste 200 BMW MC …" at bounding box center [714, 273] width 624 height 307
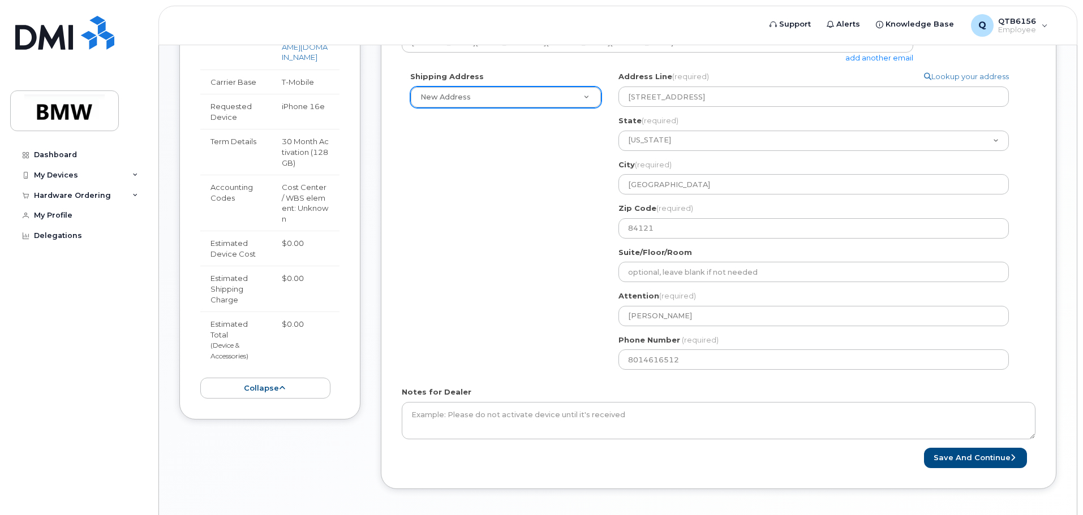
scroll to position [339, 0]
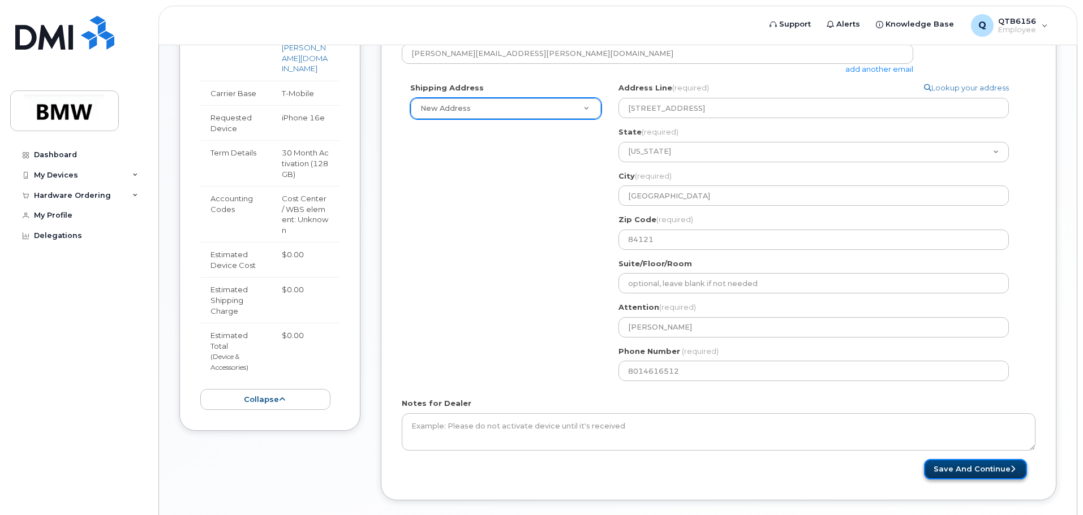
click at [990, 472] on button "Save and Continue" at bounding box center [975, 469] width 103 height 21
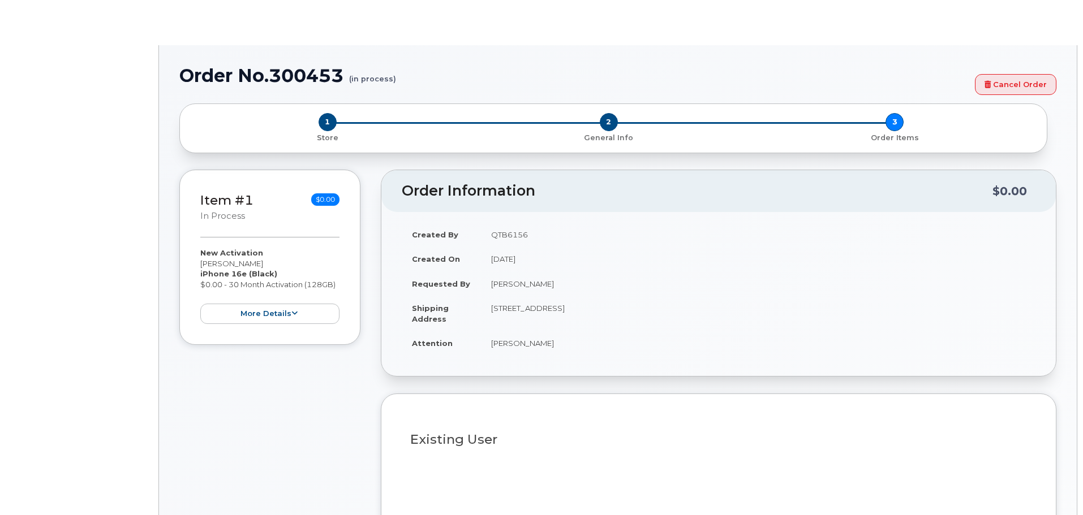
select select "1885307"
radio input "true"
type input "1895328"
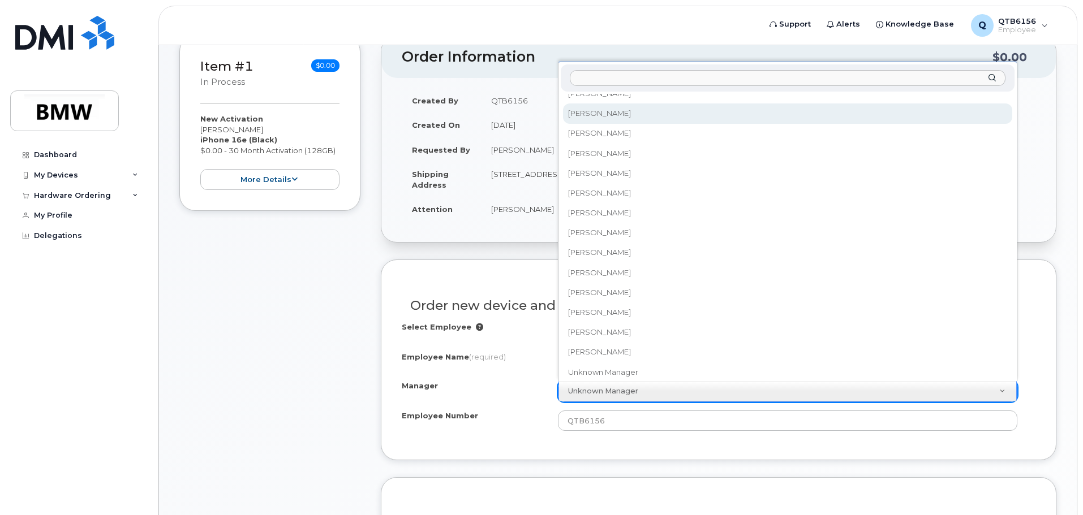
scroll to position [15604, 0]
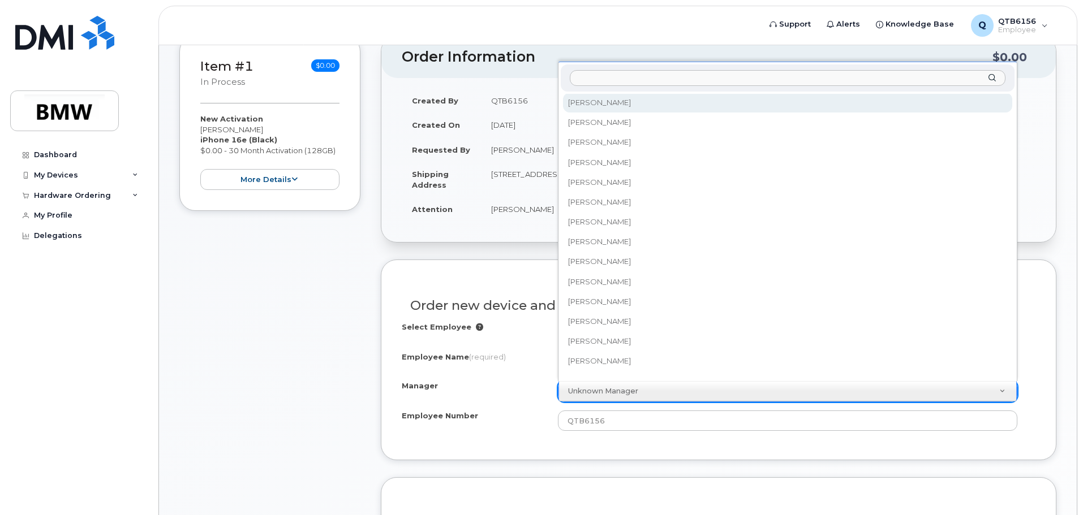
click at [648, 75] on input "Manager" at bounding box center [788, 78] width 436 height 16
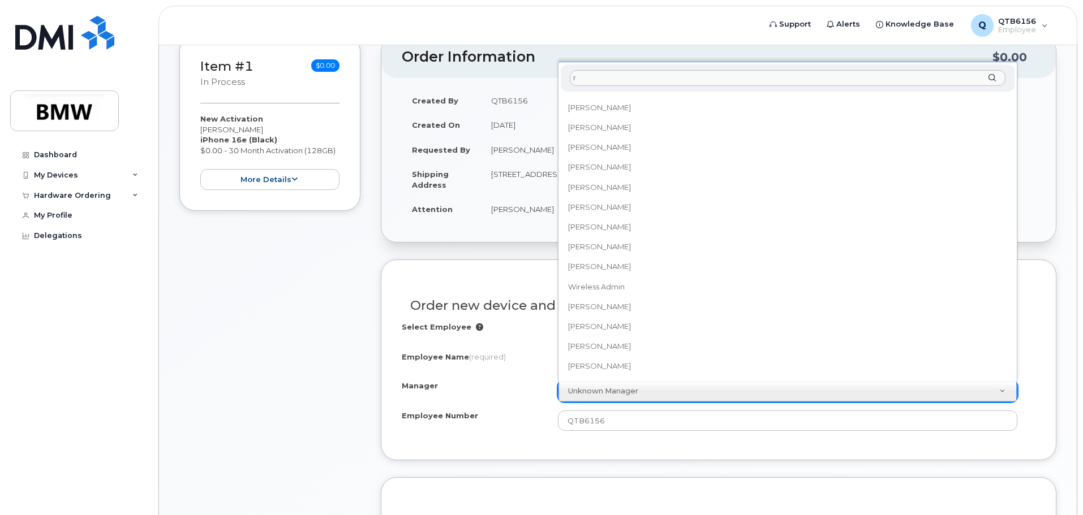
scroll to position [0, 0]
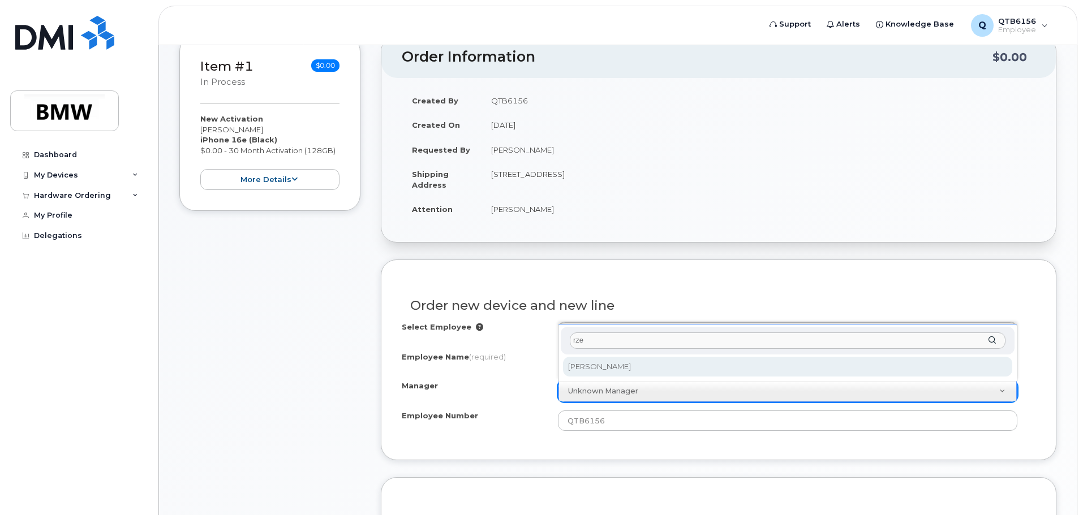
type input "rze"
select select "1895261"
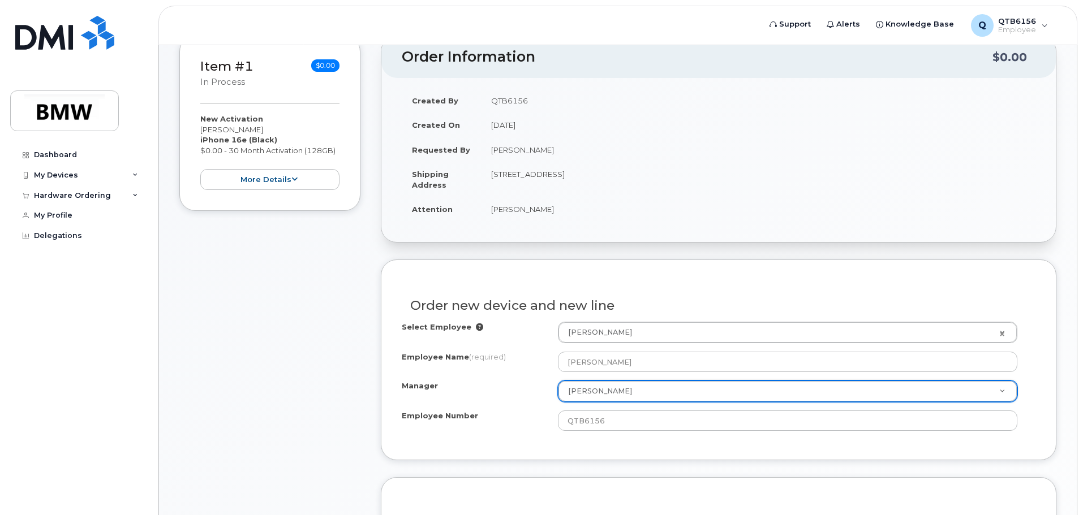
click at [491, 385] on div "Manager" at bounding box center [480, 388] width 156 height 15
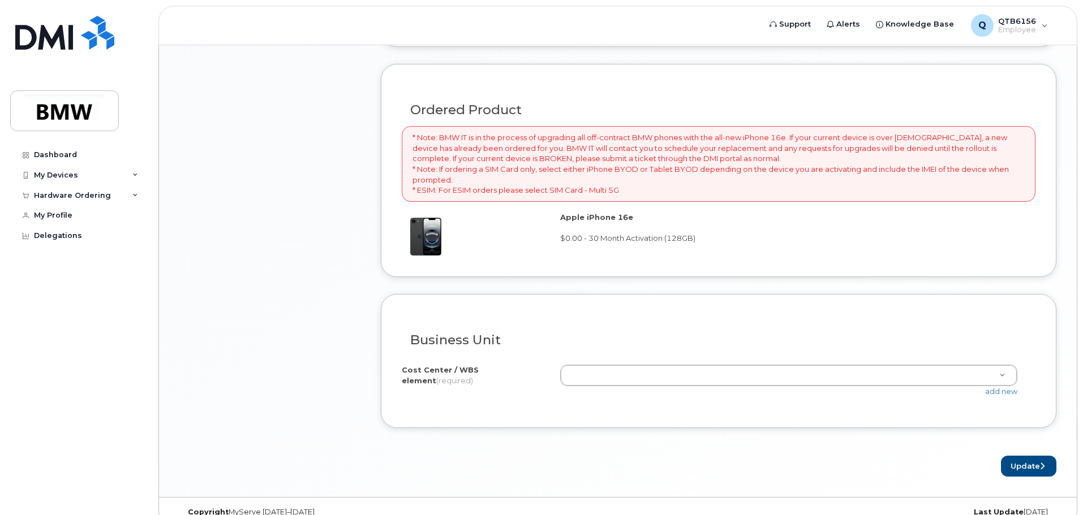
scroll to position [764, 0]
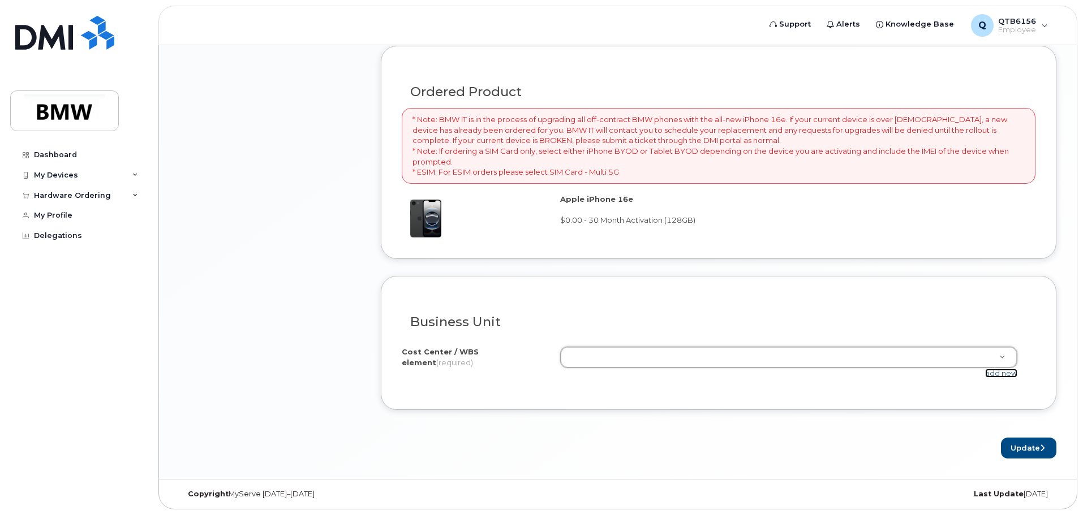
click at [1007, 373] on link "add new" at bounding box center [1001, 373] width 32 height 9
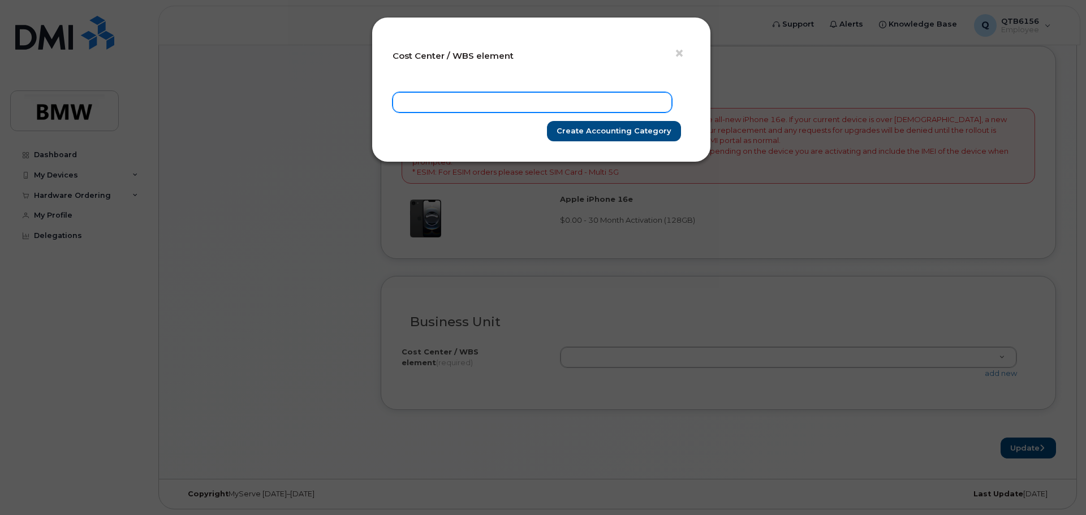
click at [494, 104] on input "text" at bounding box center [532, 102] width 279 height 20
type input "OD02.8052.RFX000002"
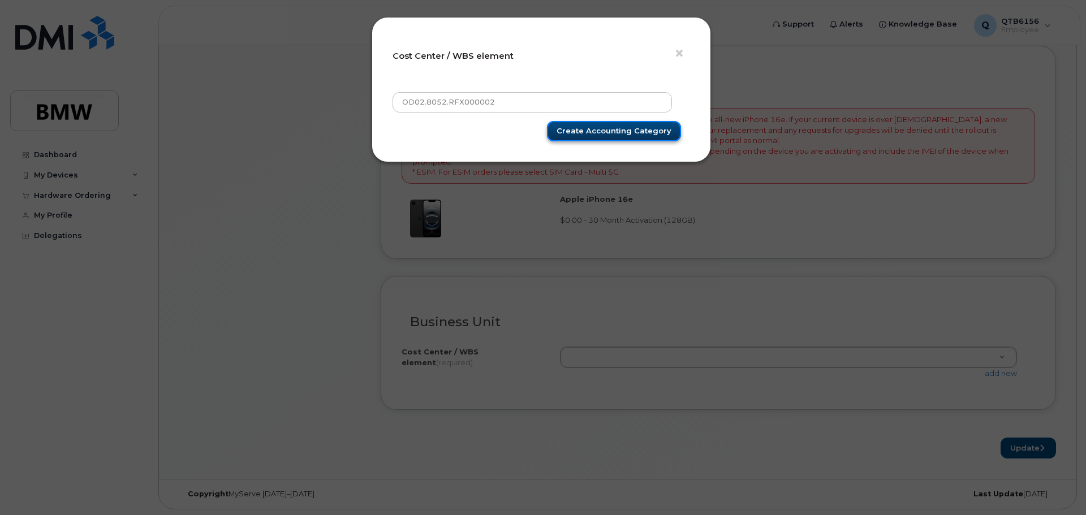
click at [578, 136] on input "Create Accounting category" at bounding box center [614, 131] width 134 height 21
type input "Create Accounting category"
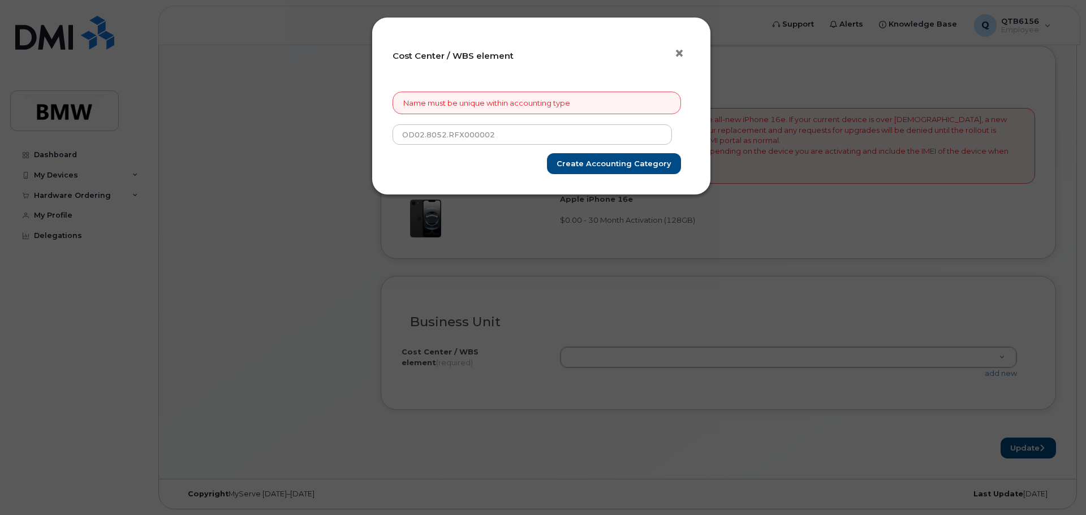
click at [685, 52] on button "×" at bounding box center [682, 53] width 16 height 17
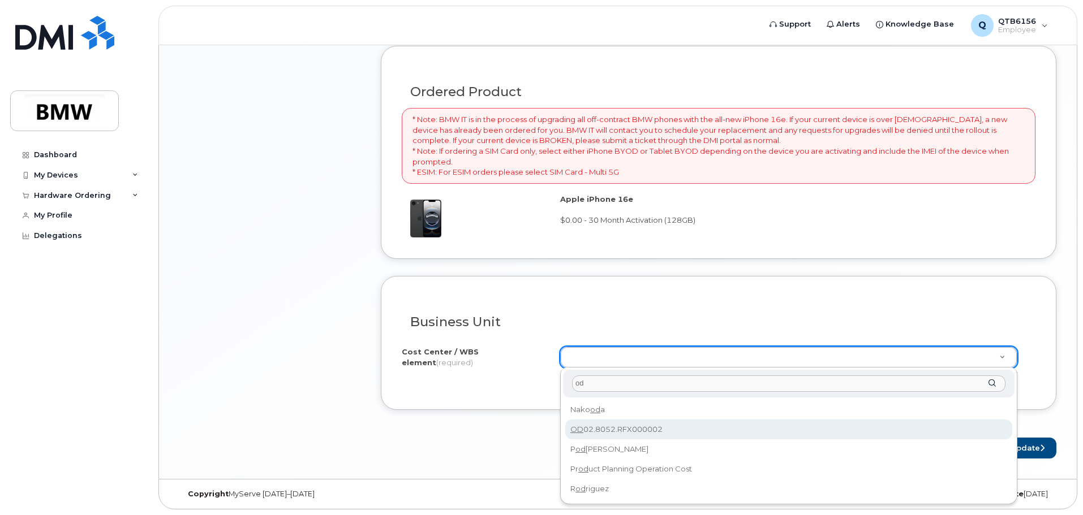
type input "od"
type input "OD02.8052.RFX000002"
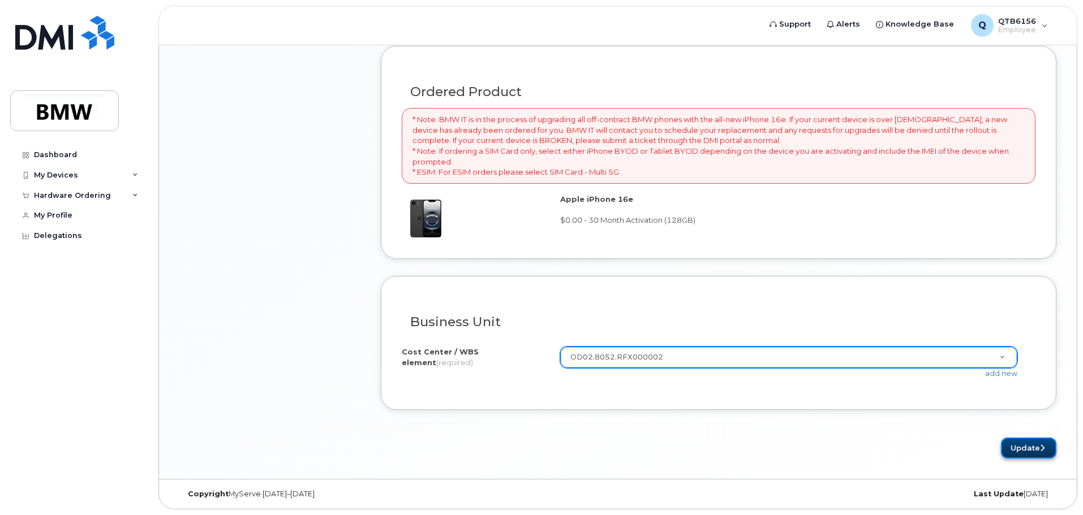
click at [1024, 445] on button "Update" at bounding box center [1028, 448] width 55 height 21
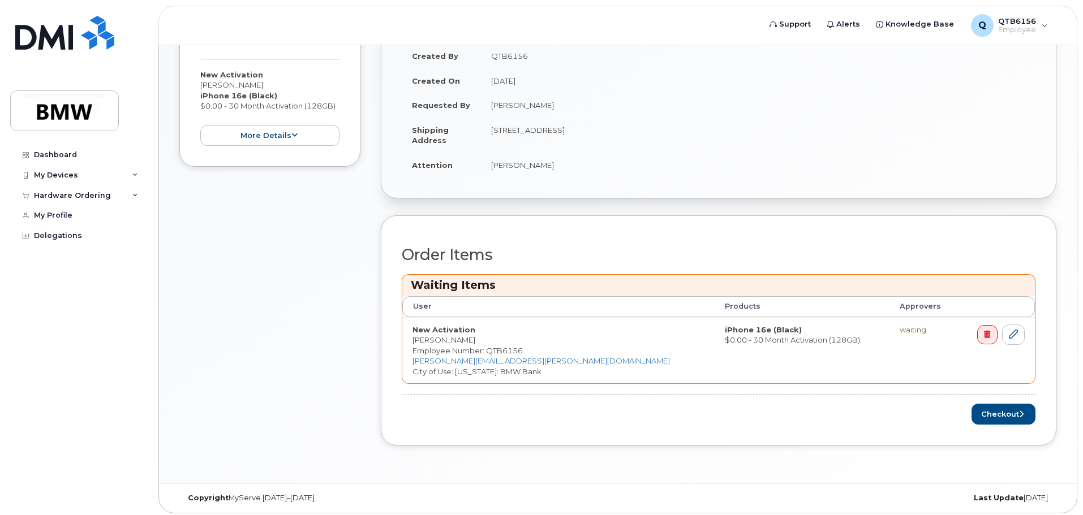
scroll to position [266, 0]
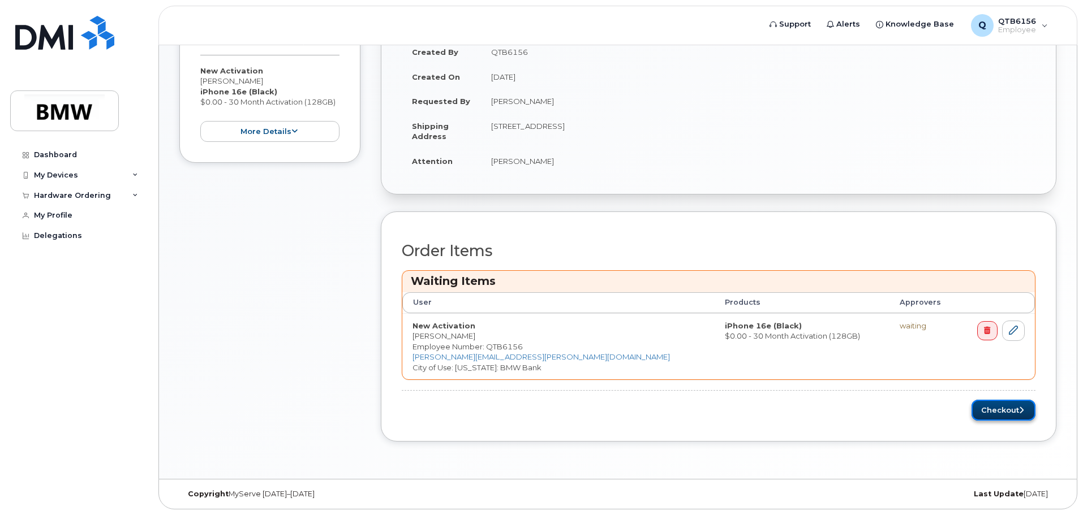
click at [1007, 413] on button "Checkout" at bounding box center [1003, 410] width 64 height 21
